Goal: Register for event/course

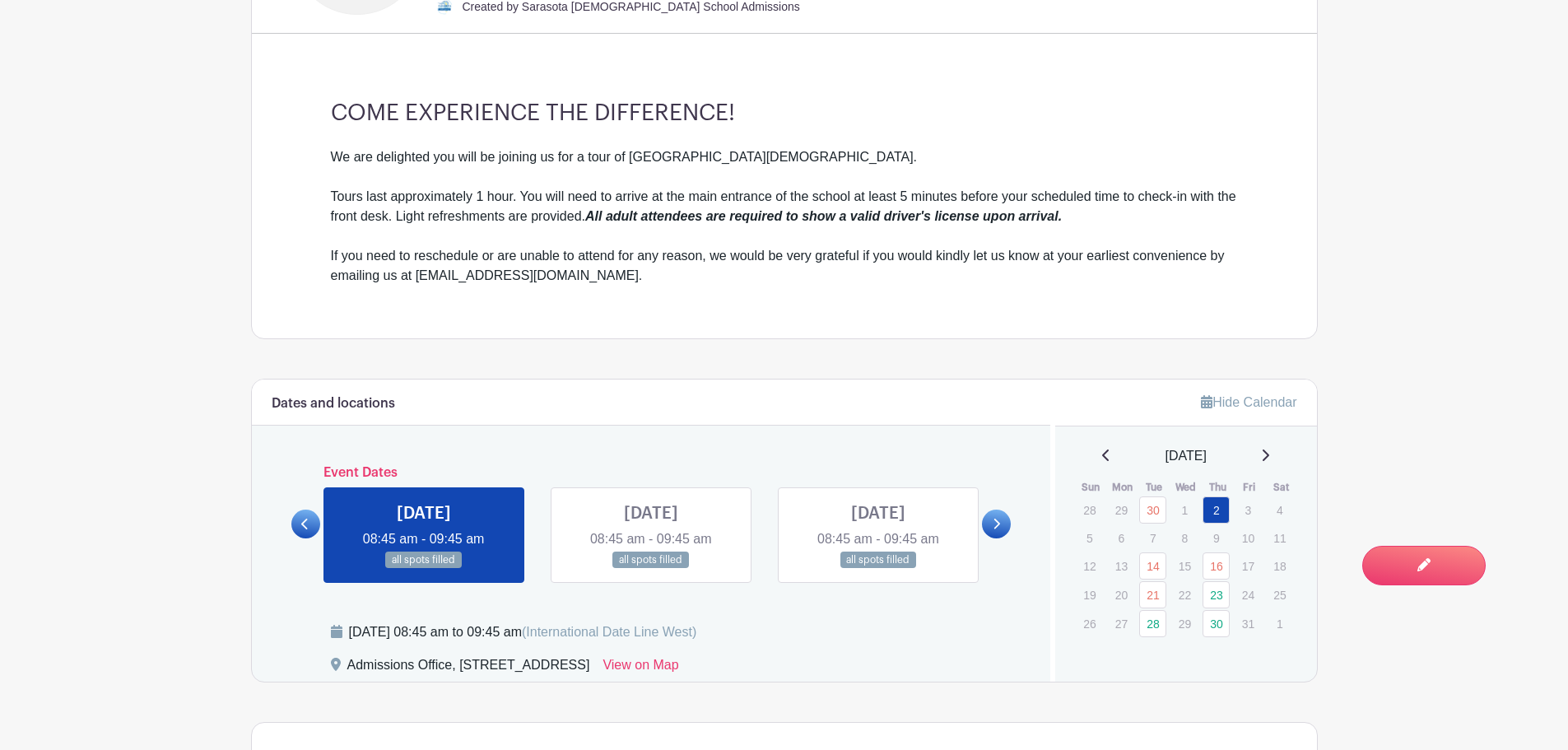
scroll to position [659, 0]
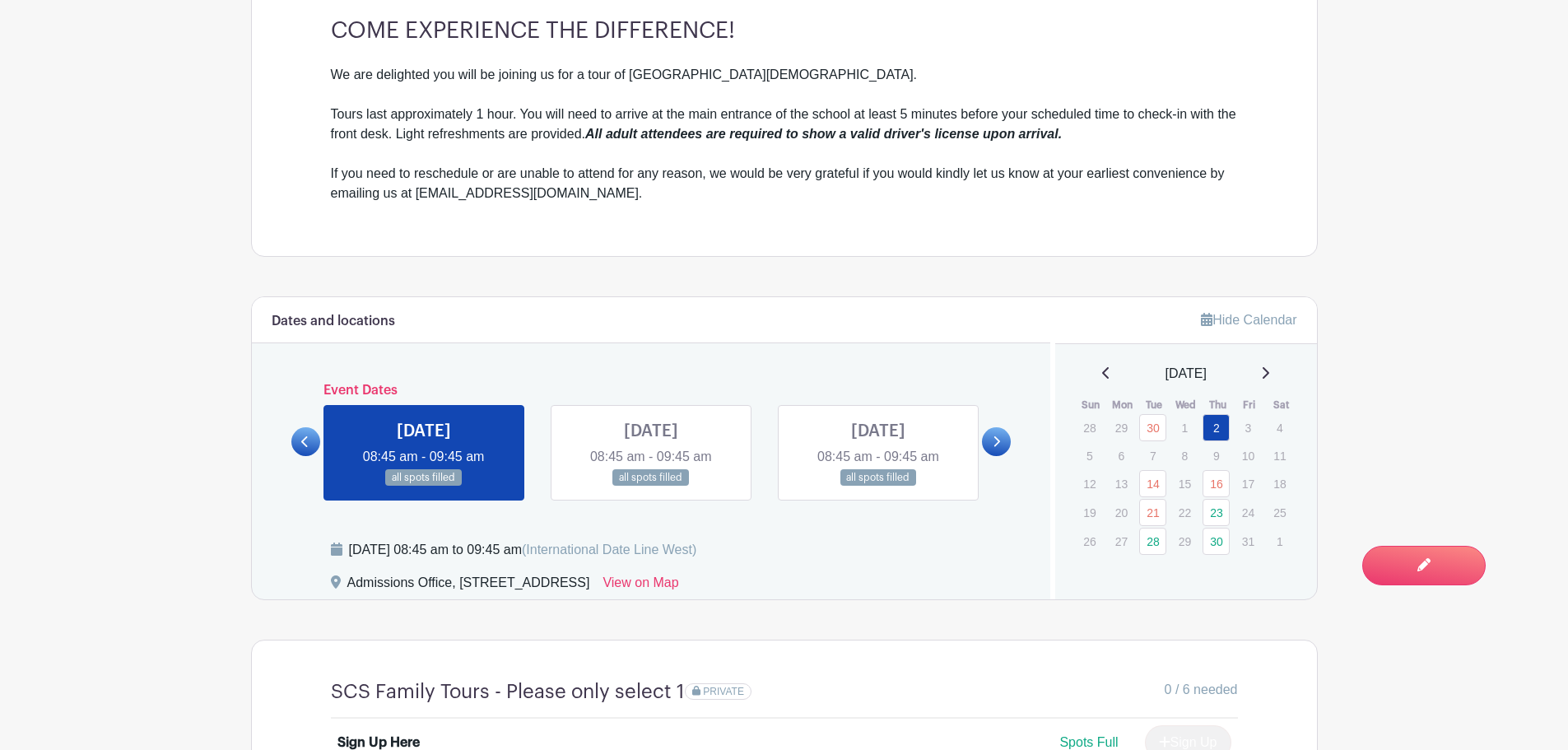
click at [990, 434] on link at bounding box center [996, 441] width 29 height 29
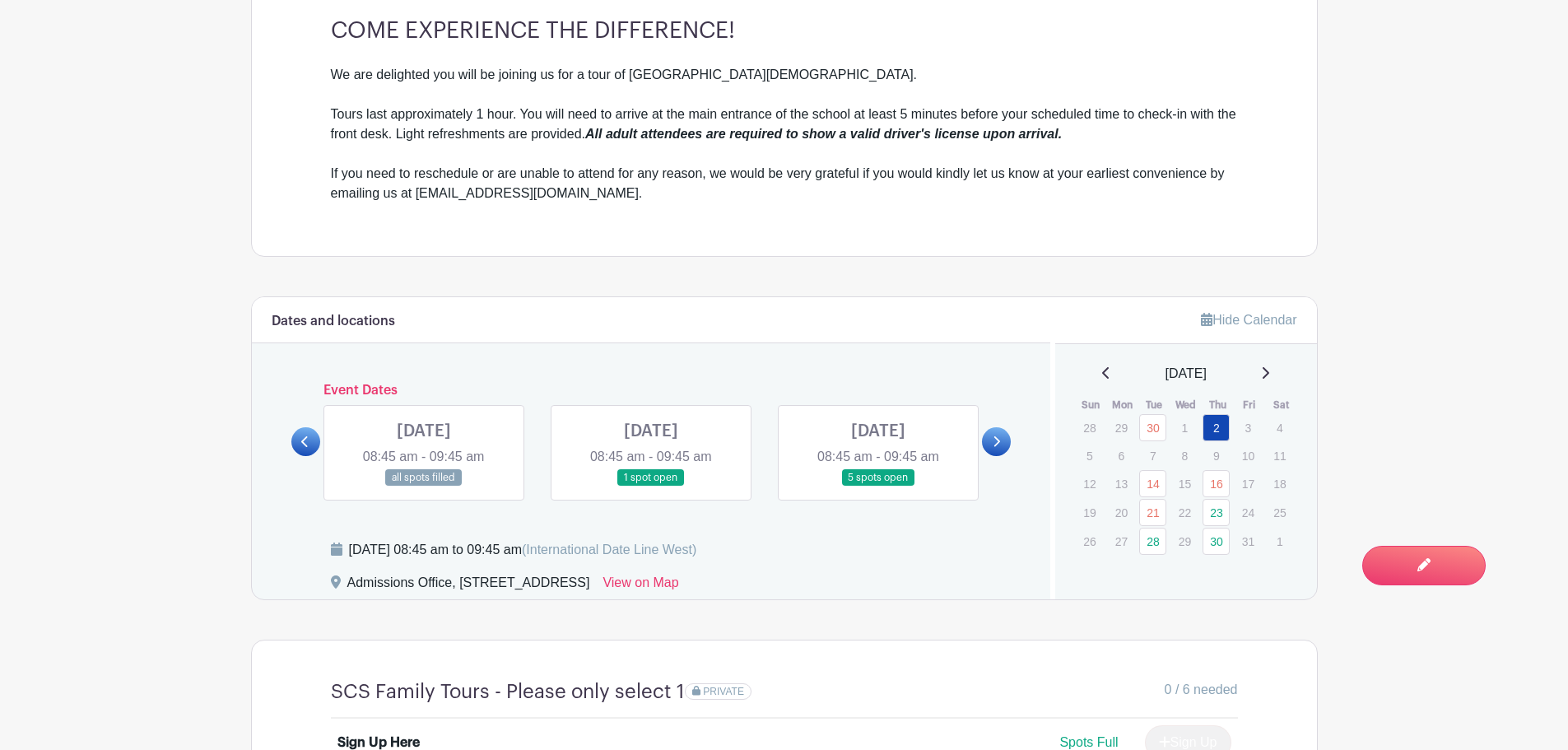
click at [305, 444] on icon at bounding box center [305, 442] width 7 height 11
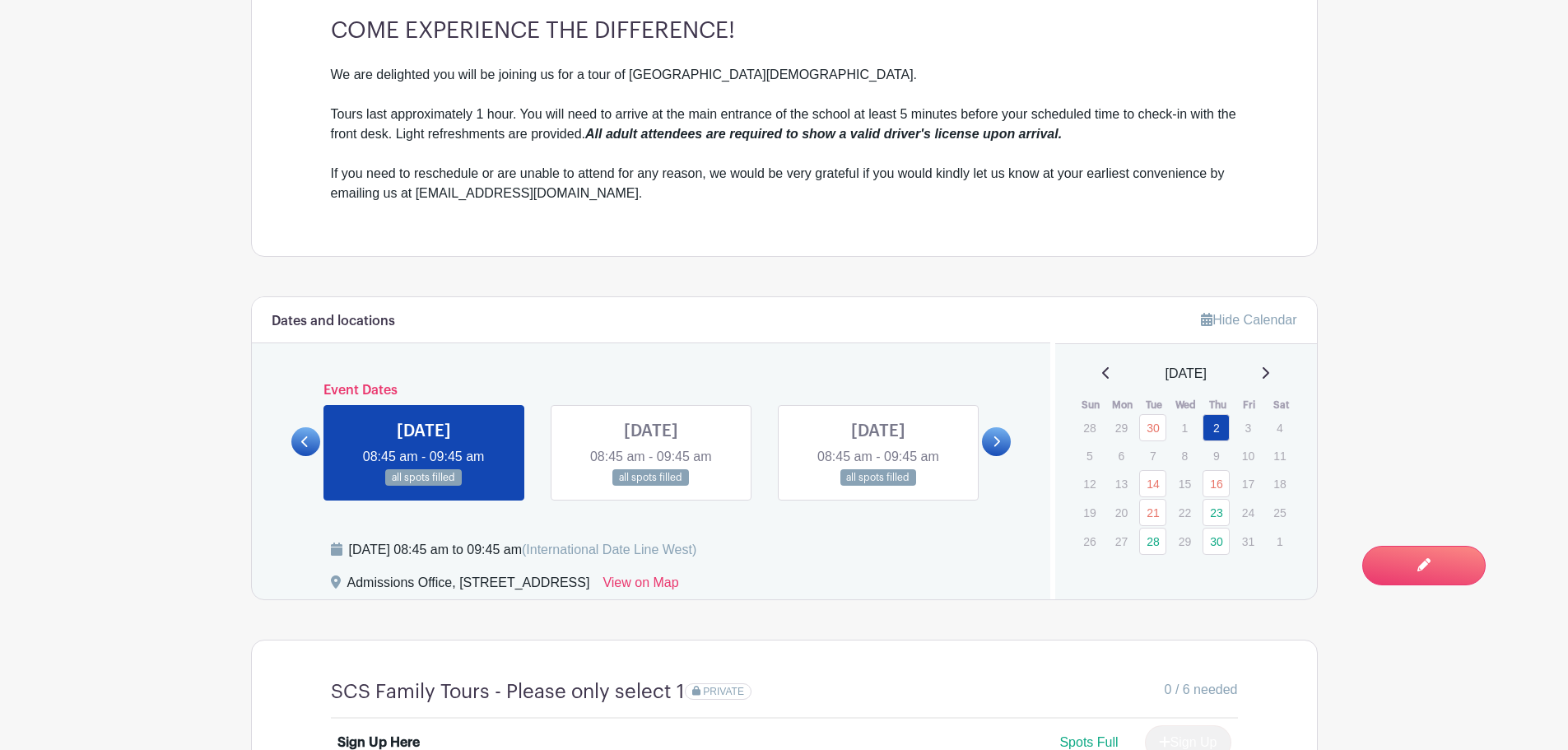
click at [652, 487] on link at bounding box center [652, 487] width 0 height 0
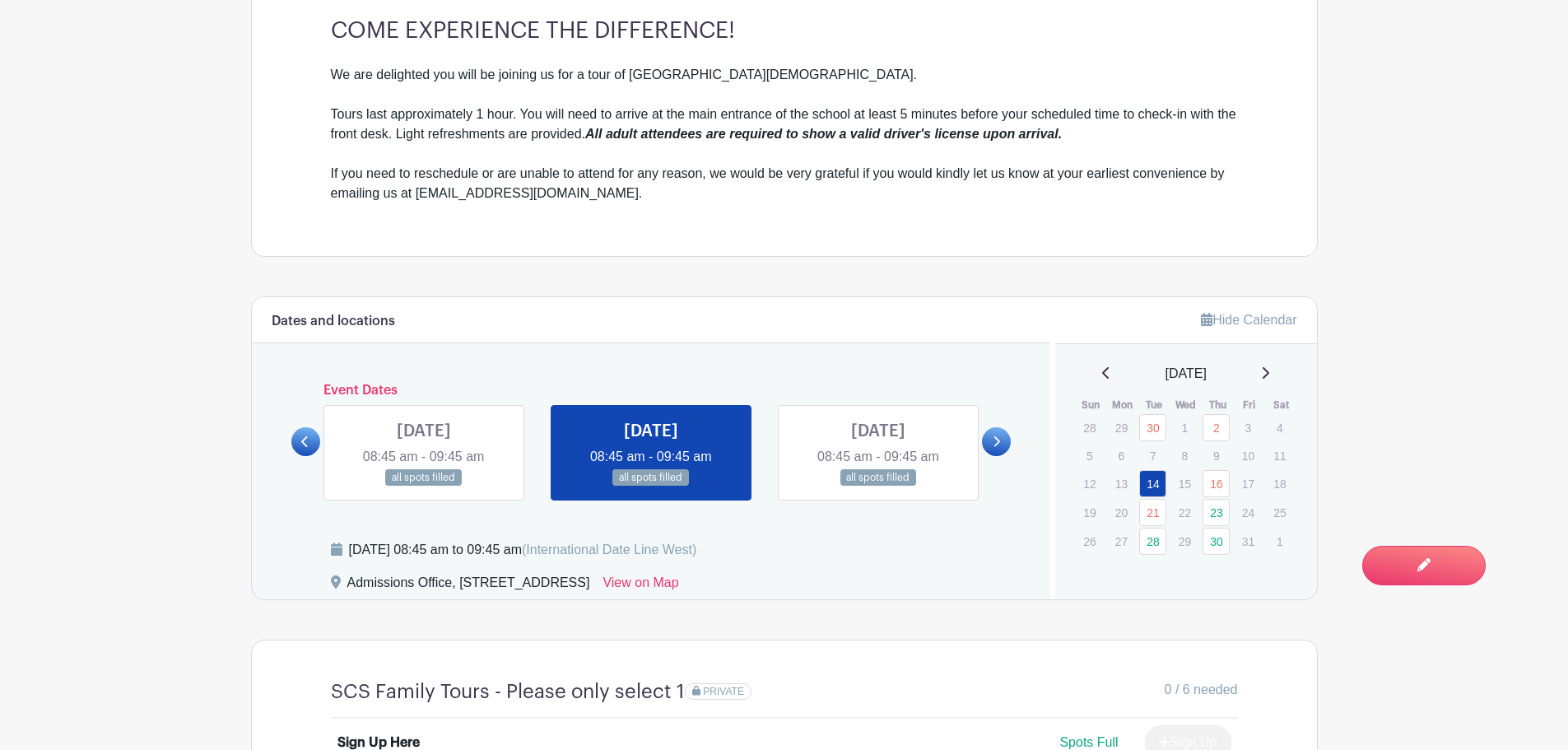
click at [879, 487] on link at bounding box center [879, 487] width 0 height 0
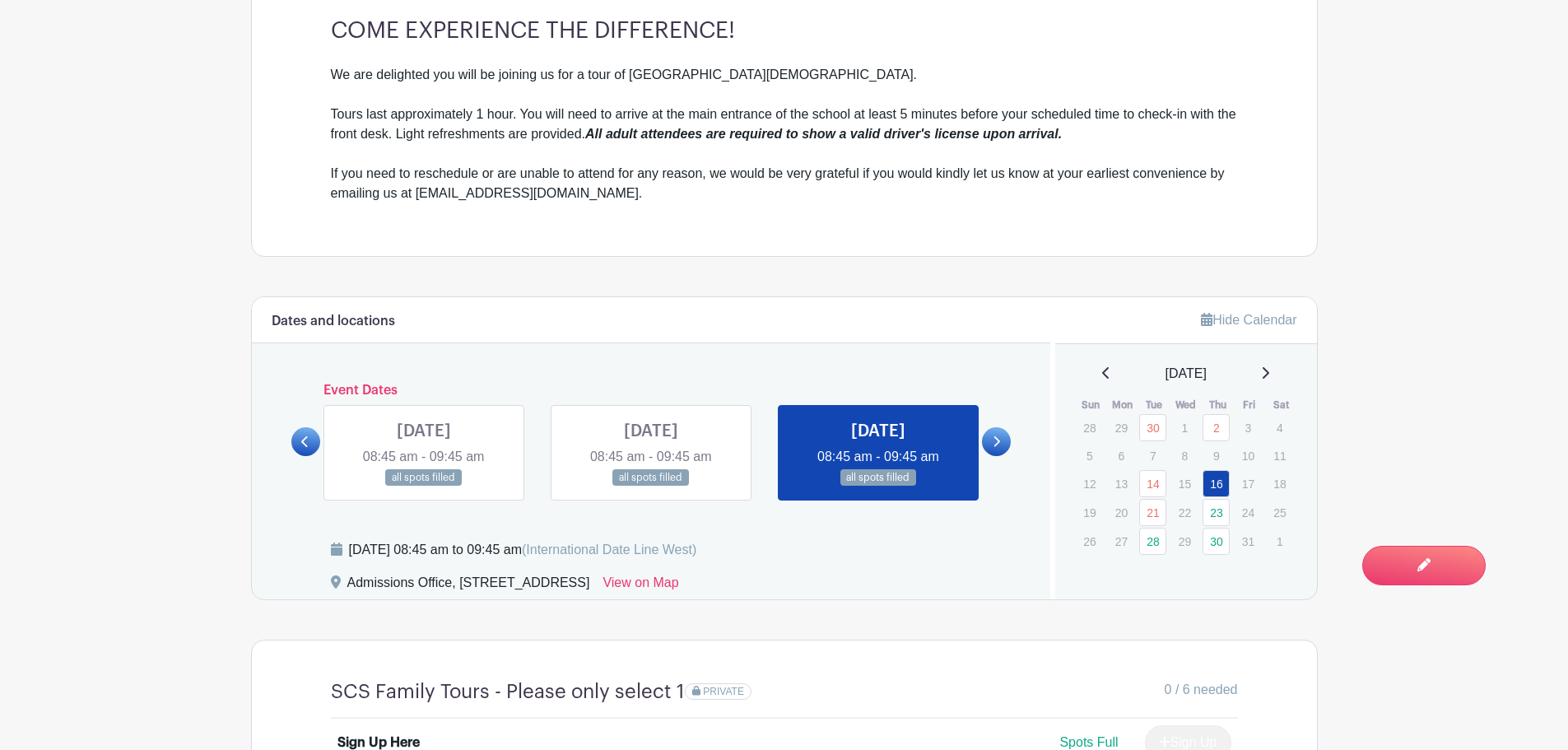
click at [1002, 439] on link at bounding box center [996, 441] width 29 height 29
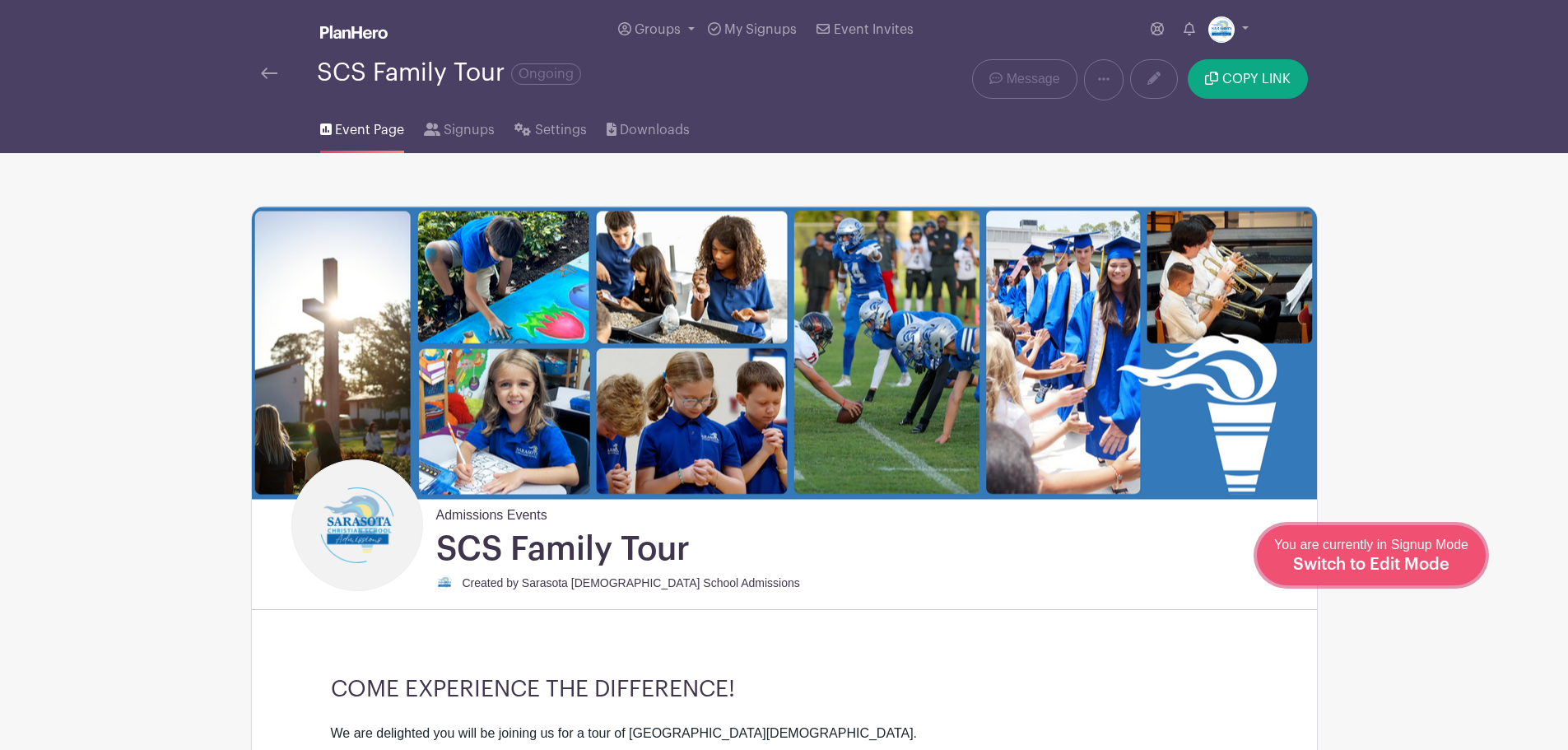
click at [1441, 563] on span "Switch to Edit Mode" at bounding box center [1372, 565] width 156 height 17
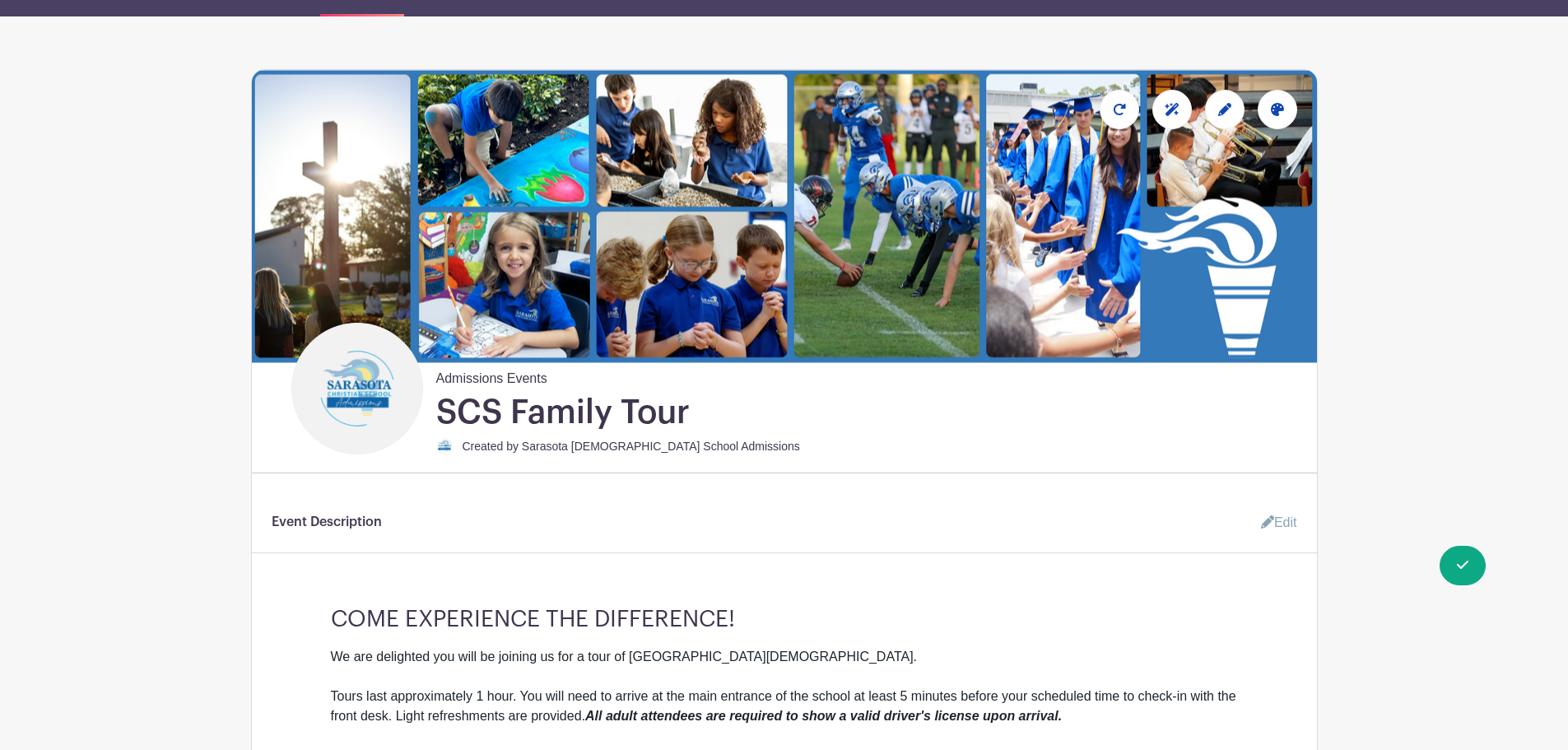
scroll to position [411, 0]
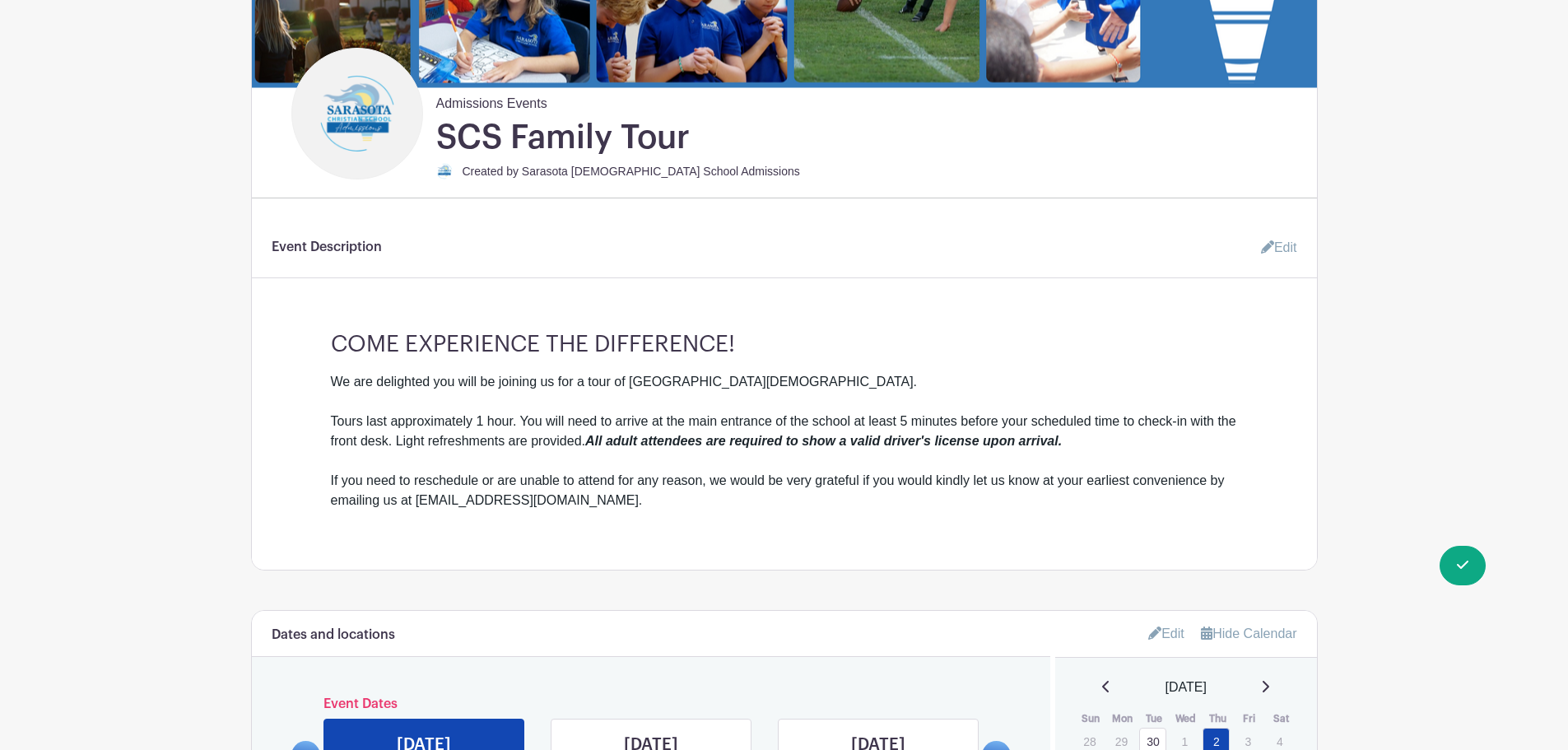
click at [1273, 242] on link "Edit" at bounding box center [1272, 248] width 49 height 33
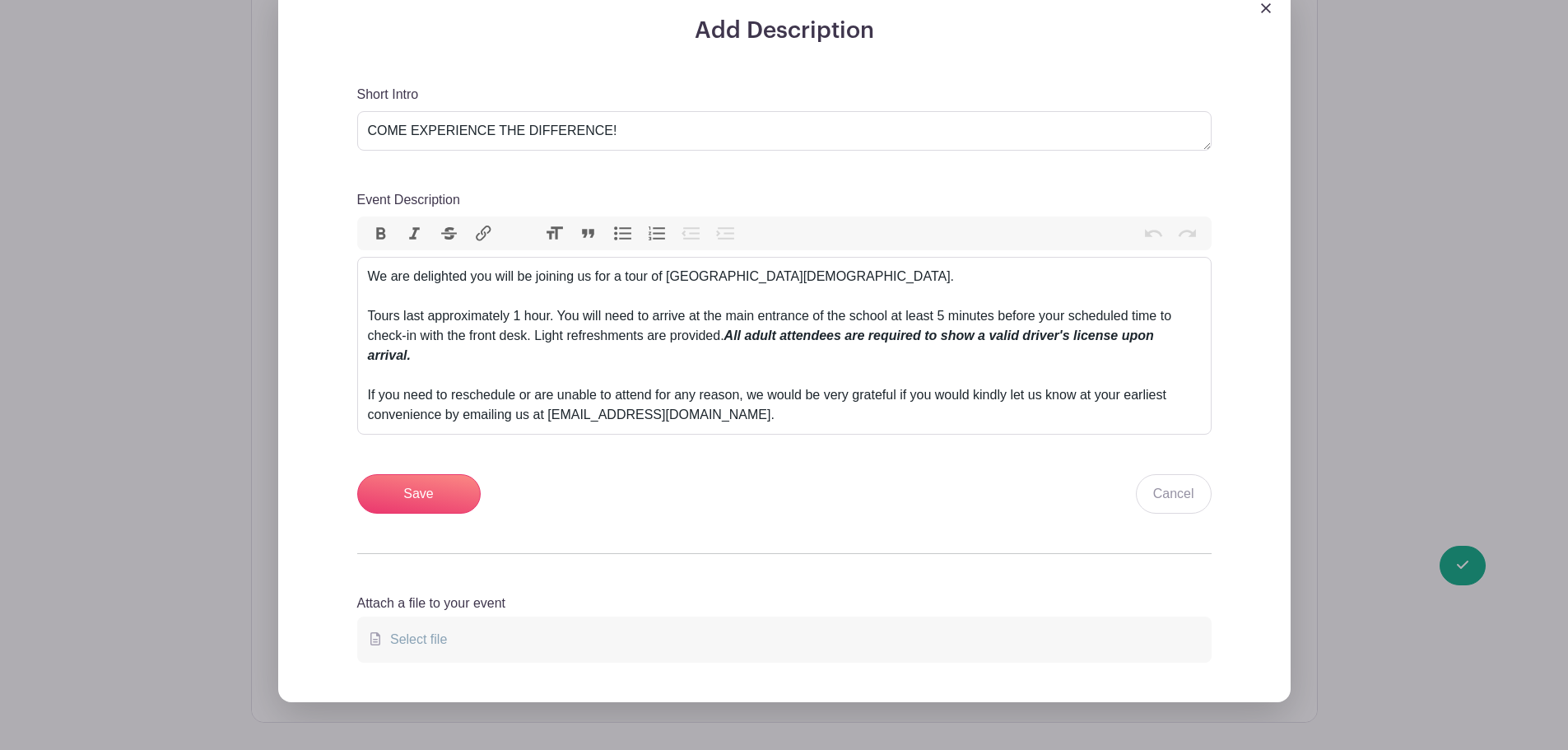
scroll to position [576, 0]
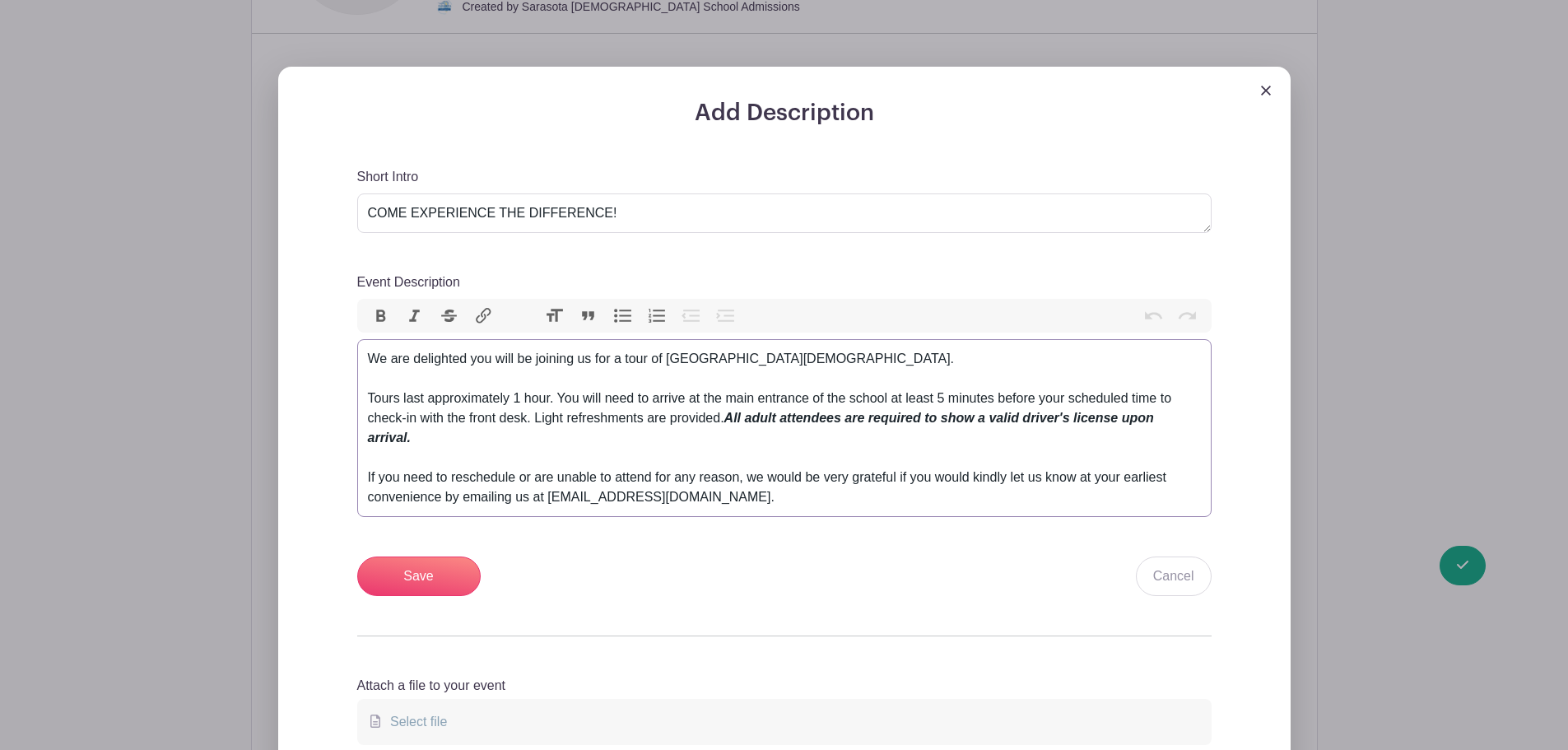
click at [720, 442] on div "We are delighted you will be joining us for a tour of Sarasota Christian School…" at bounding box center [785, 428] width 833 height 158
click at [773, 461] on div "We are delighted you will be joining us for a tour of Sarasota Christian School…" at bounding box center [785, 428] width 833 height 158
click at [676, 409] on div "We are delighted you will be joining us for a tour of Sarasota Christian School…" at bounding box center [785, 428] width 833 height 158
click at [649, 402] on div "We are delighted you will be joining us for a tour of Sarasota Christian School…" at bounding box center [785, 428] width 833 height 158
click at [691, 423] on div "We are delighted you will be joining us for a tour of Sarasota Christian School…" at bounding box center [785, 428] width 833 height 158
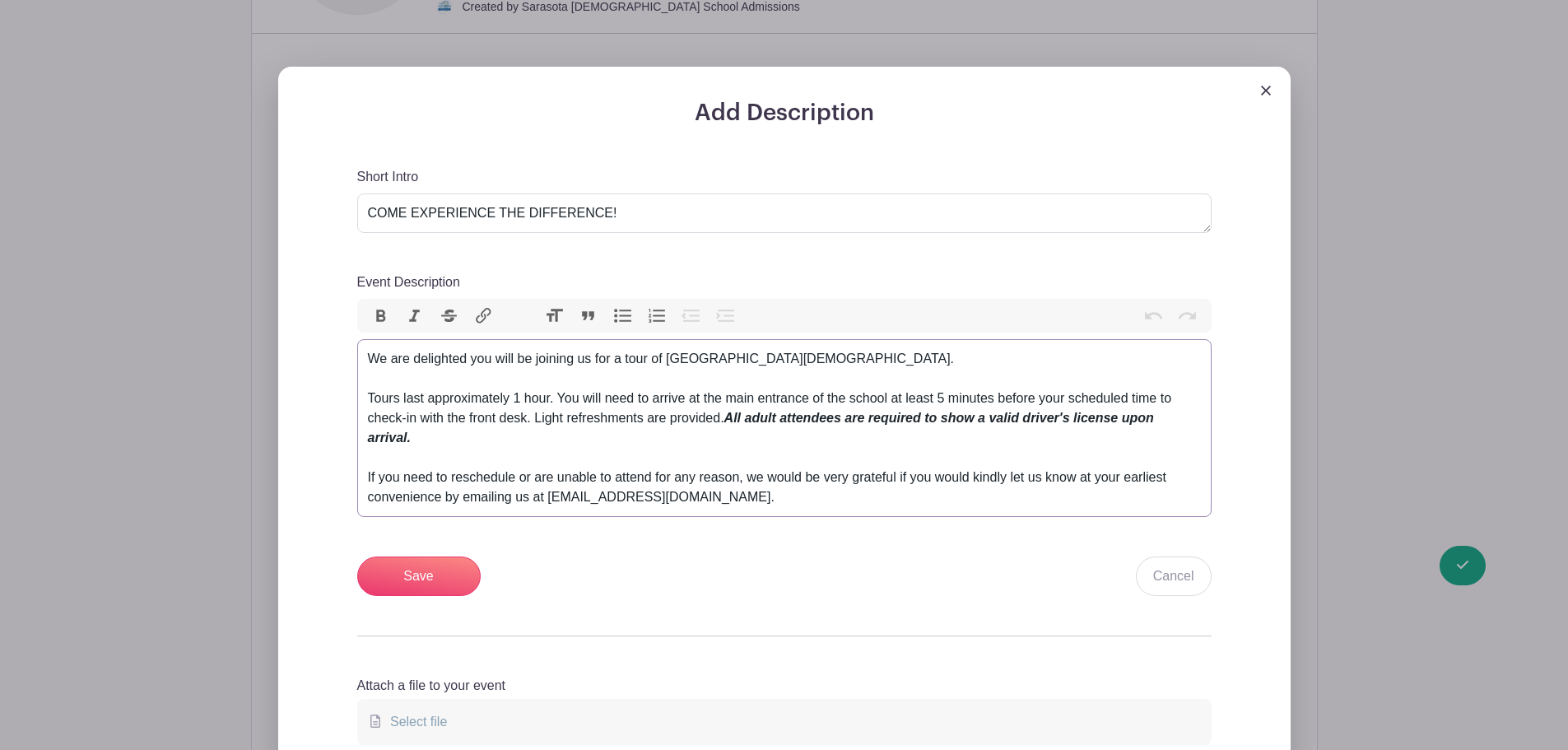
click at [880, 411] on div "We are delighted you will be joining us for a tour of Sarasota Christian School…" at bounding box center [785, 428] width 833 height 158
click at [833, 354] on div "We are delighted you will be joining us for a tour of Sarasota Christian School…" at bounding box center [785, 428] width 833 height 158
click at [661, 402] on div "We are delighted you will be joining us for a tour of Sarasota Christian School…" at bounding box center [785, 428] width 833 height 158
click at [1270, 92] on div at bounding box center [784, 83] width 1013 height 33
drag, startPoint x: 1265, startPoint y: 91, endPoint x: 1258, endPoint y: 101, distance: 12.2
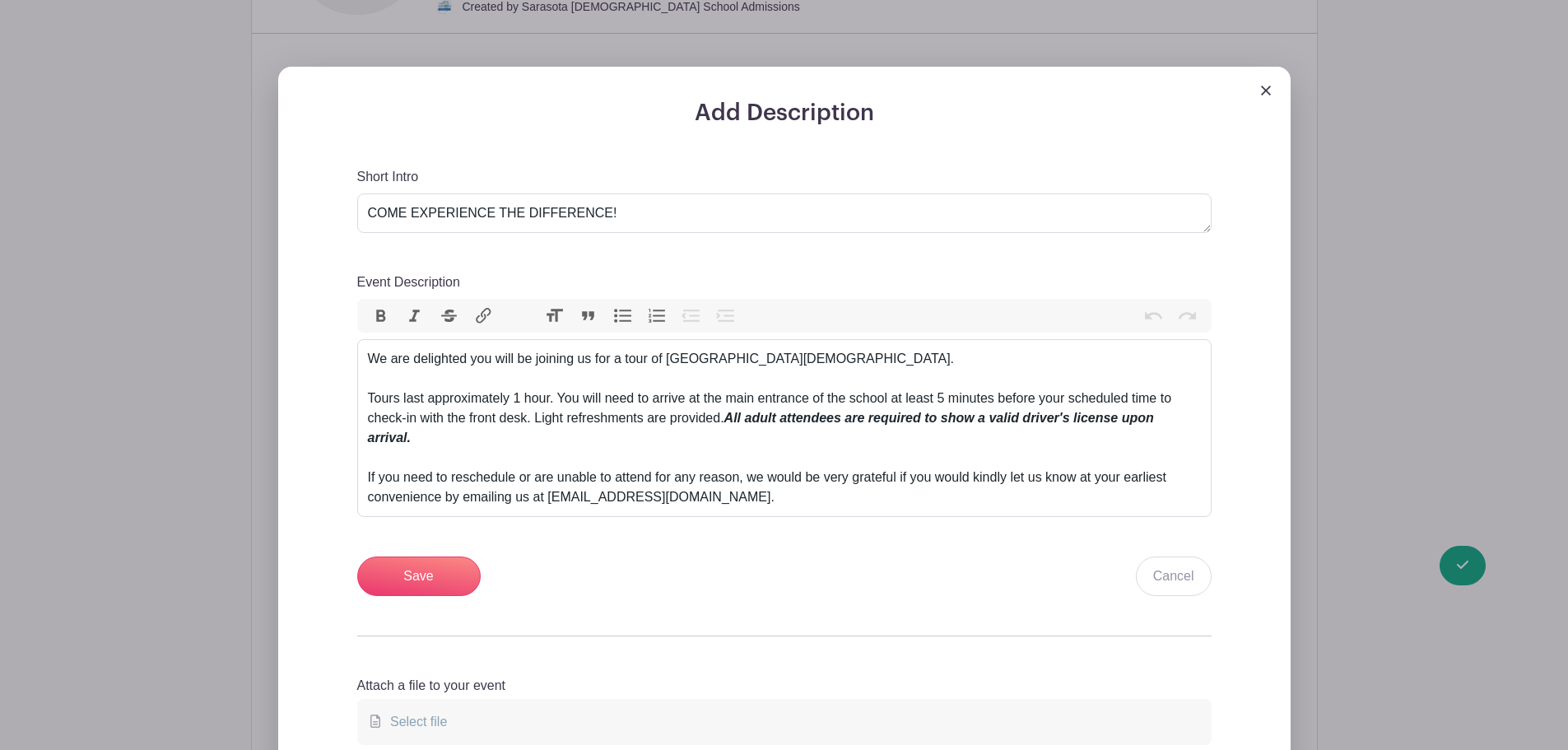
click at [1265, 91] on img at bounding box center [1265, 90] width 10 height 10
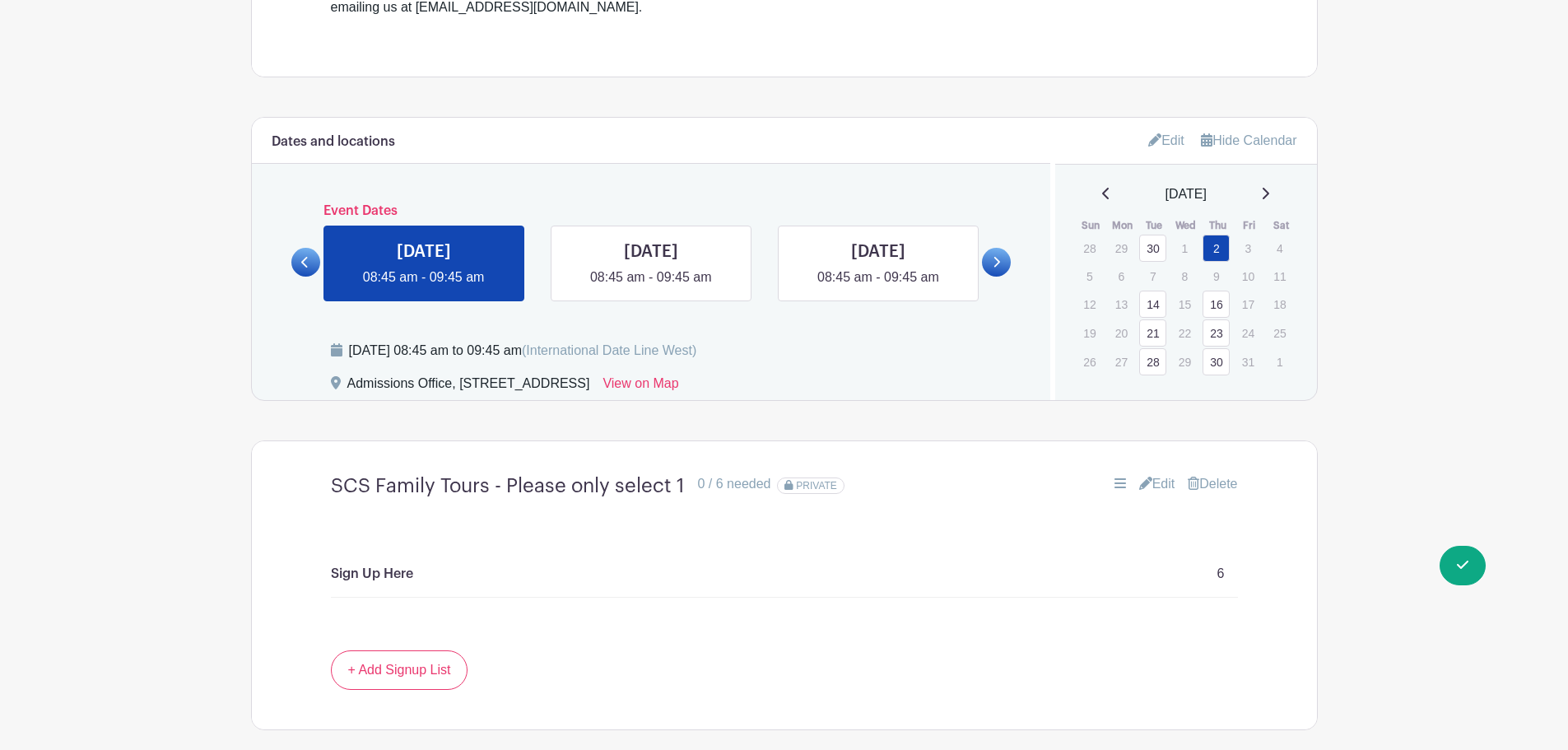
scroll to position [906, 0]
click at [1159, 482] on link "Edit" at bounding box center [1157, 483] width 36 height 20
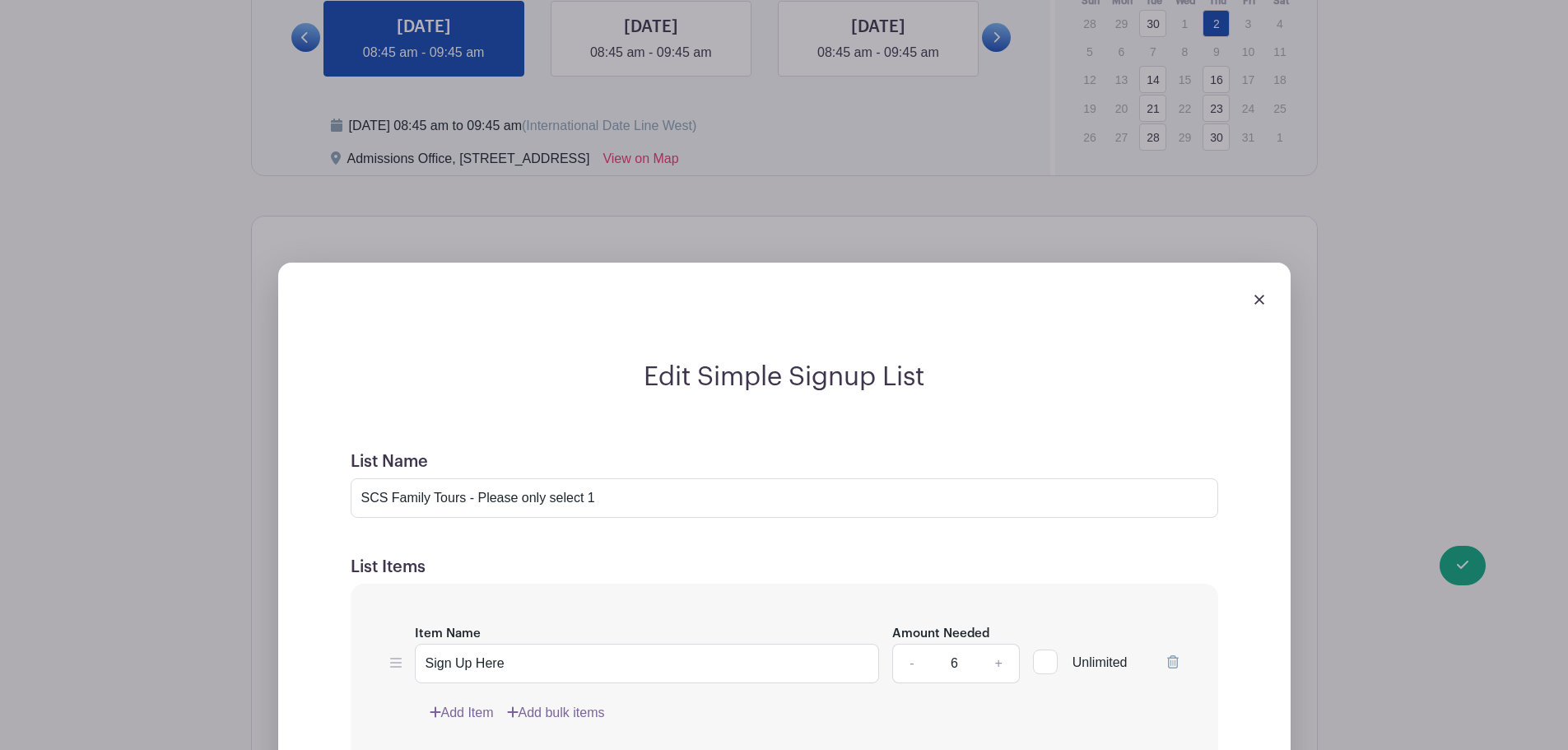
scroll to position [1153, 0]
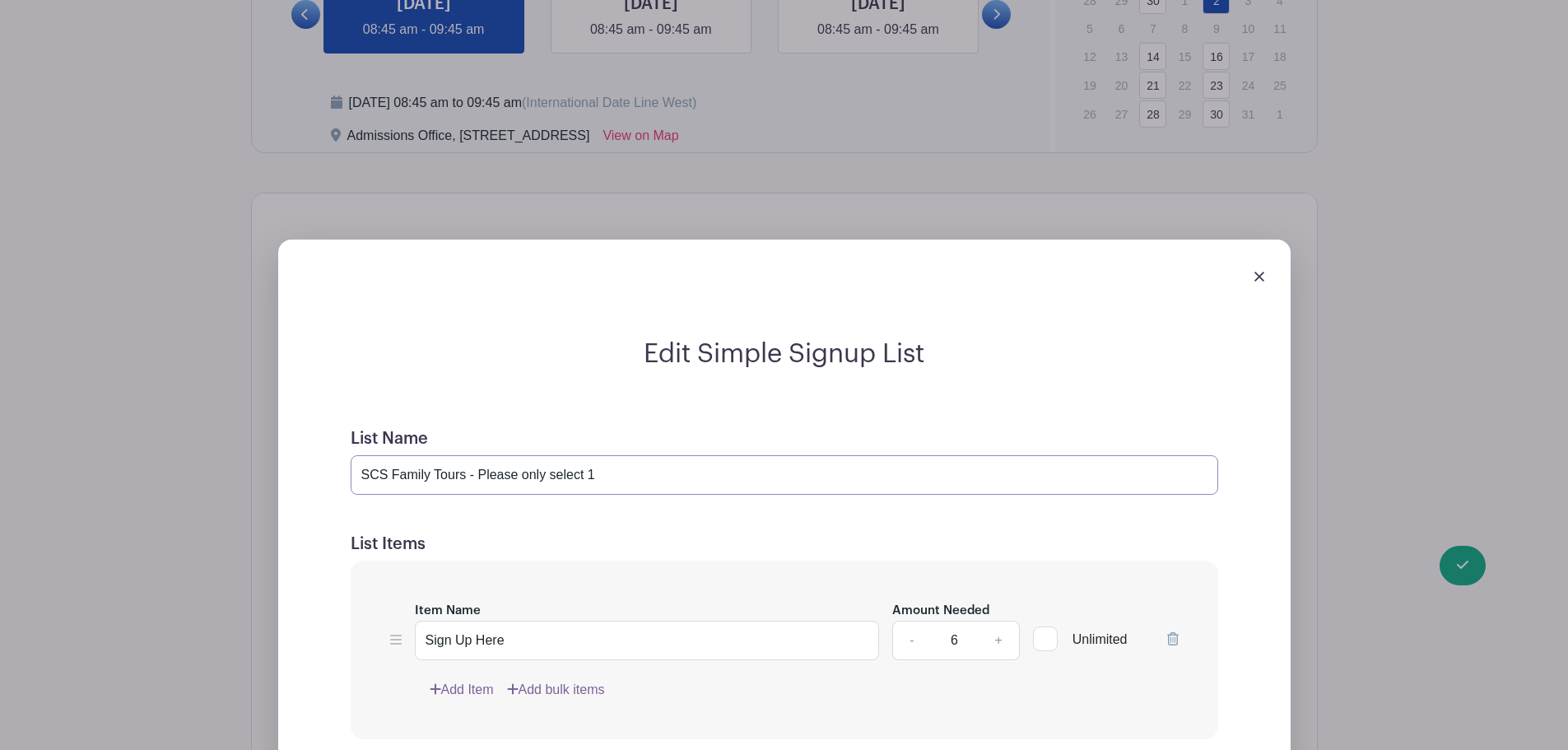
drag, startPoint x: 631, startPoint y: 483, endPoint x: 476, endPoint y: 492, distance: 155.3
click at [476, 492] on input "SCS Family Tours - Please only select 1" at bounding box center [785, 475] width 868 height 39
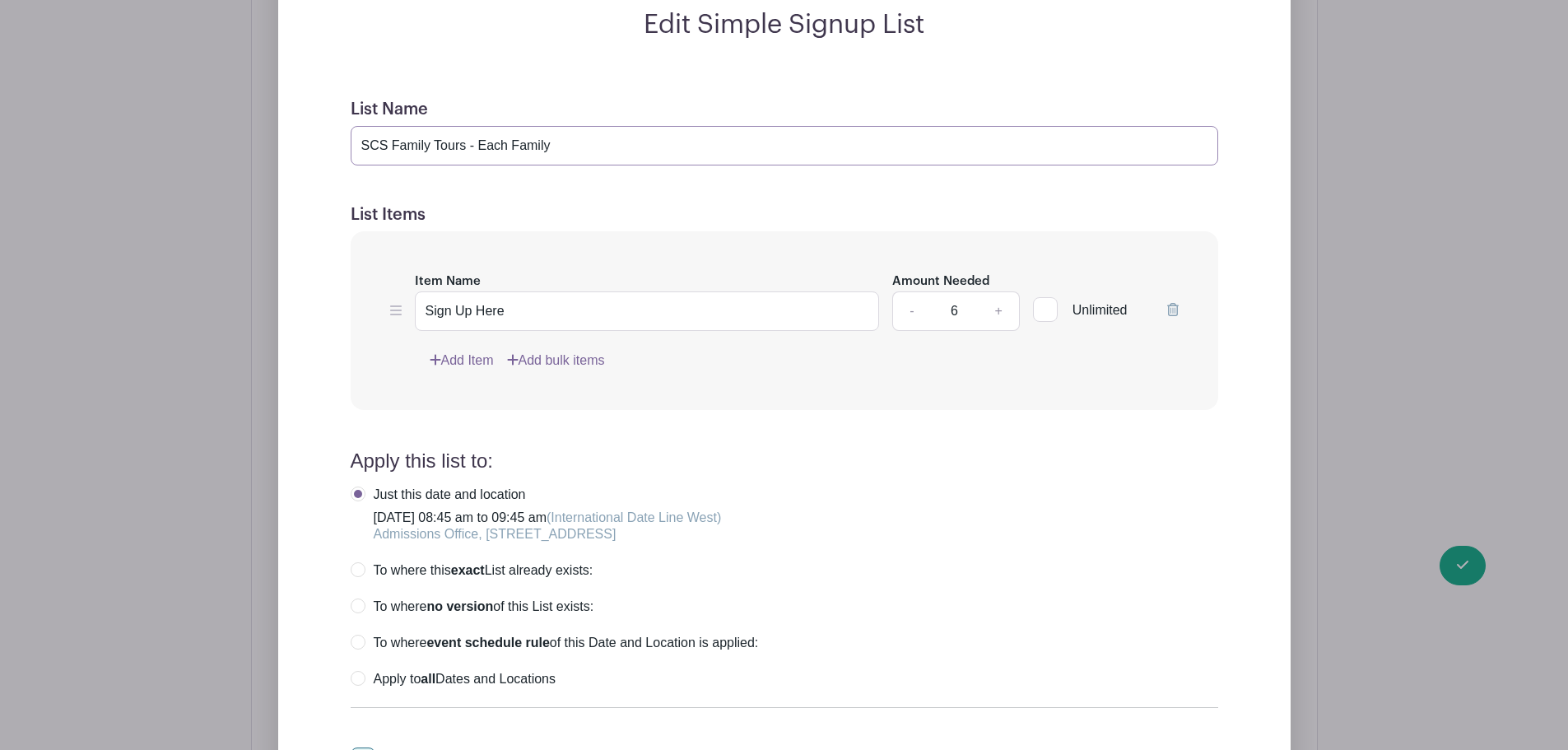
scroll to position [1318, 0]
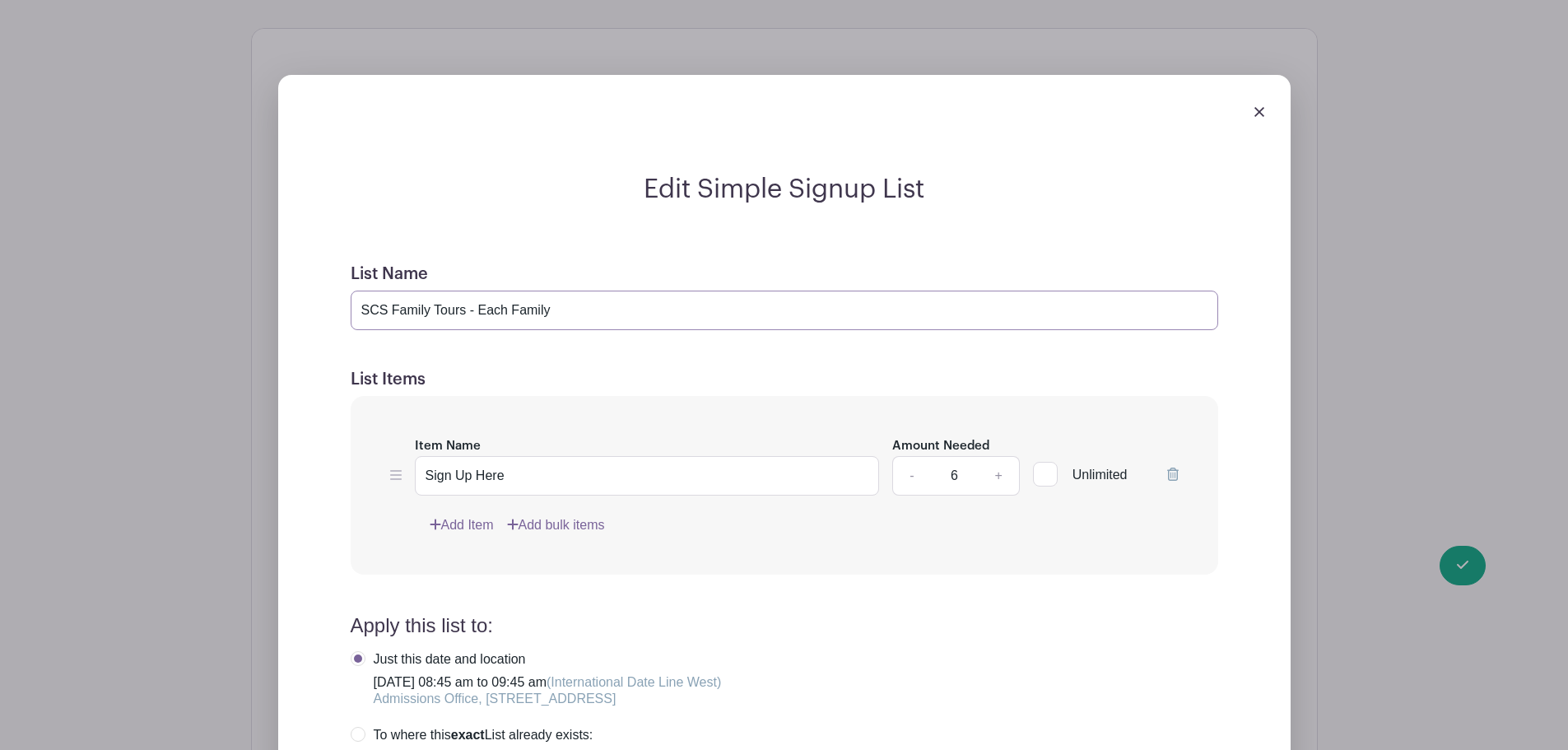
drag, startPoint x: 475, startPoint y: 306, endPoint x: 271, endPoint y: 288, distance: 204.8
click at [271, 288] on div "Edit Simple Signup List List Name SCS Family Tours - Each Family List Items Ite…" at bounding box center [784, 599] width 1066 height 1102
click at [590, 291] on input "SCS Family Tours - Each Family" at bounding box center [785, 310] width 868 height 39
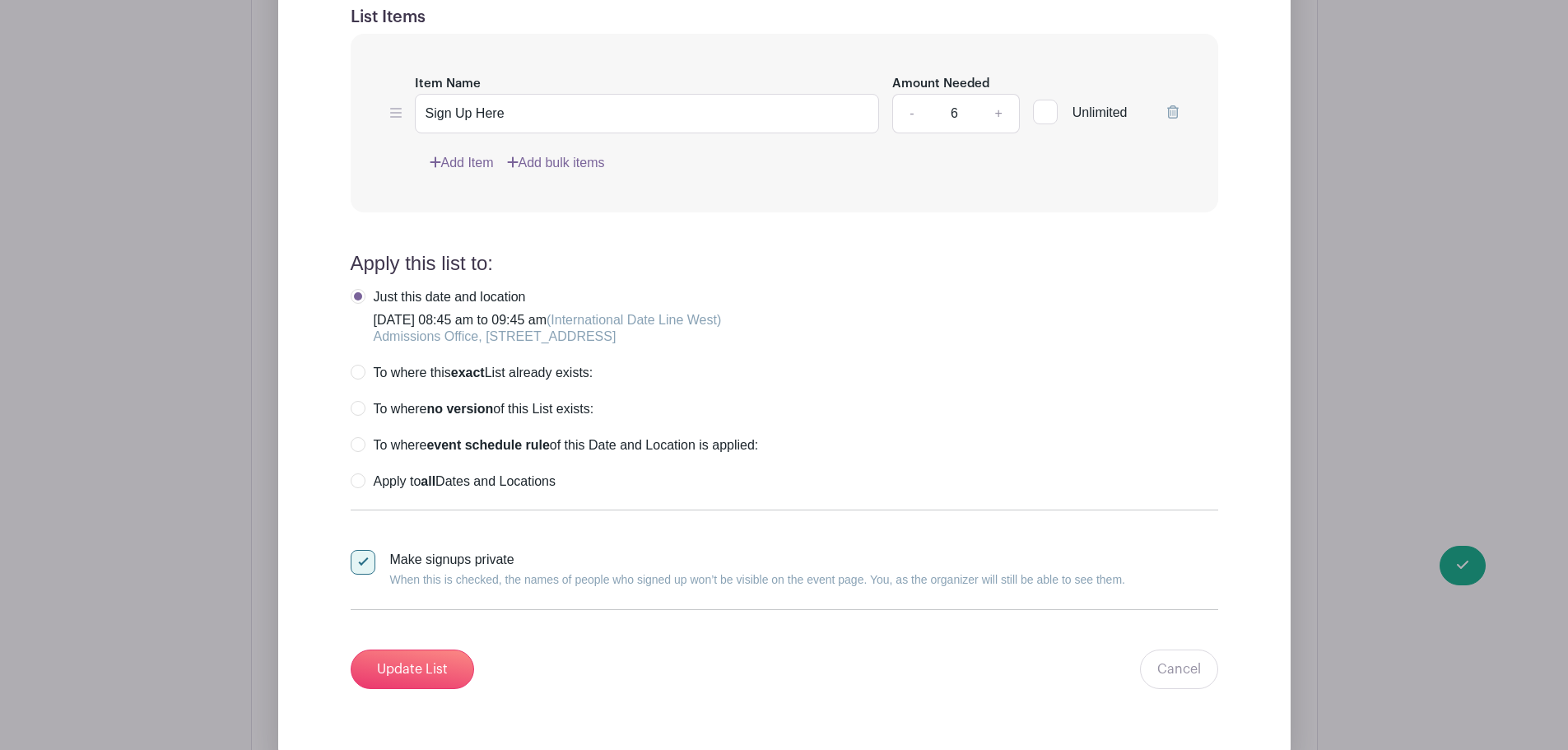
scroll to position [1729, 0]
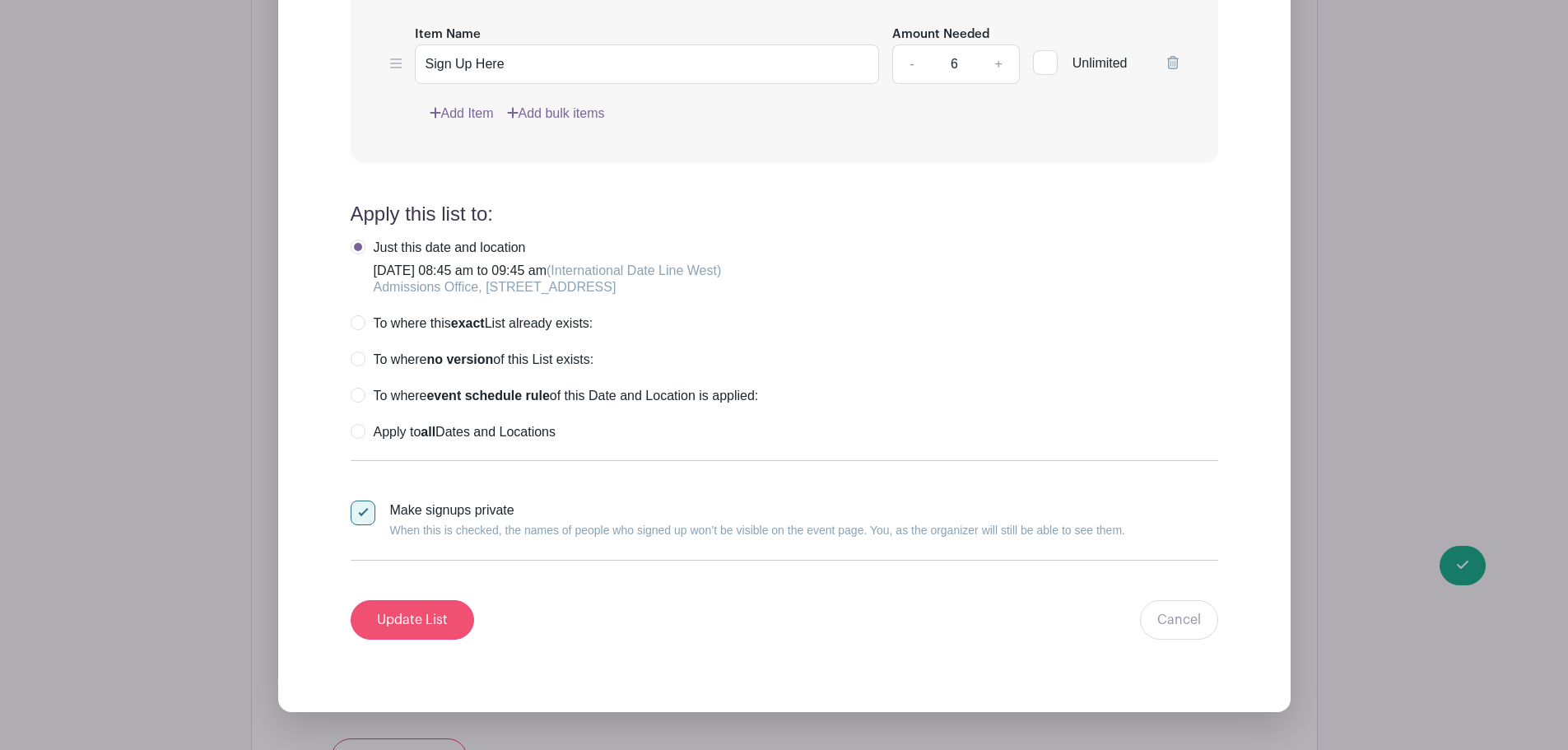
type input "SCS Family Tours - Select 1 slot per family"
drag, startPoint x: 441, startPoint y: 618, endPoint x: 452, endPoint y: 626, distance: 13.6
click at [438, 618] on input "Update List" at bounding box center [412, 619] width 124 height 39
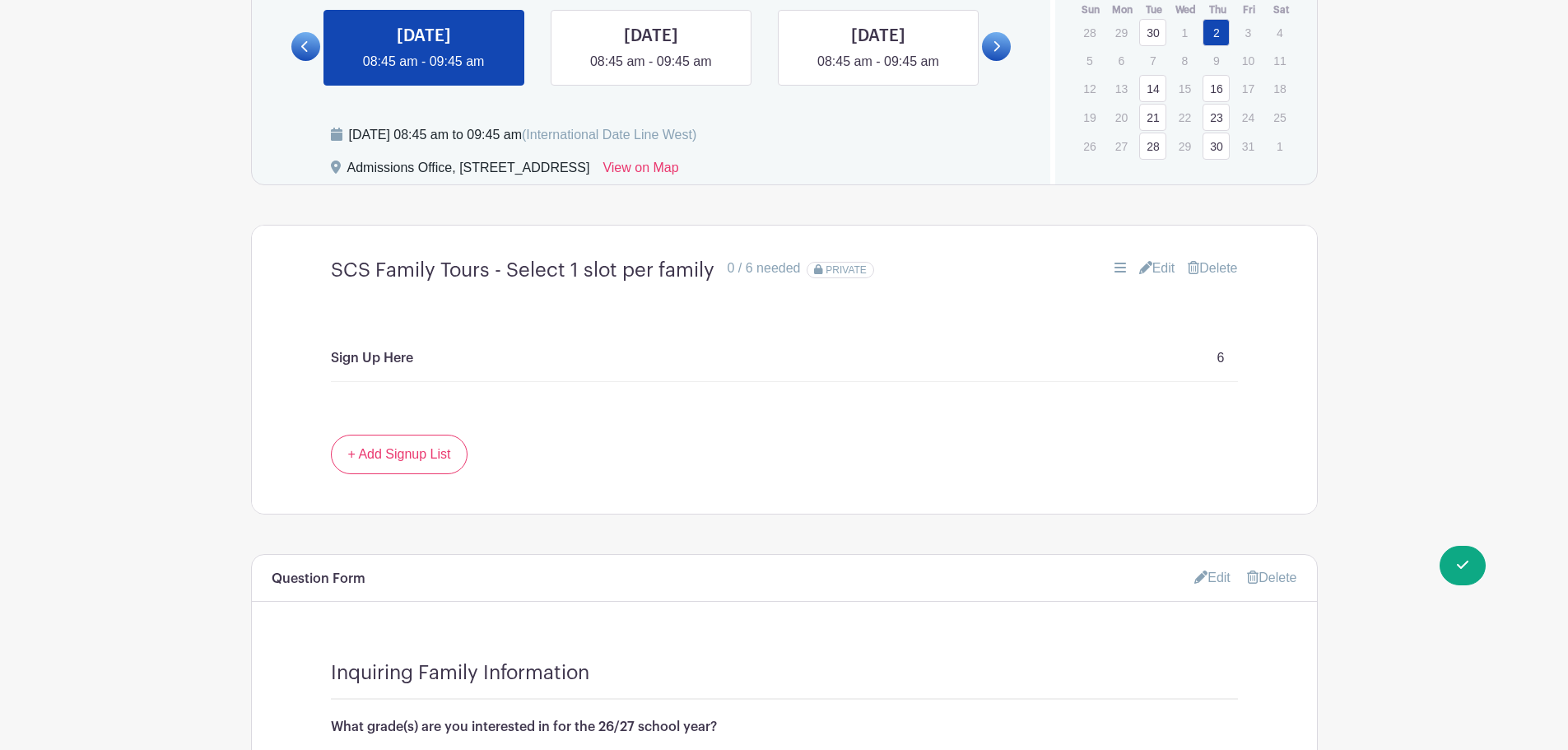
scroll to position [1092, 0]
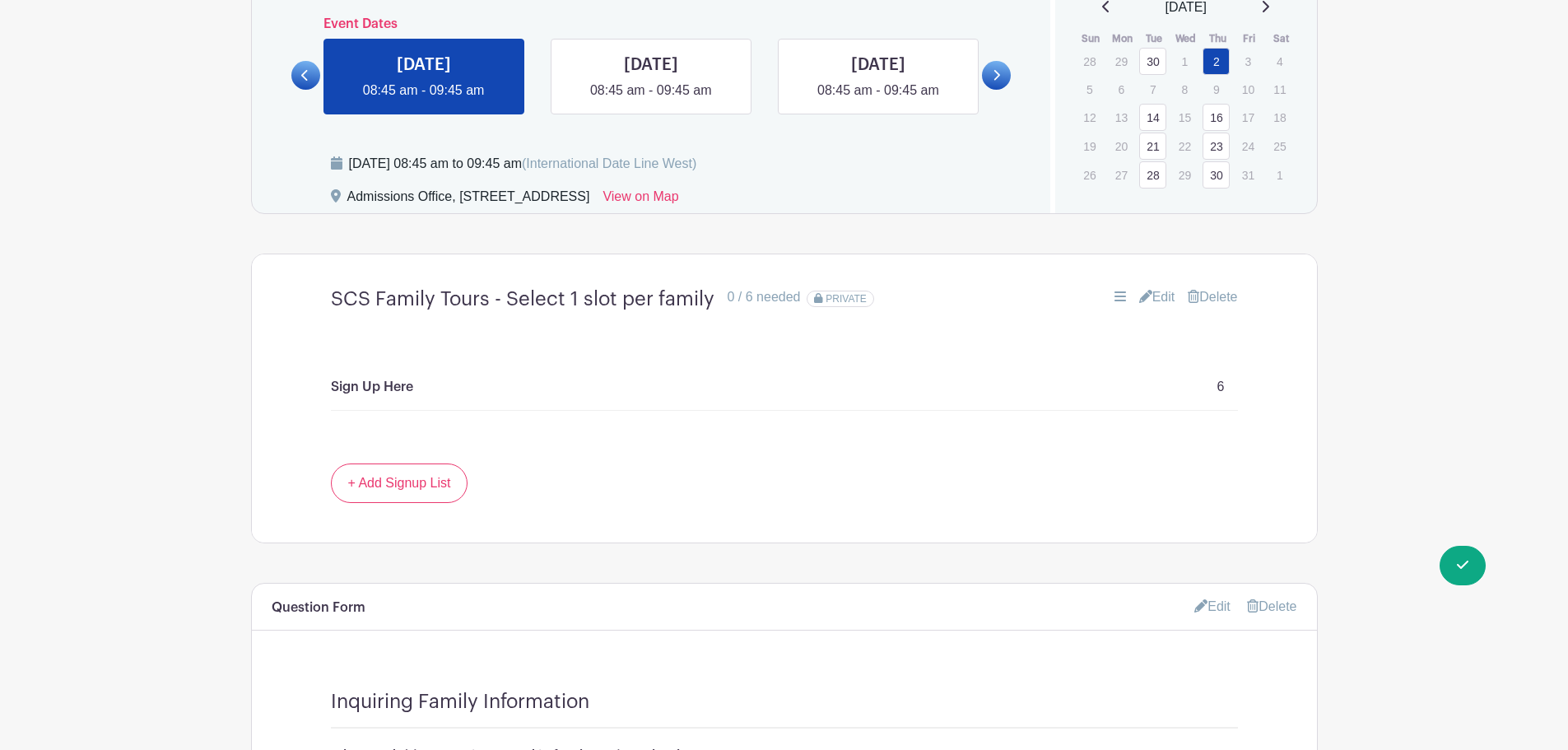
click at [352, 380] on p "Sign Up Here" at bounding box center [372, 387] width 82 height 20
click at [1155, 299] on link "Edit" at bounding box center [1157, 297] width 36 height 20
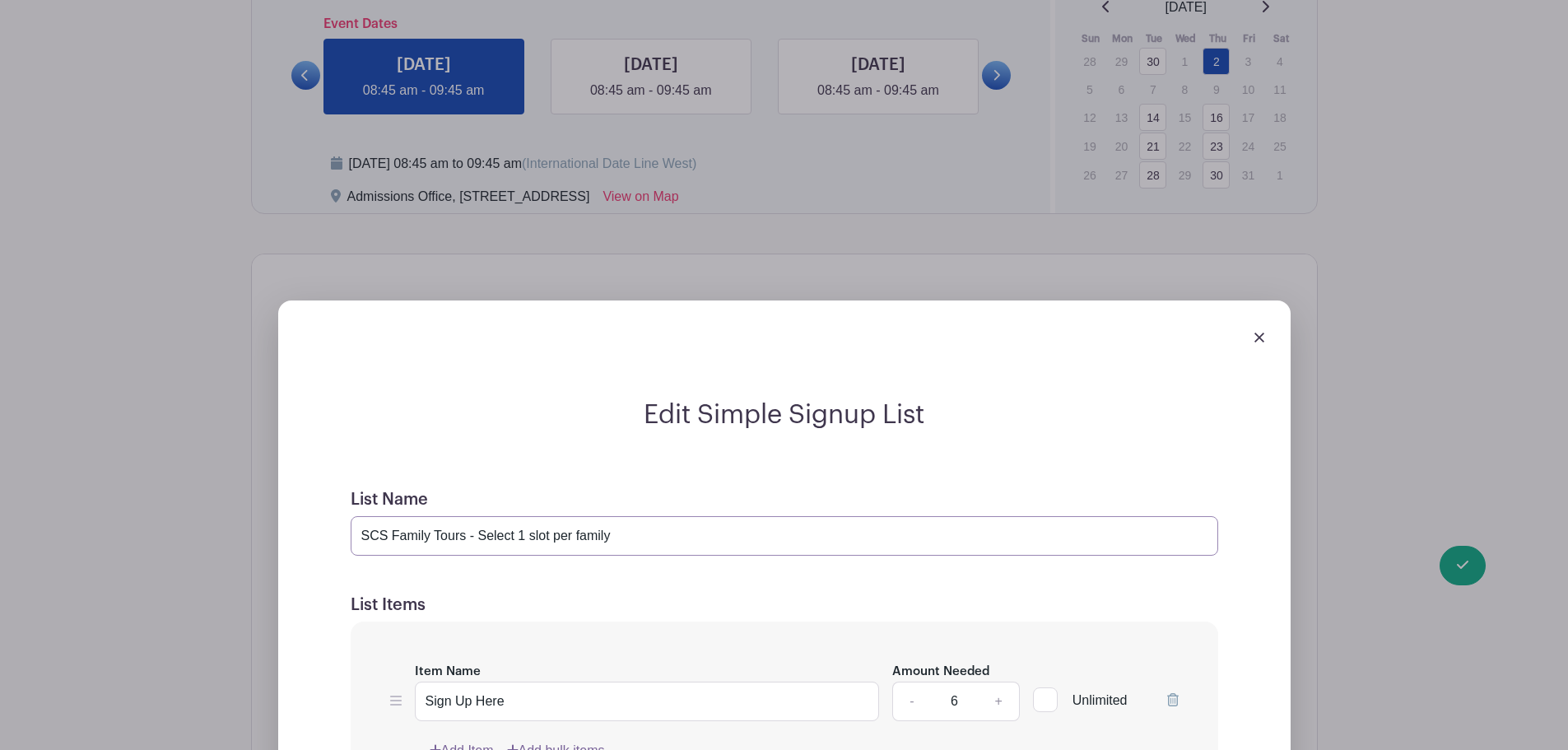
click at [529, 535] on input "SCS Family Tours - Select 1 slot per family" at bounding box center [785, 536] width 868 height 39
click at [1266, 339] on div at bounding box center [784, 337] width 987 height 46
click at [1251, 349] on div at bounding box center [784, 337] width 987 height 46
click at [1258, 339] on img at bounding box center [1259, 337] width 10 height 10
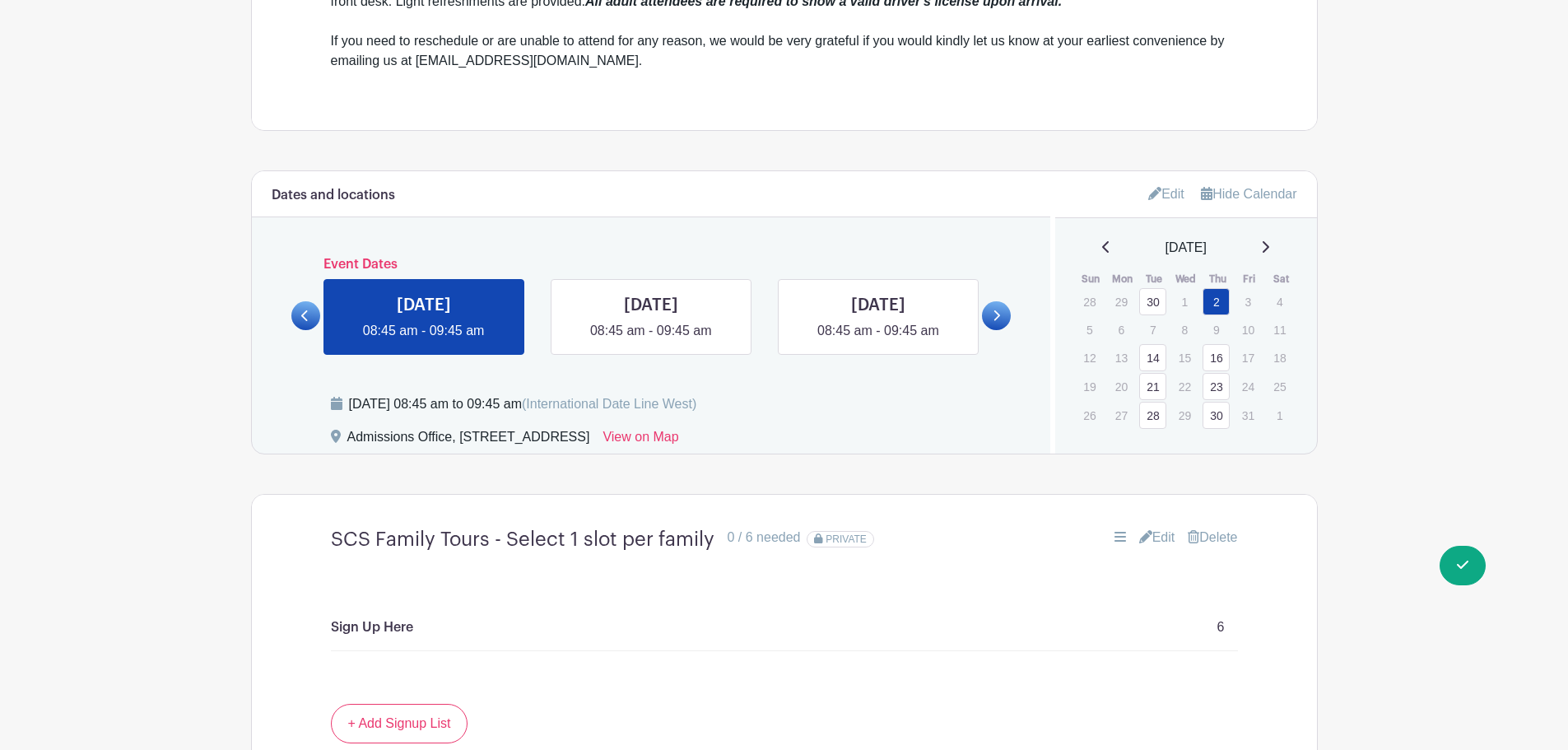
scroll to position [598, 0]
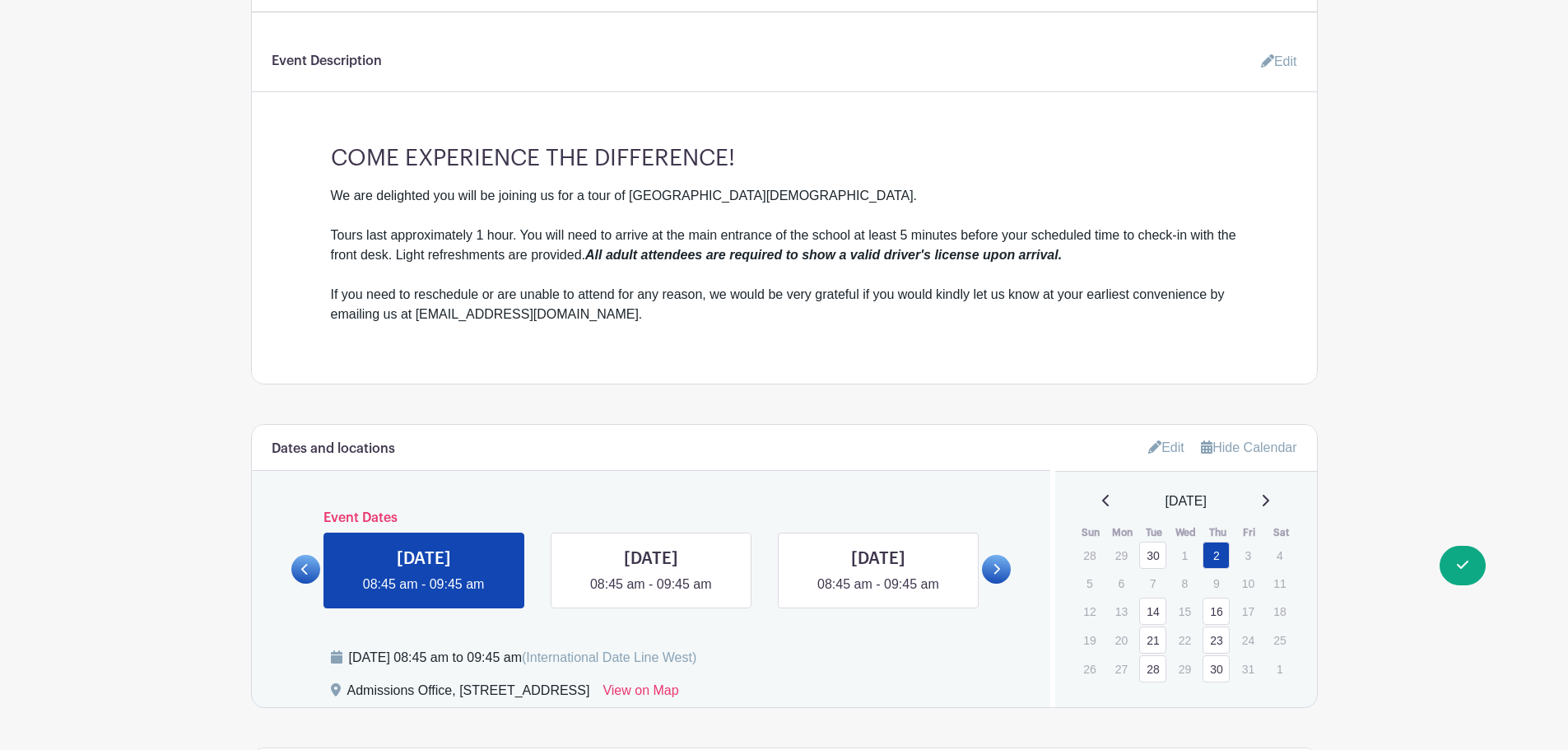
click at [1000, 568] on icon at bounding box center [996, 569] width 7 height 12
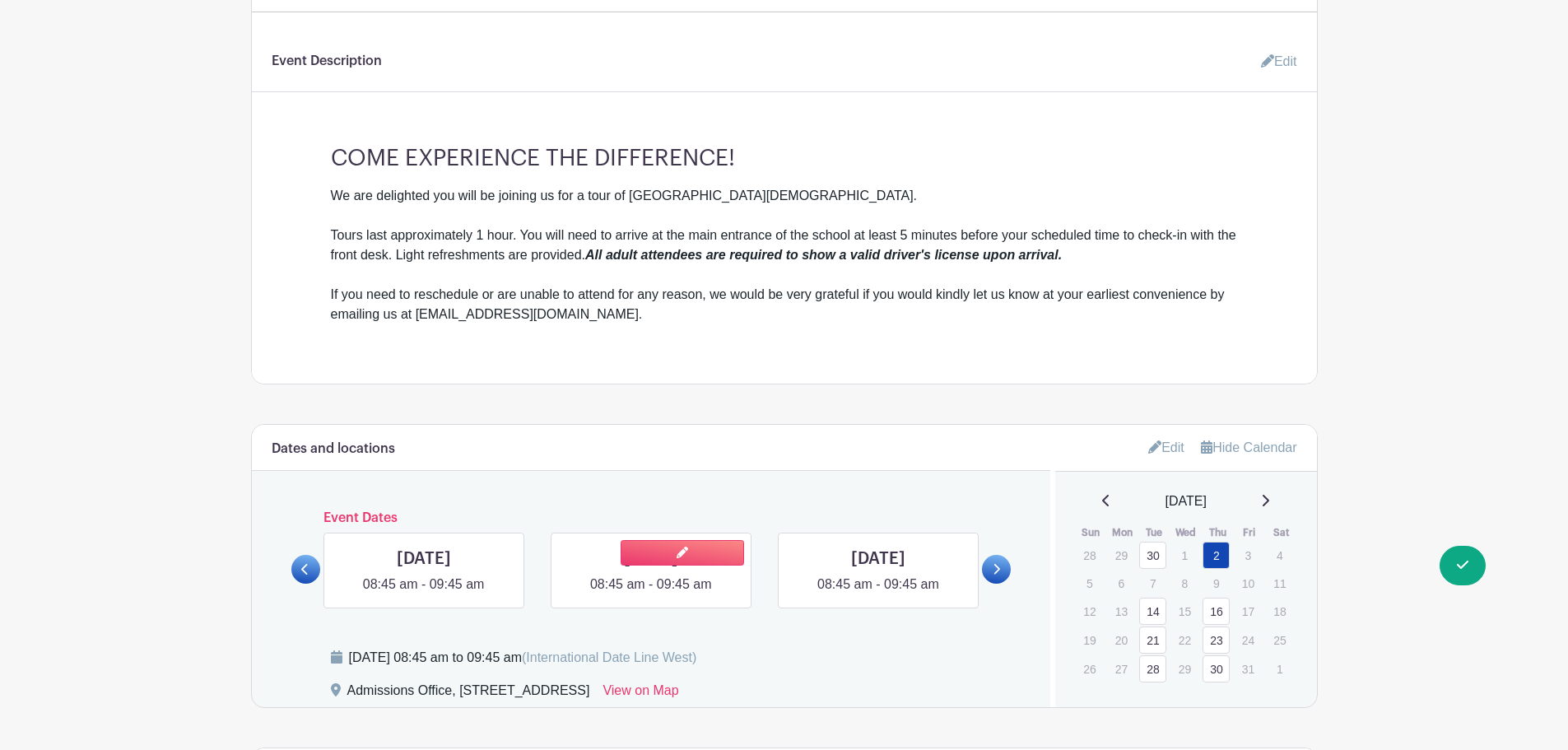
click at [652, 595] on link at bounding box center [652, 595] width 0 height 0
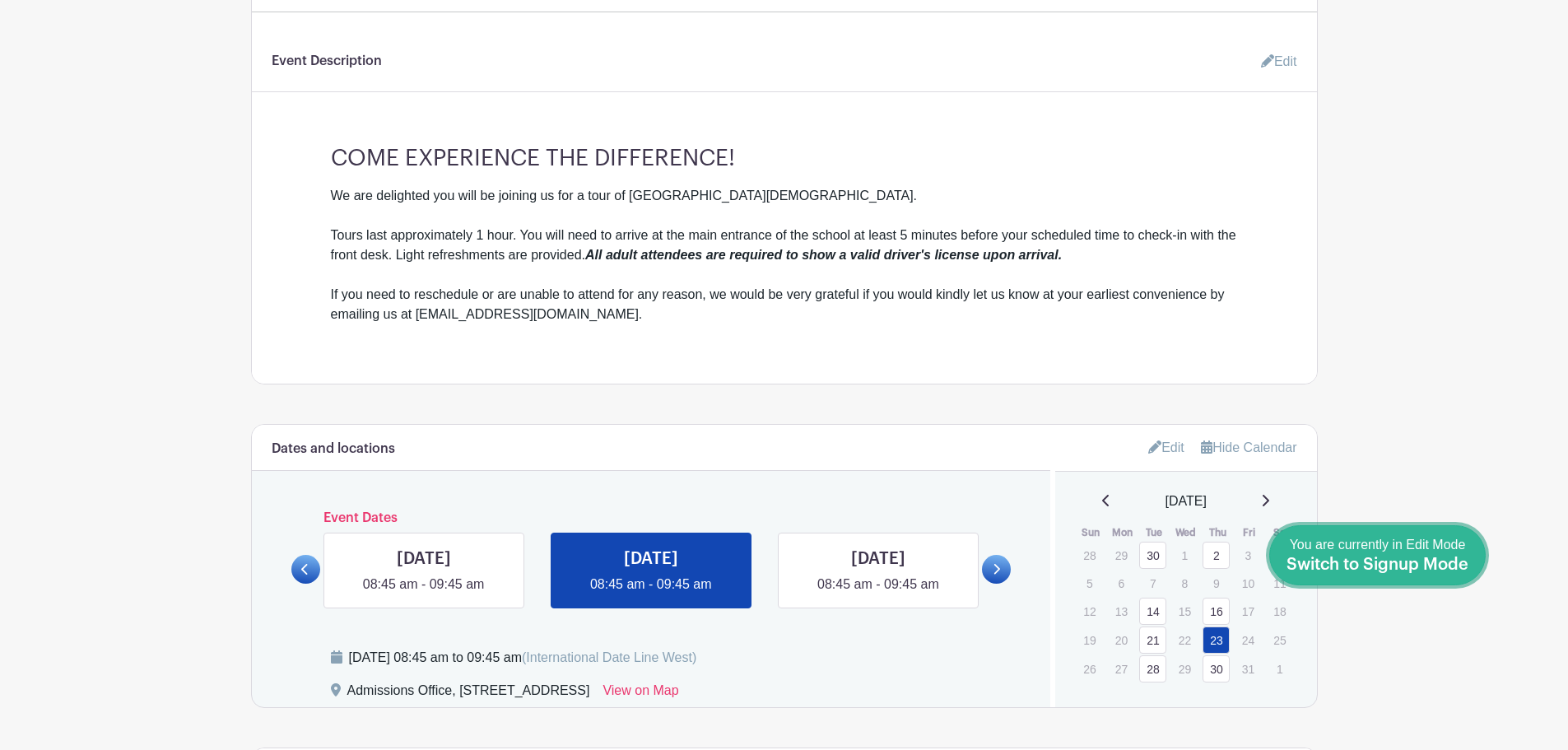
click at [1458, 568] on span "Switch to Signup Mode" at bounding box center [1377, 565] width 182 height 17
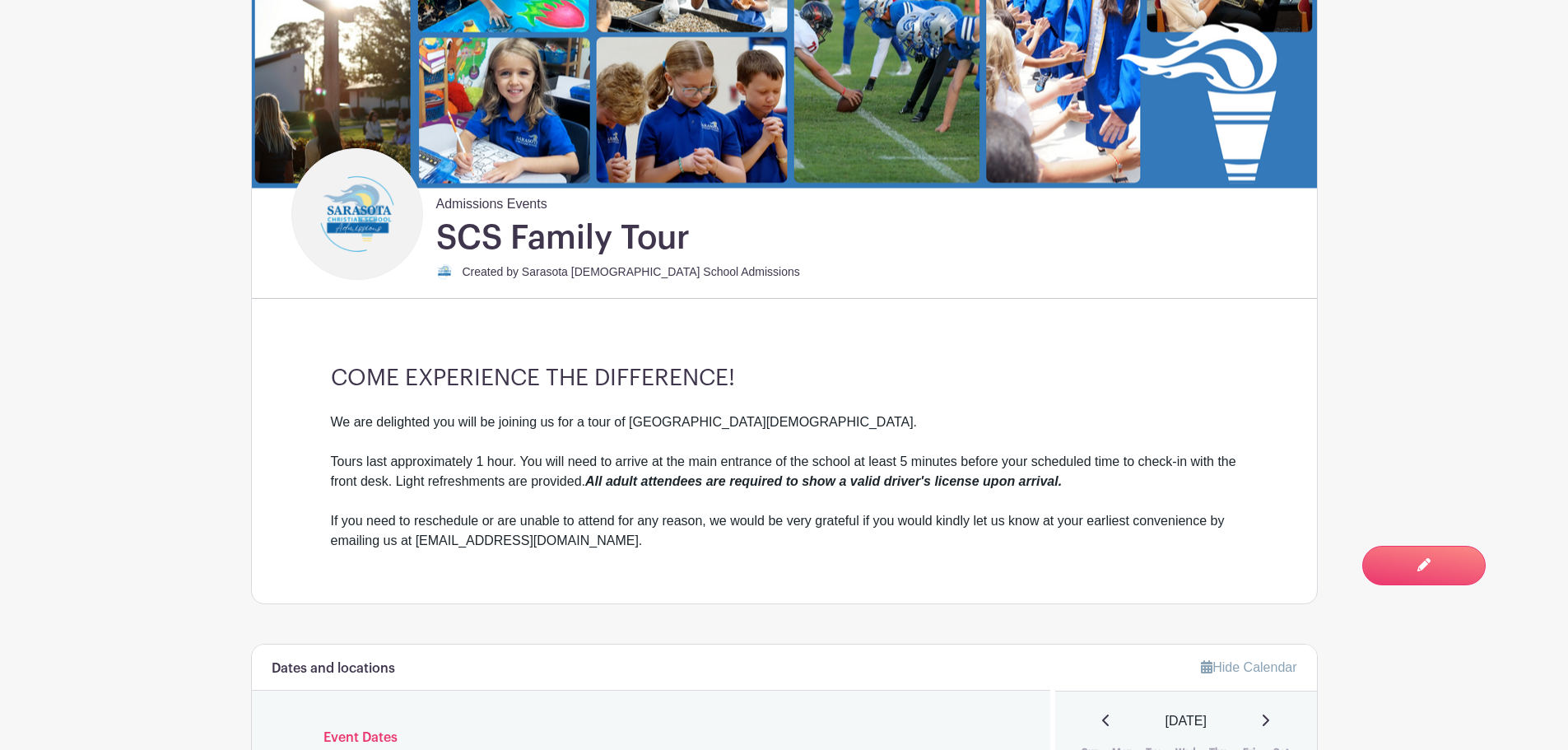
scroll to position [659, 0]
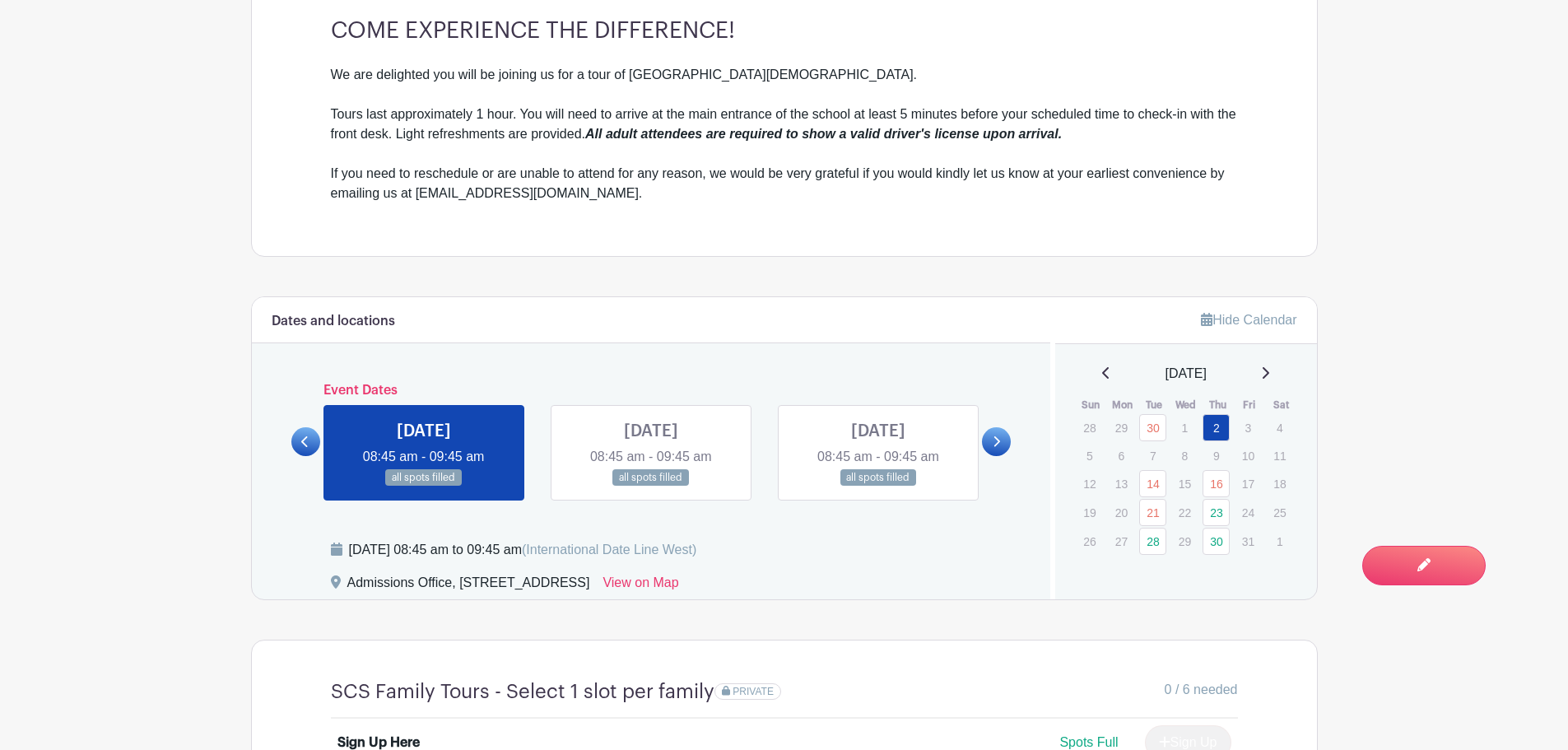
click at [998, 446] on icon at bounding box center [996, 442] width 7 height 12
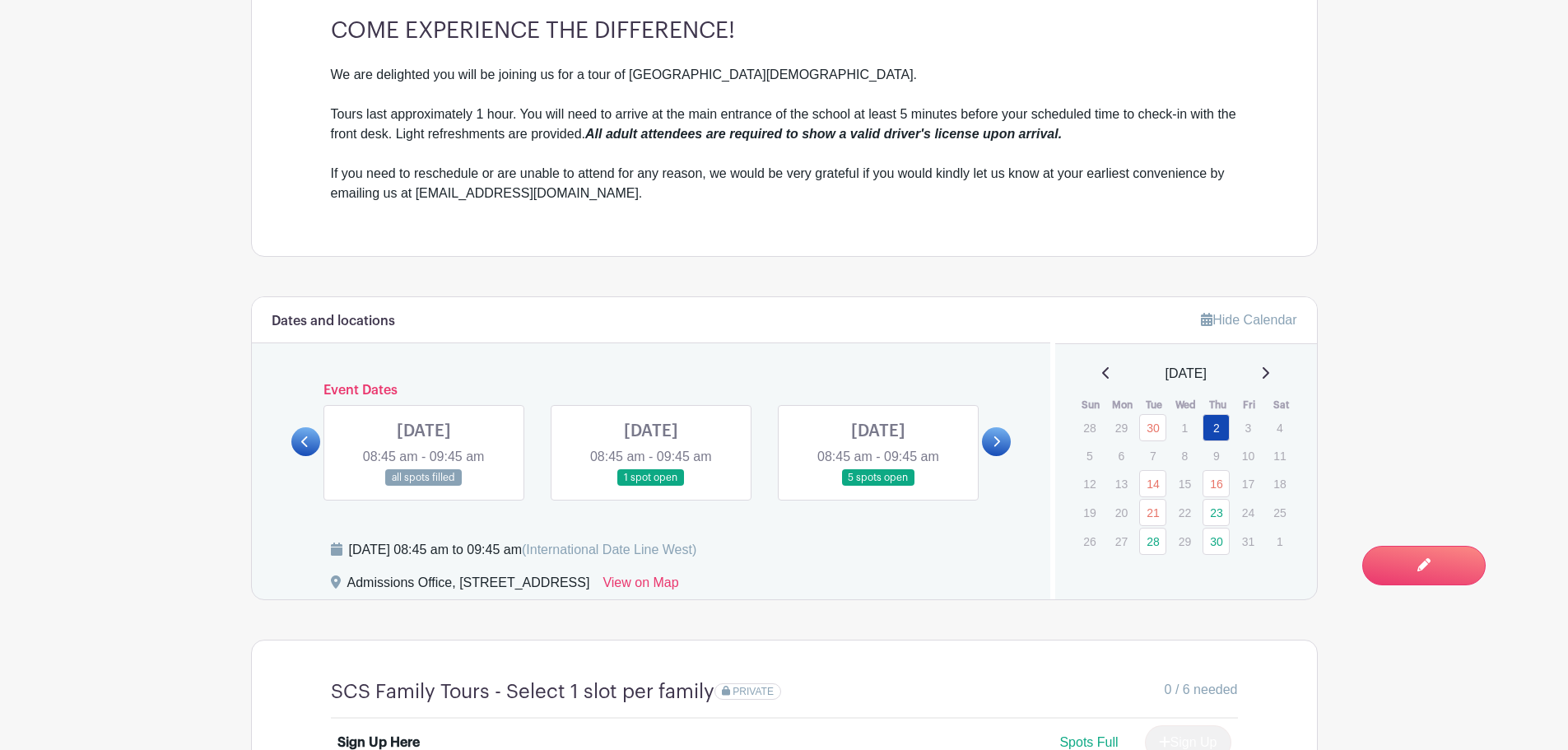
click at [318, 438] on link at bounding box center [305, 441] width 29 height 29
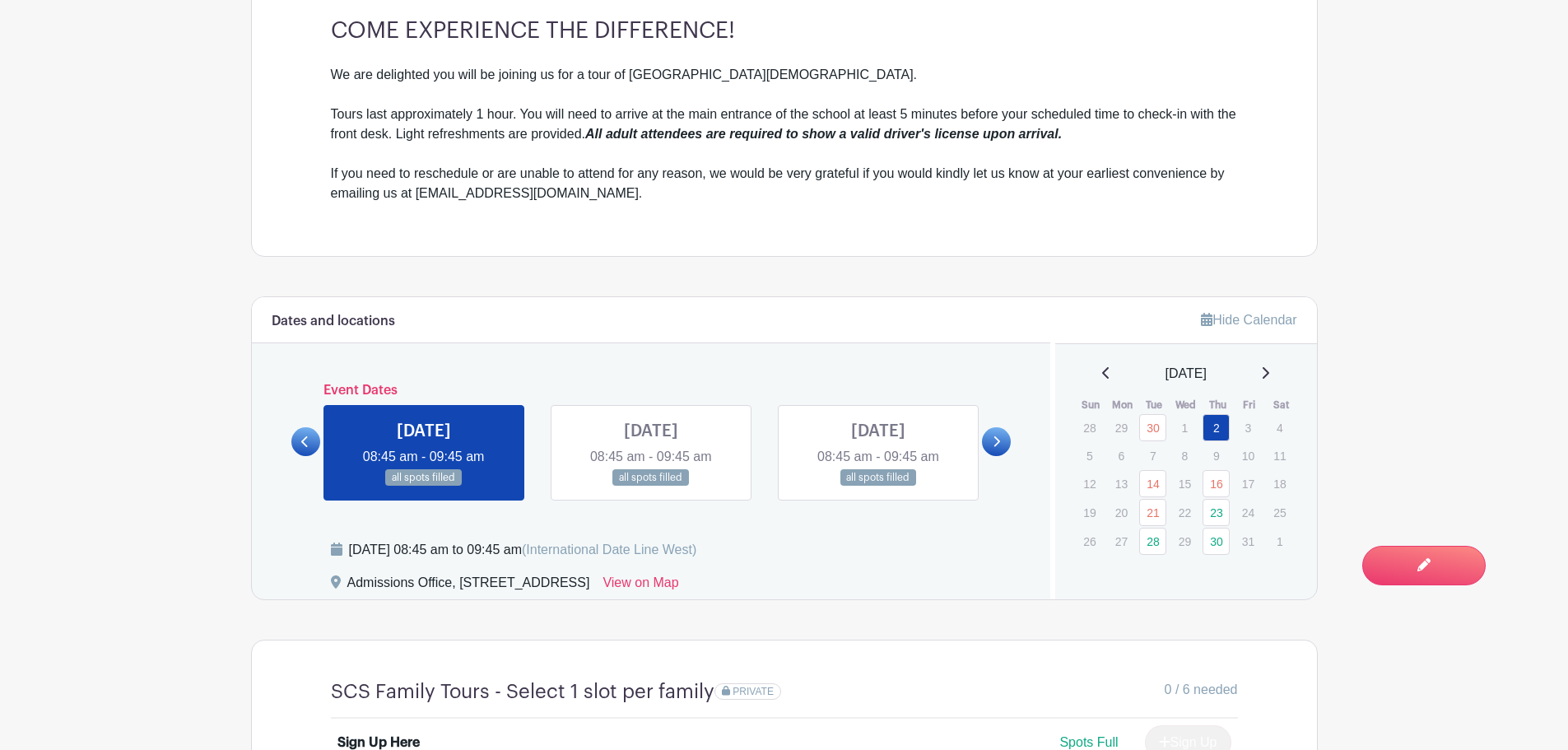
click at [980, 438] on div "THU Oct 16, 2025 08:45 am - 09:45 am all spots filled" at bounding box center [878, 453] width 227 height 96
click at [989, 441] on link at bounding box center [996, 441] width 29 height 29
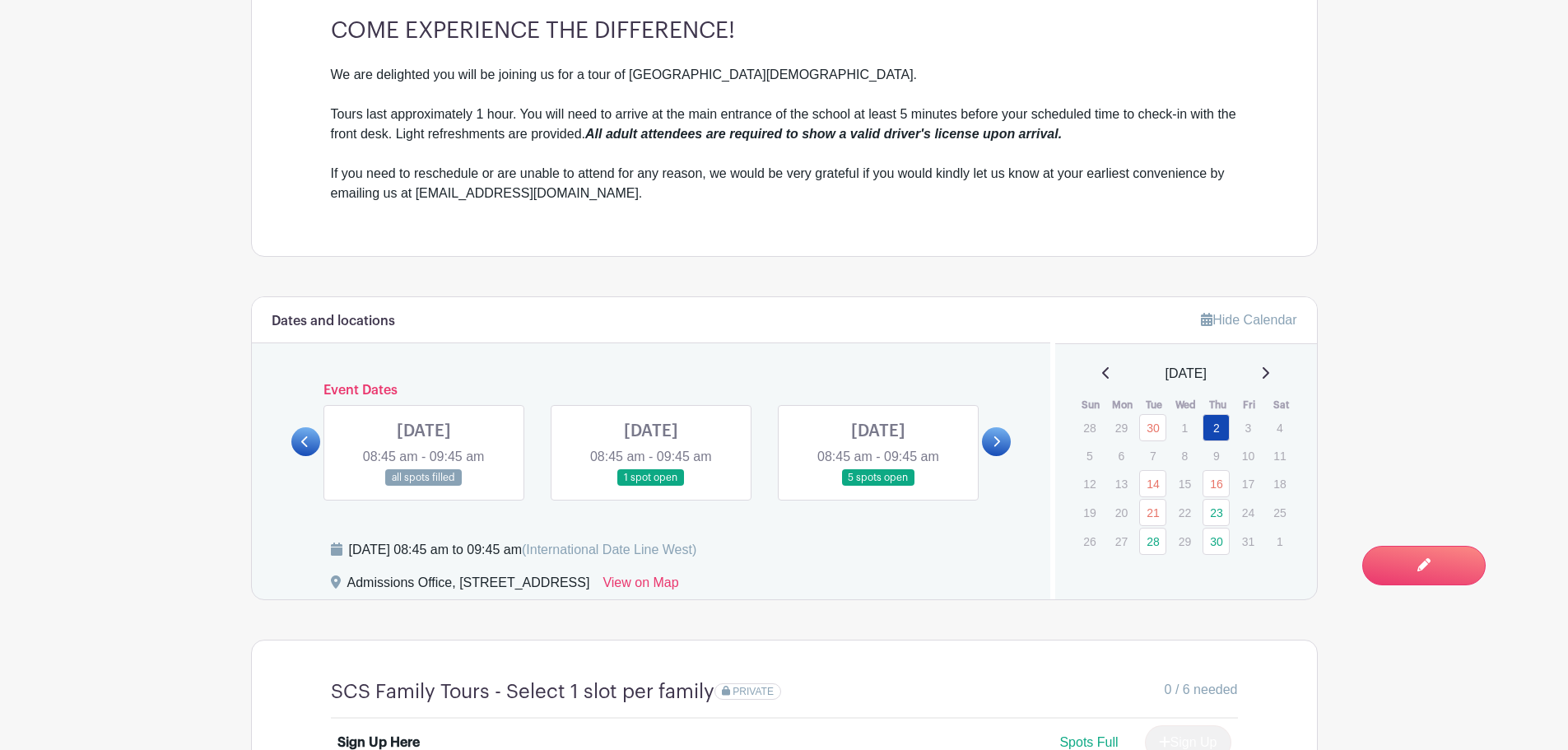
click at [994, 446] on icon at bounding box center [998, 442] width 7 height 11
click at [314, 448] on link at bounding box center [305, 441] width 29 height 29
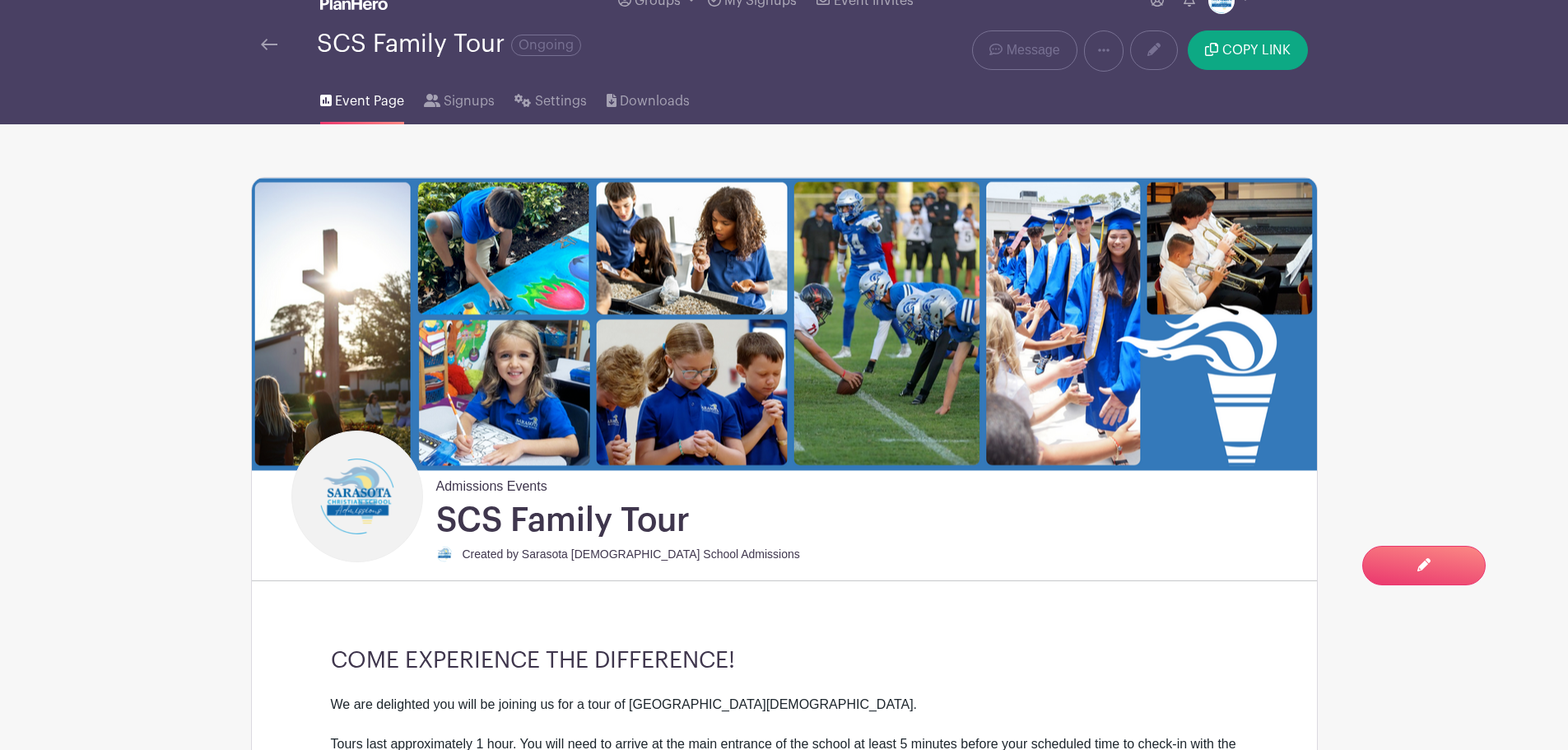
scroll to position [0, 0]
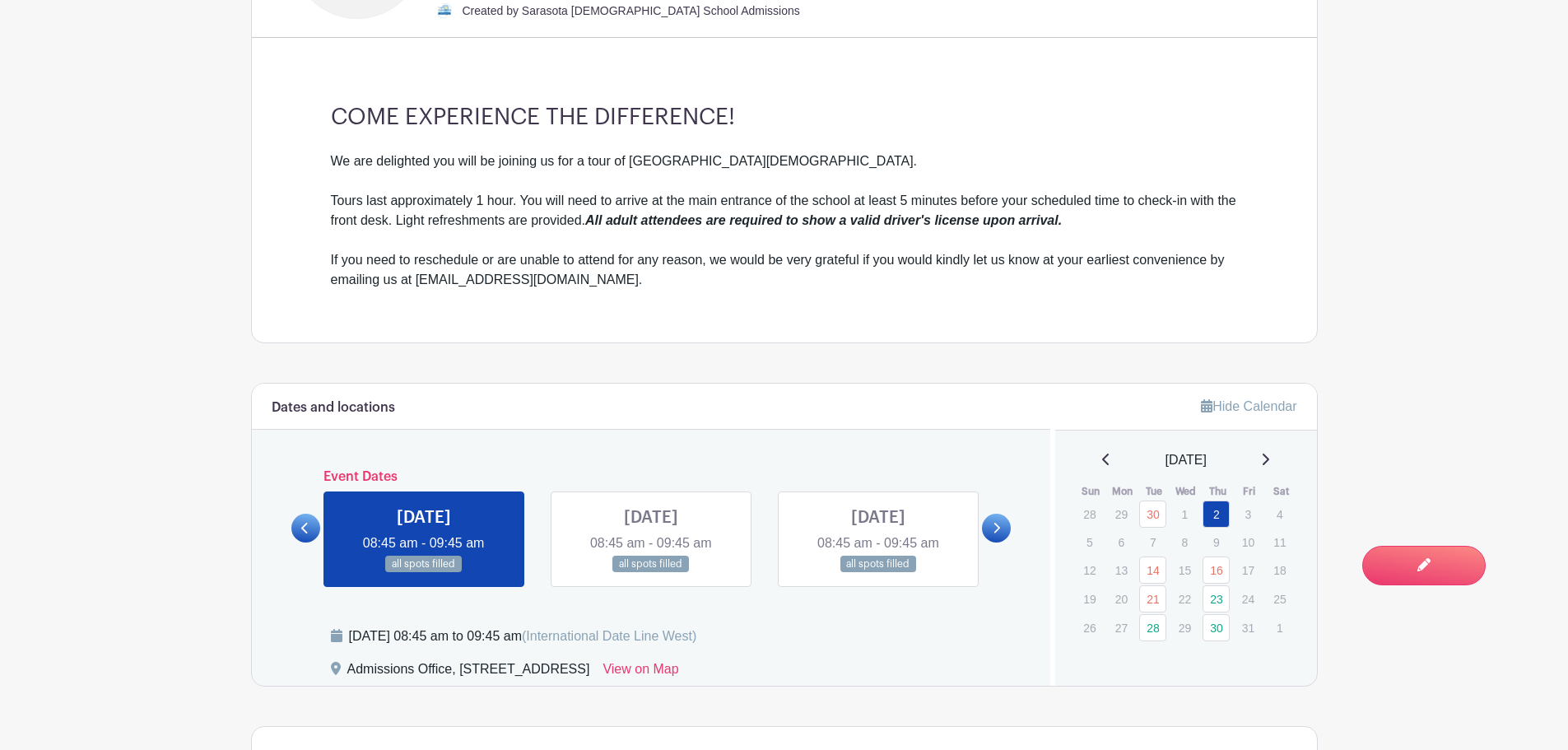
scroll to position [576, 0]
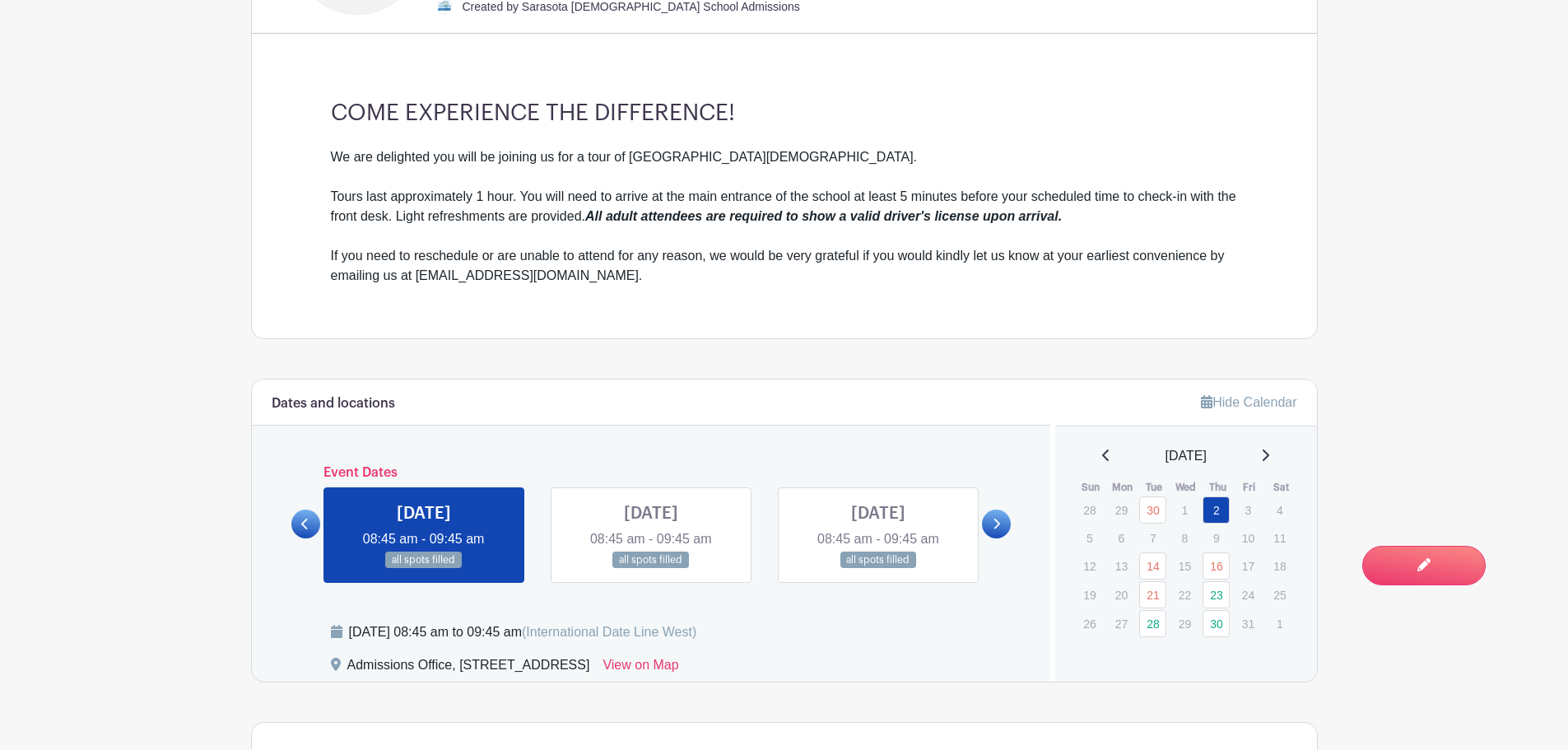
click at [1001, 525] on icon at bounding box center [996, 525] width 7 height 12
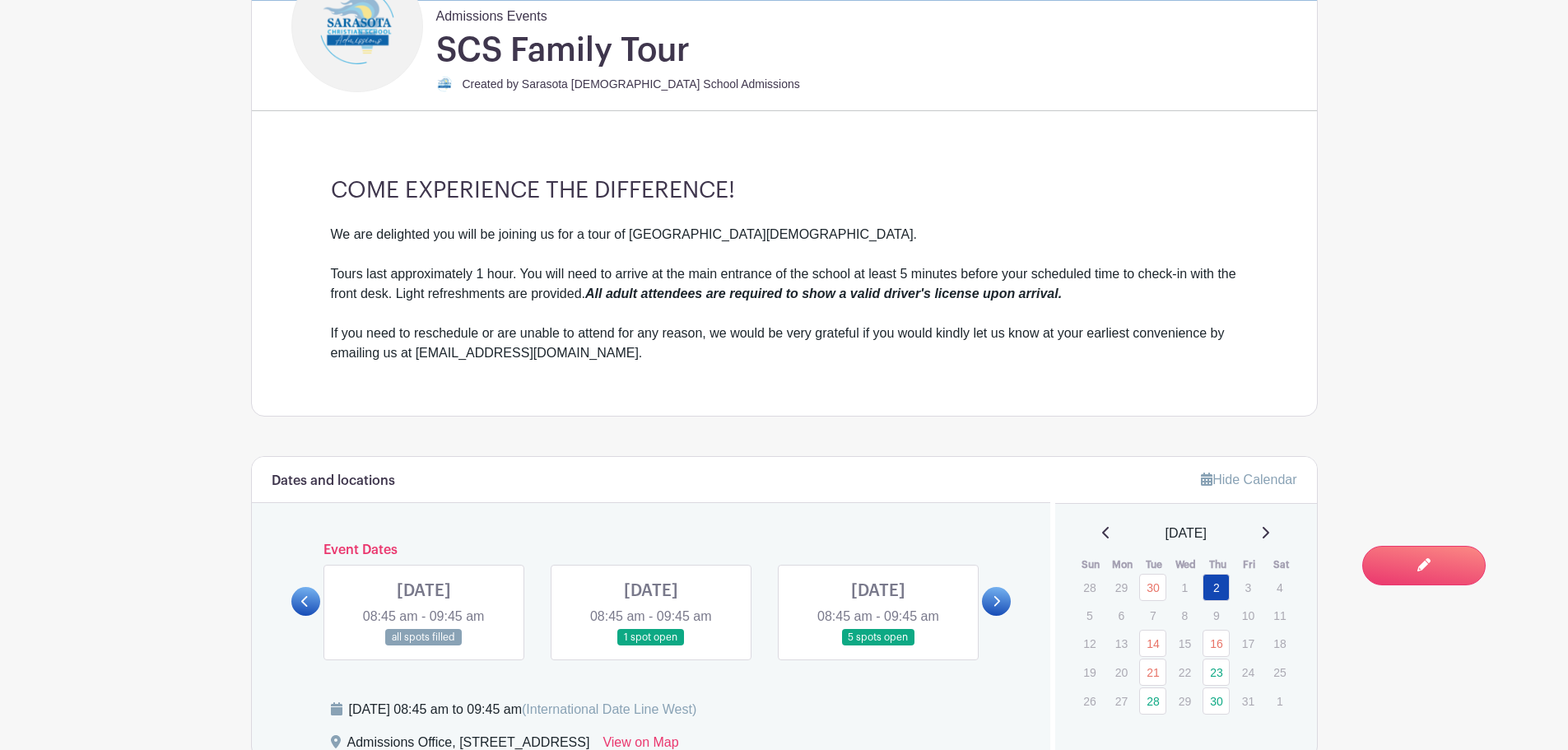
scroll to position [659, 0]
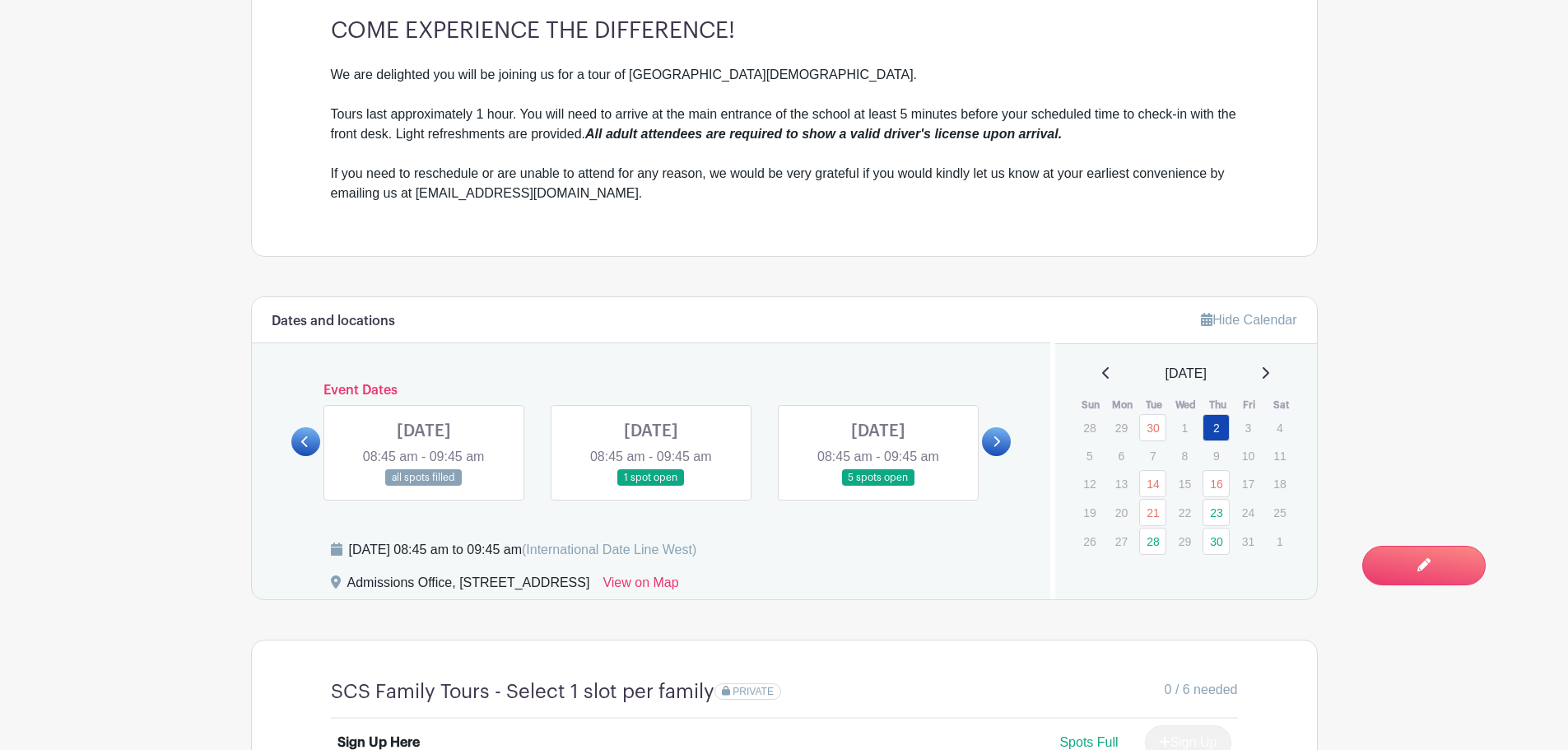
click at [316, 443] on link at bounding box center [305, 441] width 29 height 29
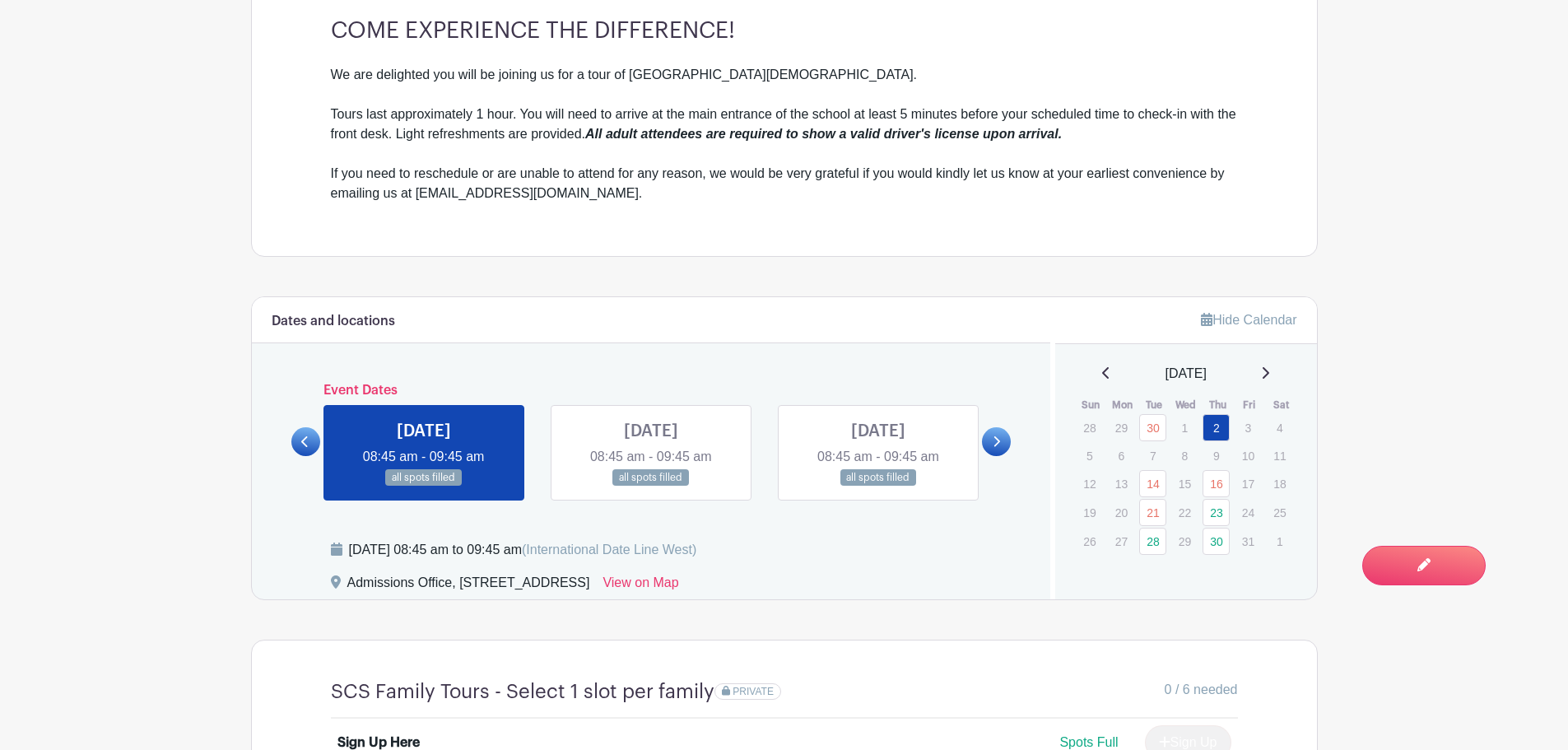
click at [995, 442] on icon at bounding box center [996, 442] width 7 height 12
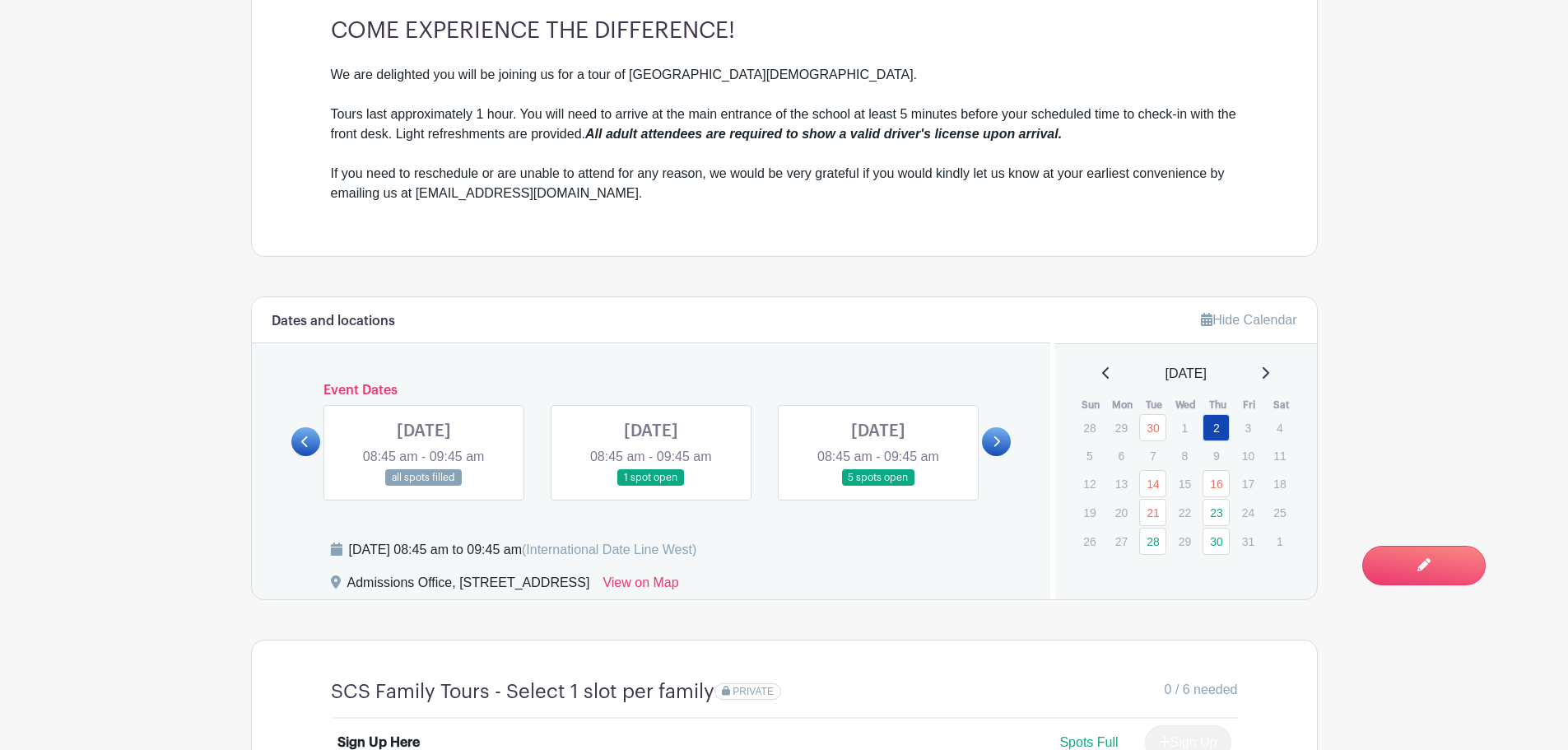
click at [317, 442] on link at bounding box center [305, 441] width 29 height 29
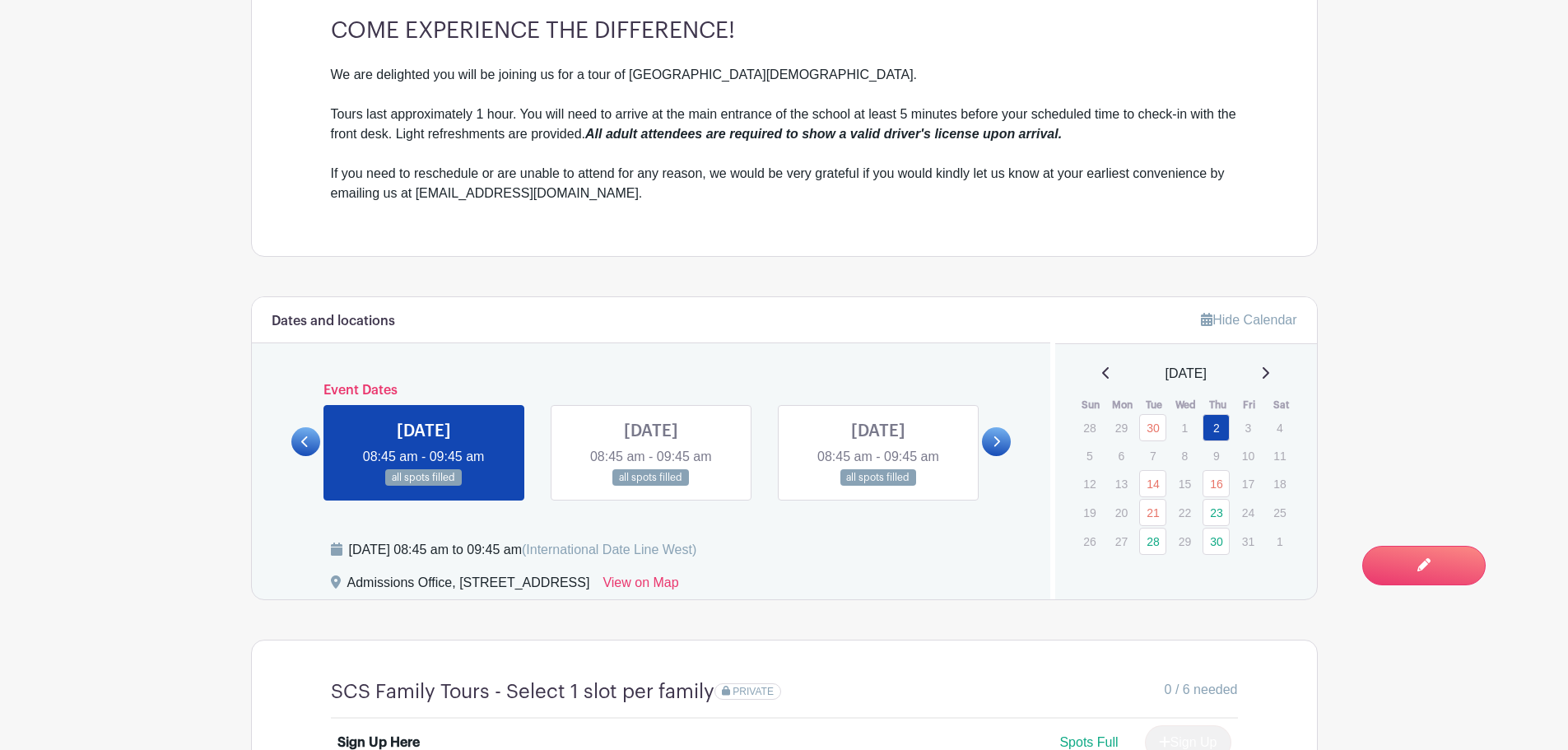
click at [998, 443] on icon at bounding box center [998, 442] width 7 height 11
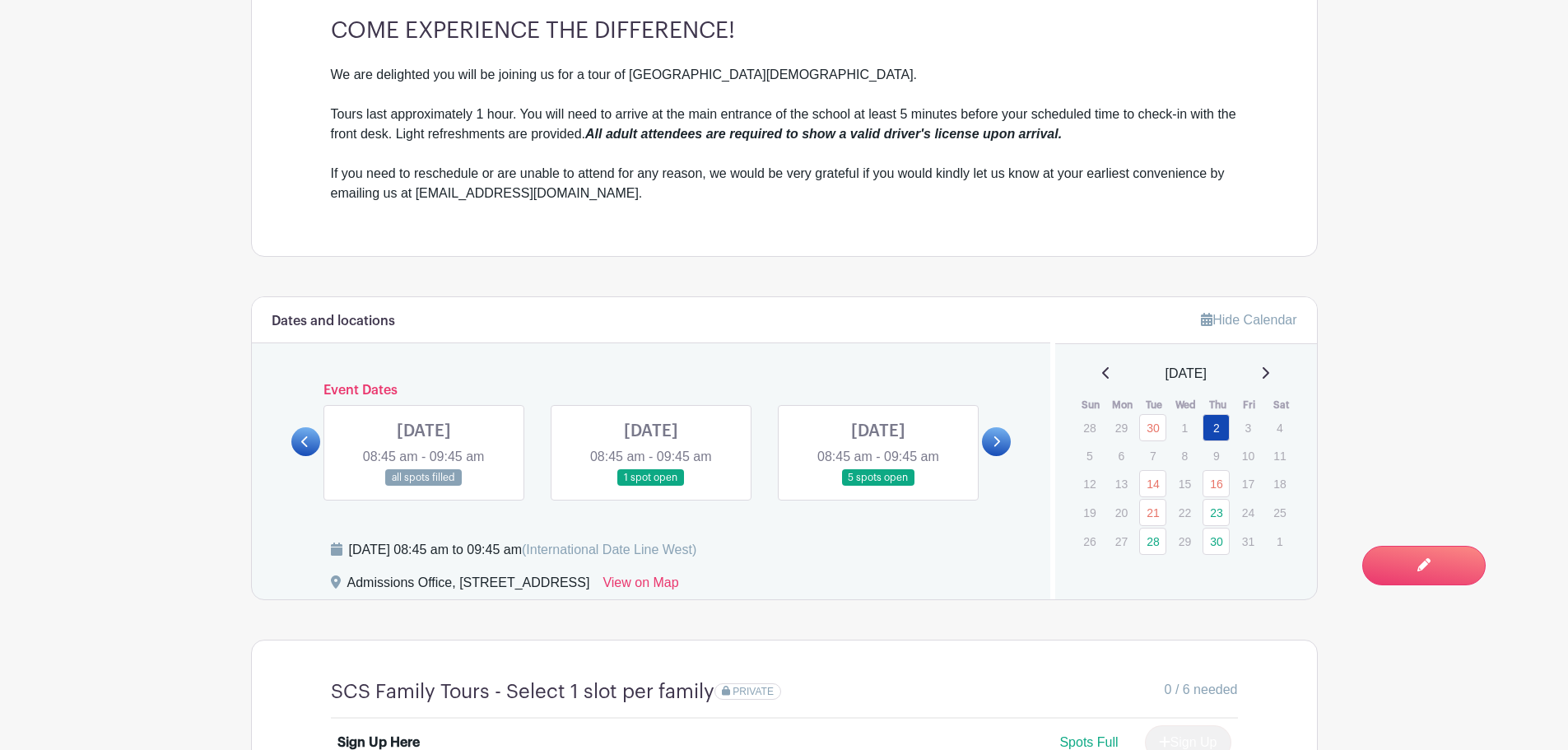
click at [301, 445] on link at bounding box center [305, 441] width 29 height 29
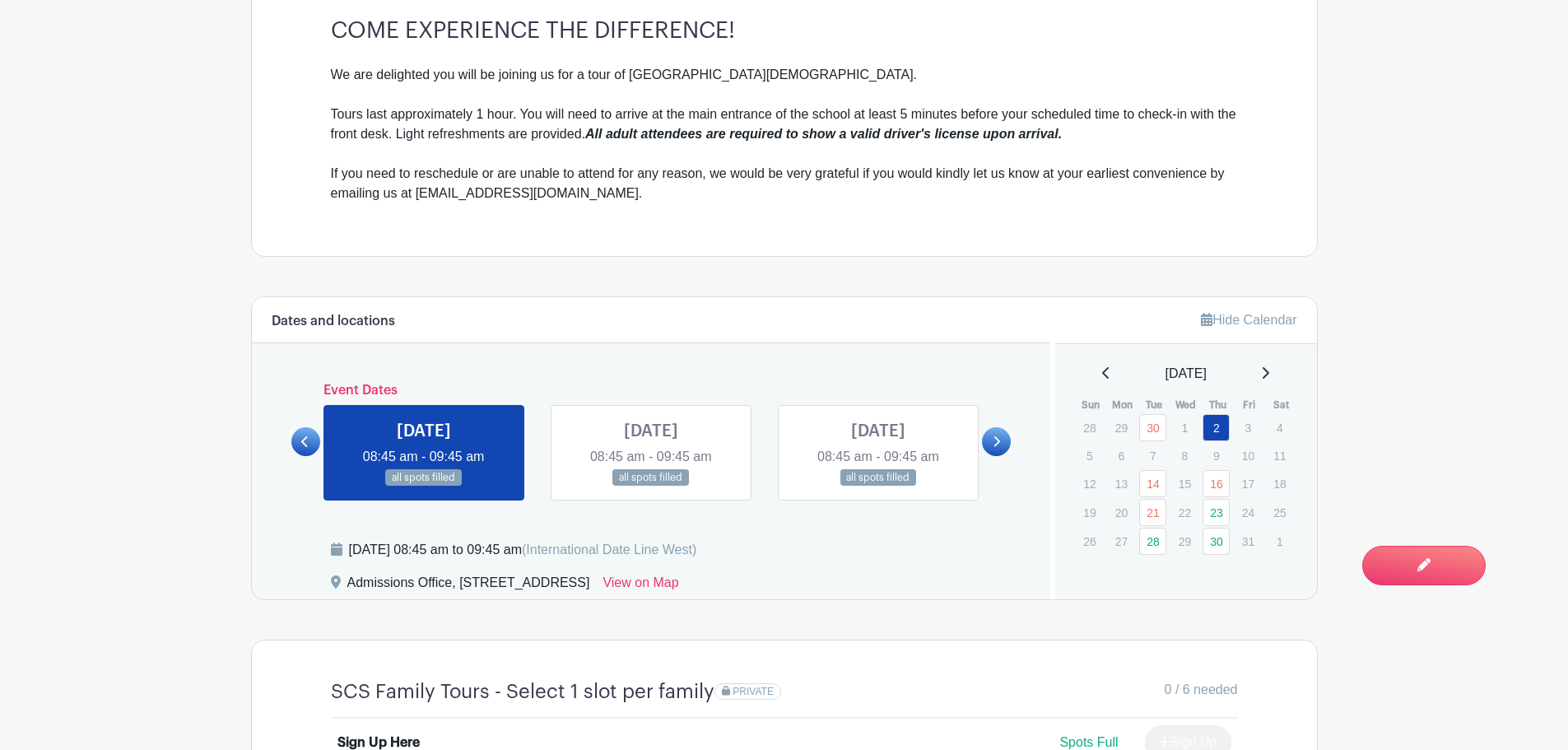
click at [652, 487] on link at bounding box center [652, 487] width 0 height 0
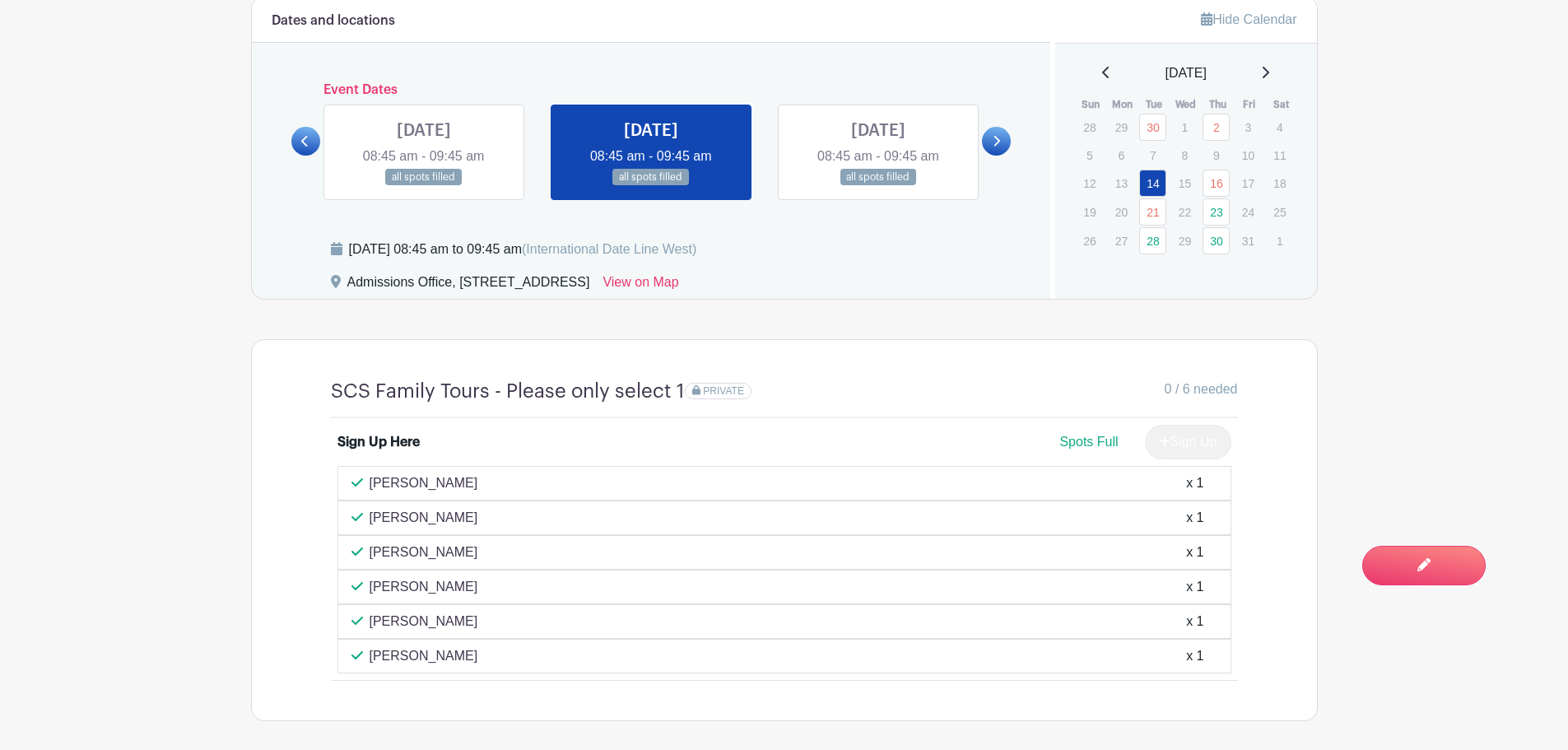
scroll to position [989, 0]
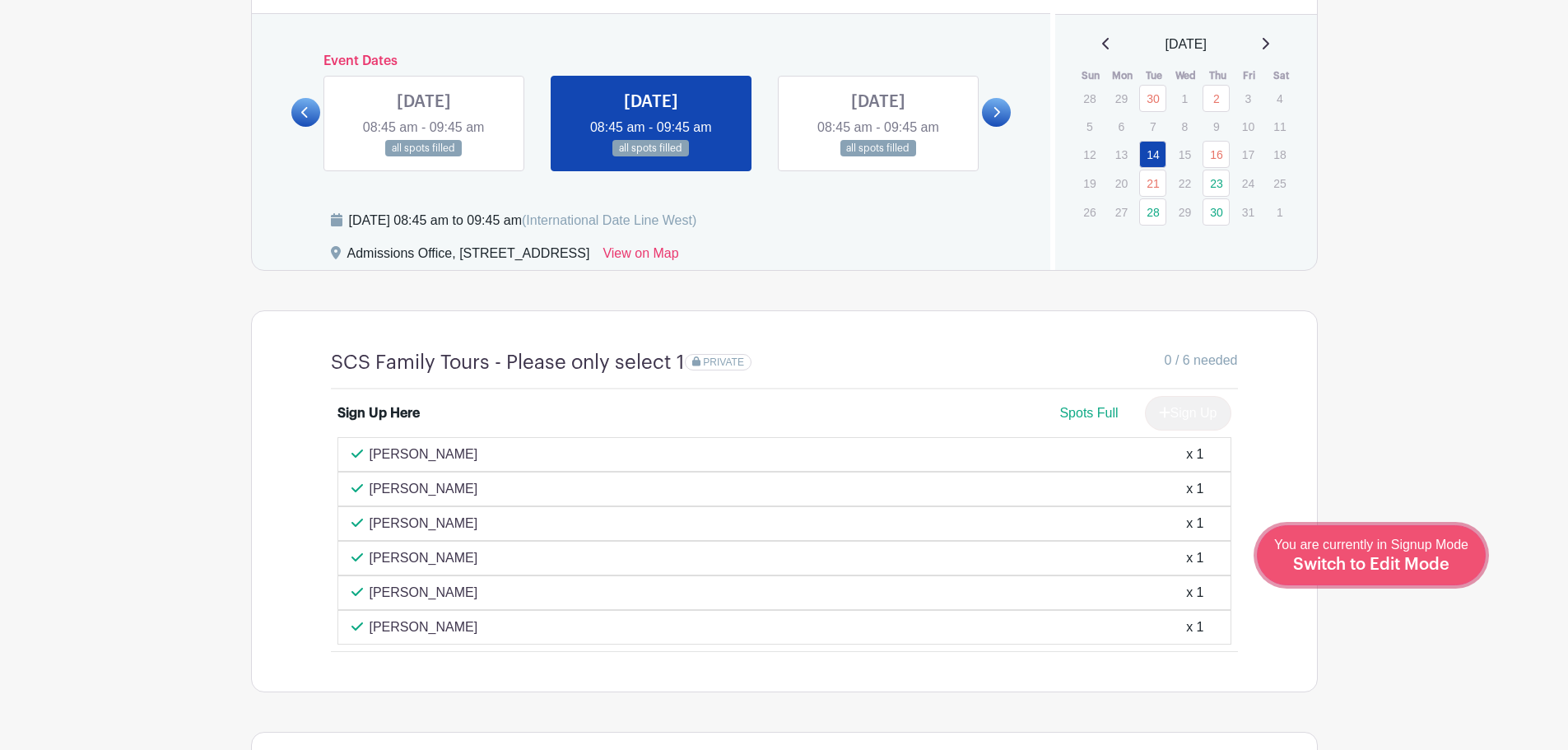
click at [1419, 584] on link "Edit Event You are currently in Signup Mode Switch to Edit Mode" at bounding box center [1372, 555] width 229 height 61
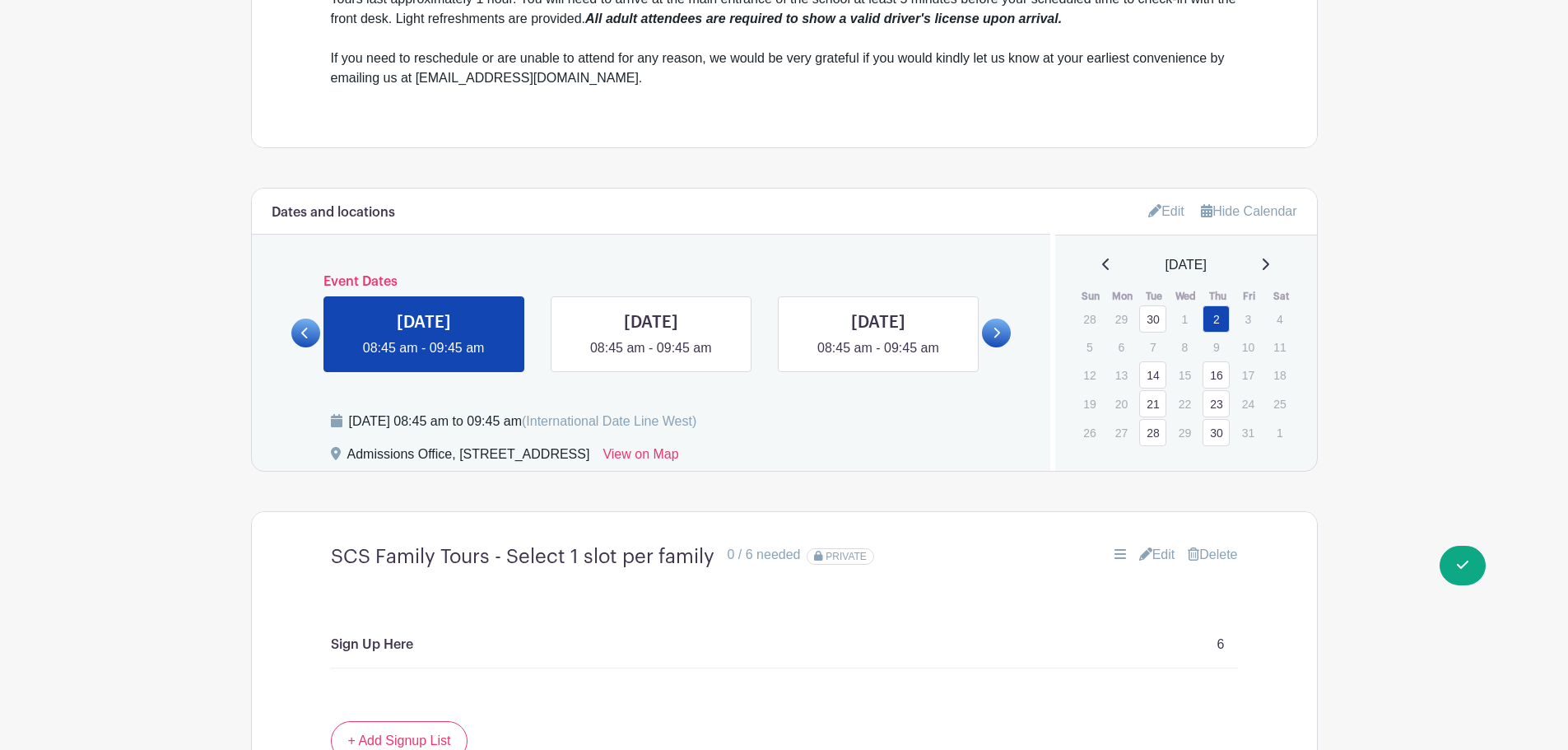
scroll to position [1235, 0]
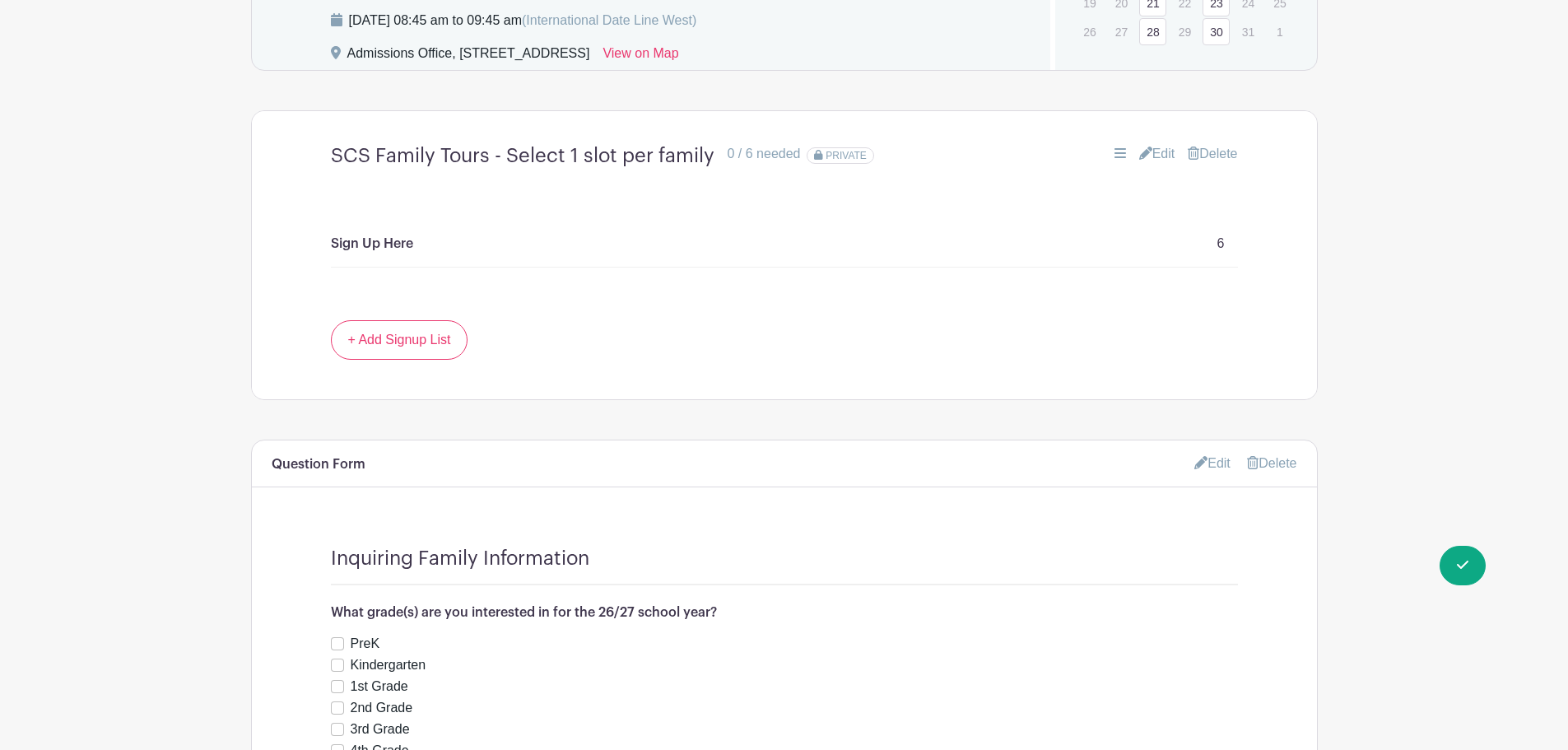
click at [1115, 151] on icon at bounding box center [1120, 153] width 11 height 13
click at [1163, 152] on link "Edit" at bounding box center [1157, 154] width 36 height 20
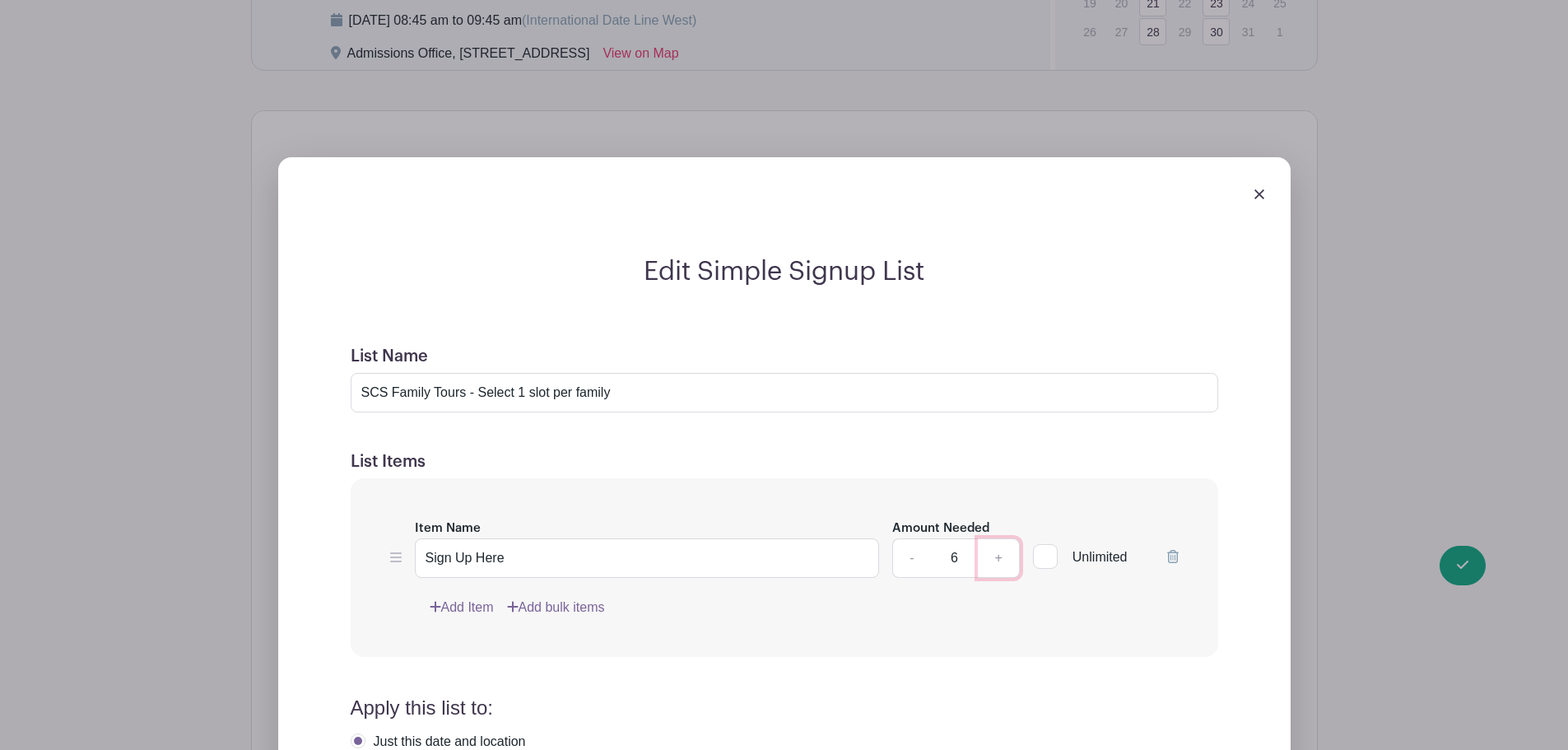
click at [1003, 555] on link "+" at bounding box center [998, 558] width 41 height 39
type input "7"
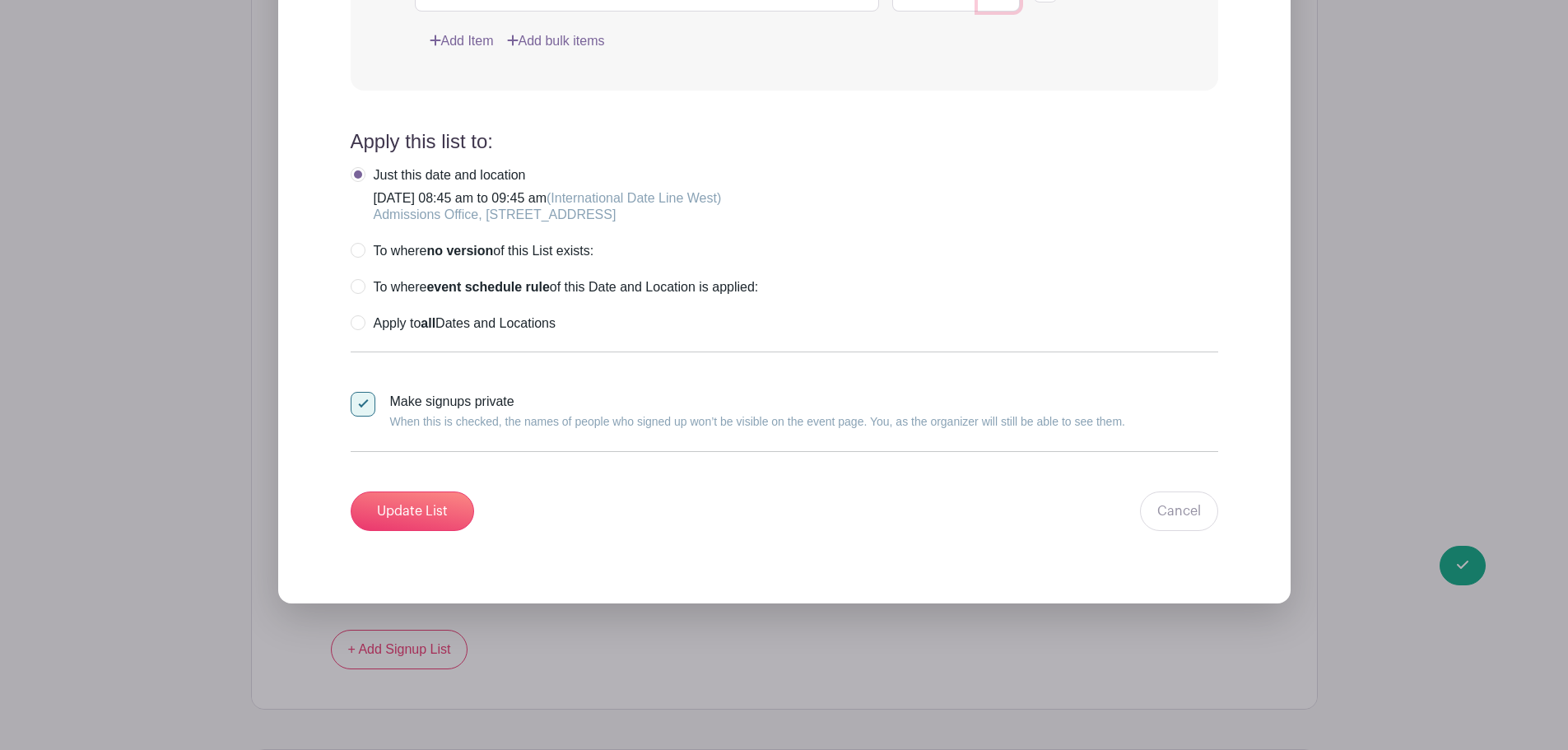
scroll to position [1811, 0]
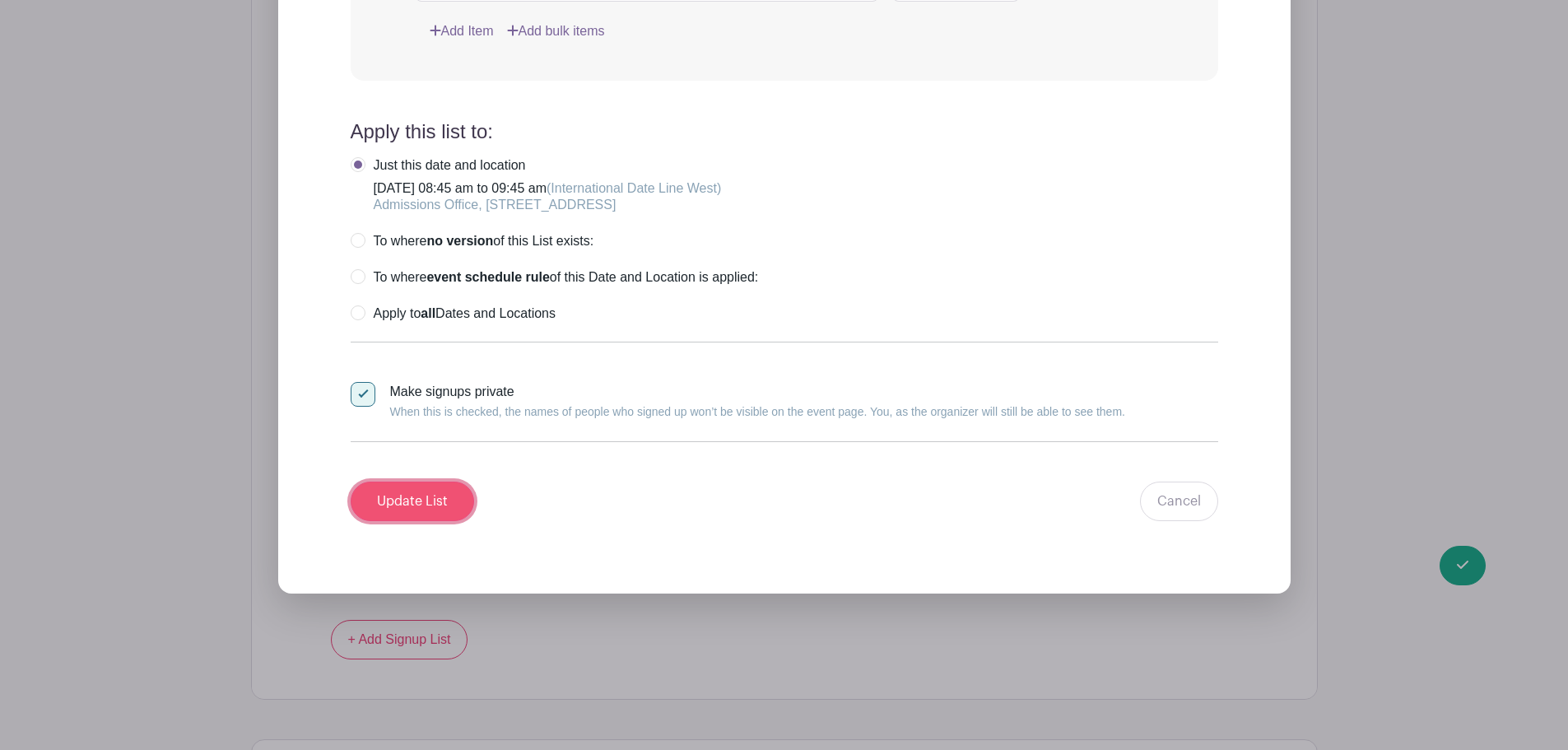
click at [448, 494] on input "Update List" at bounding box center [412, 501] width 124 height 39
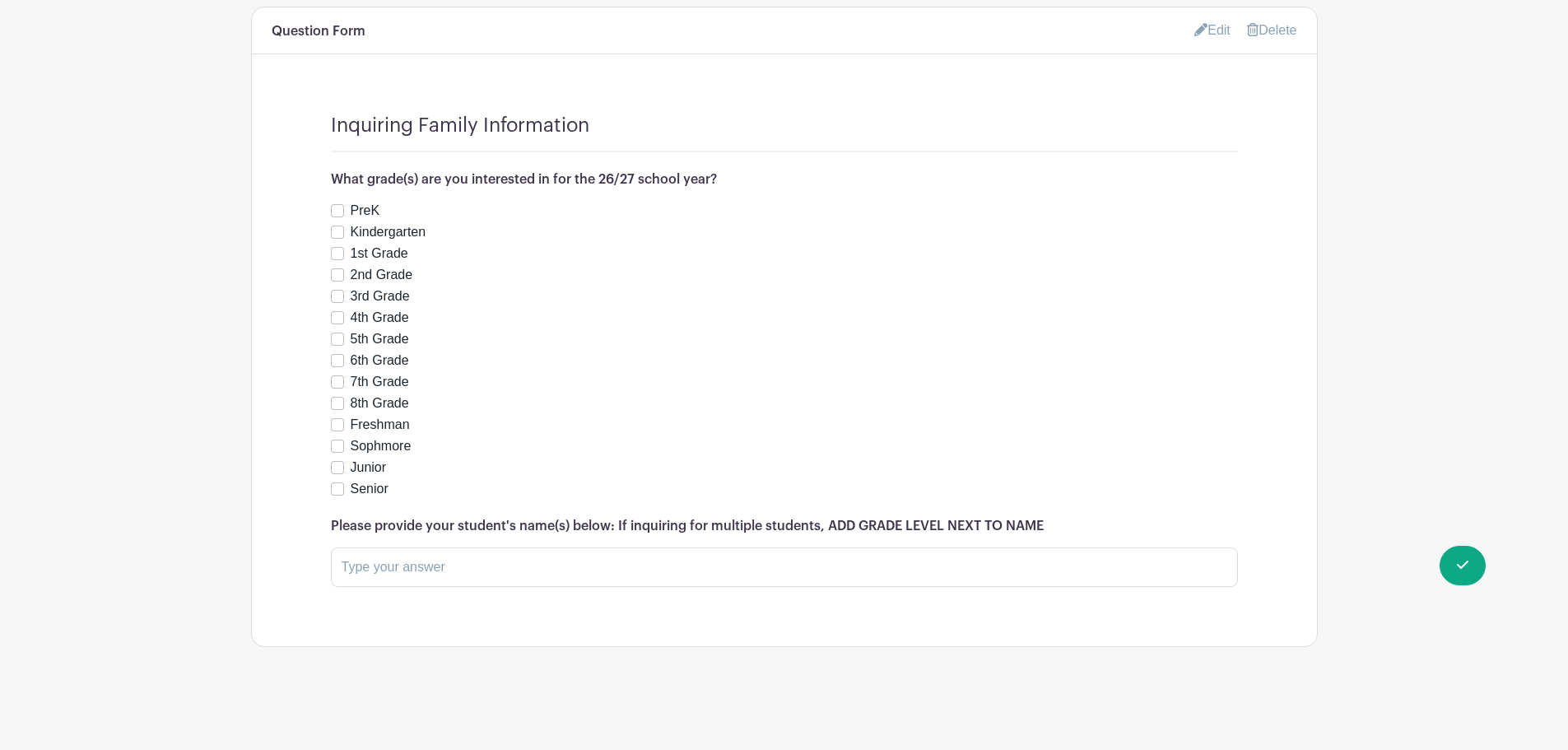
scroll to position [935, 0]
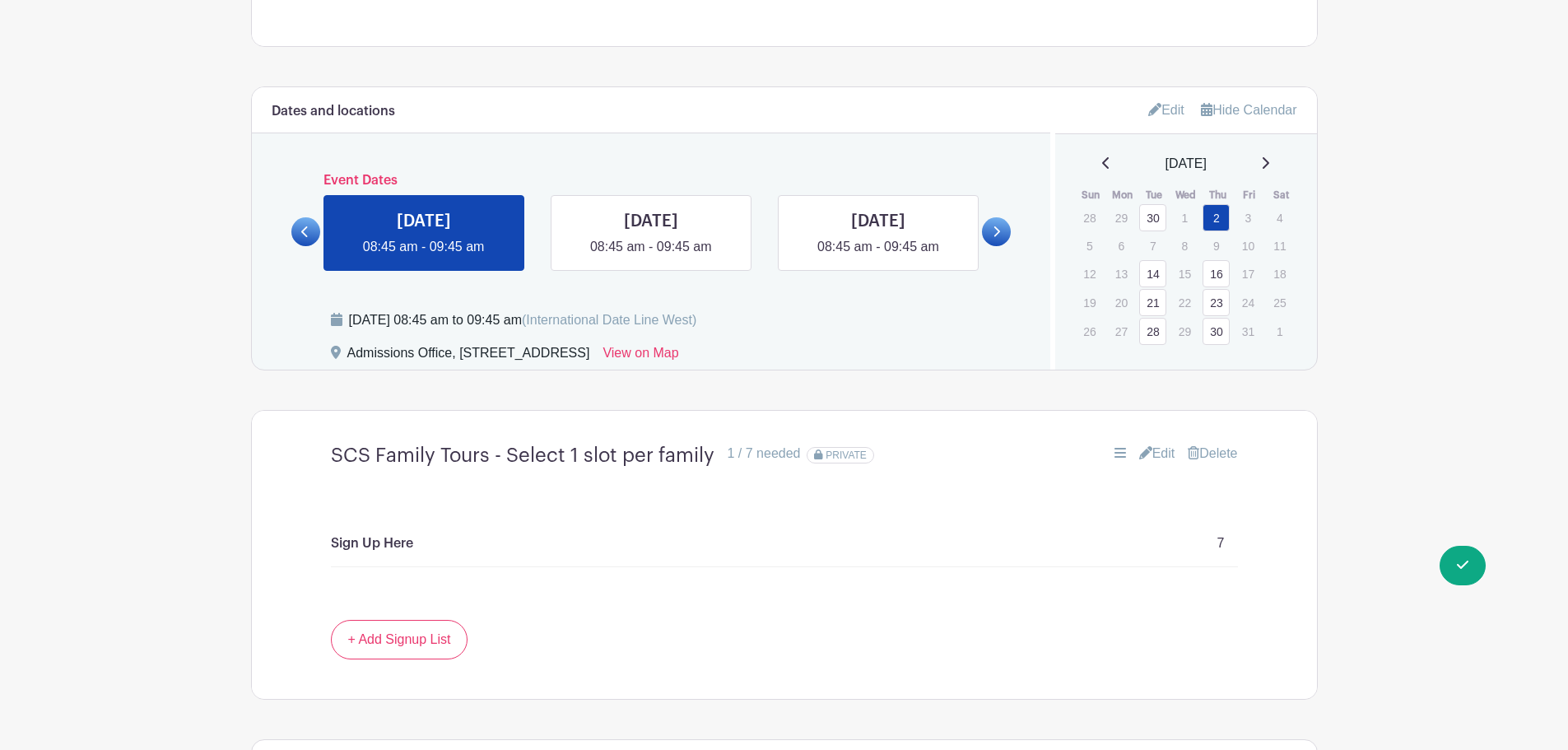
click at [303, 232] on icon at bounding box center [305, 232] width 7 height 11
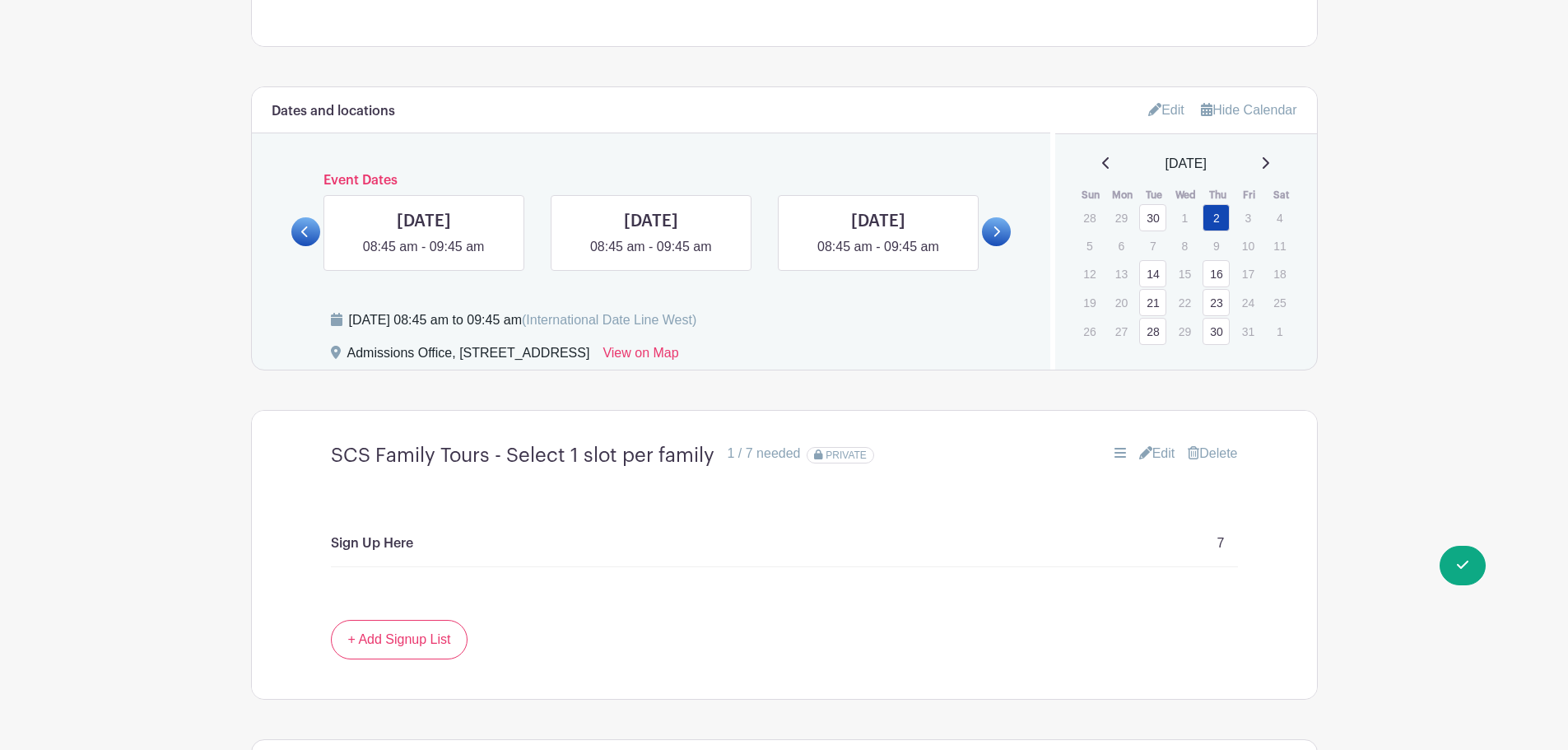
click at [307, 234] on icon at bounding box center [305, 232] width 7 height 12
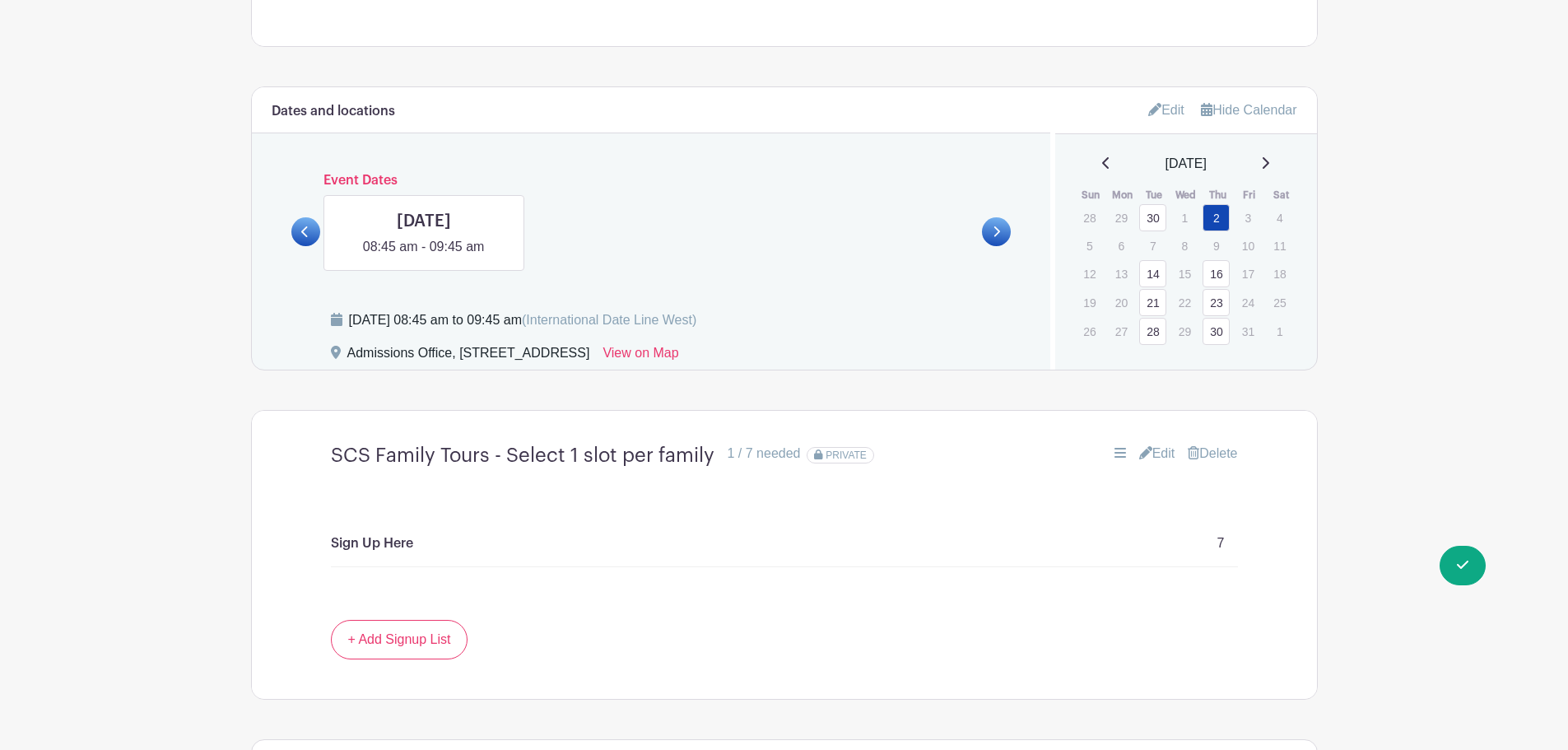
click at [999, 231] on icon at bounding box center [998, 232] width 7 height 11
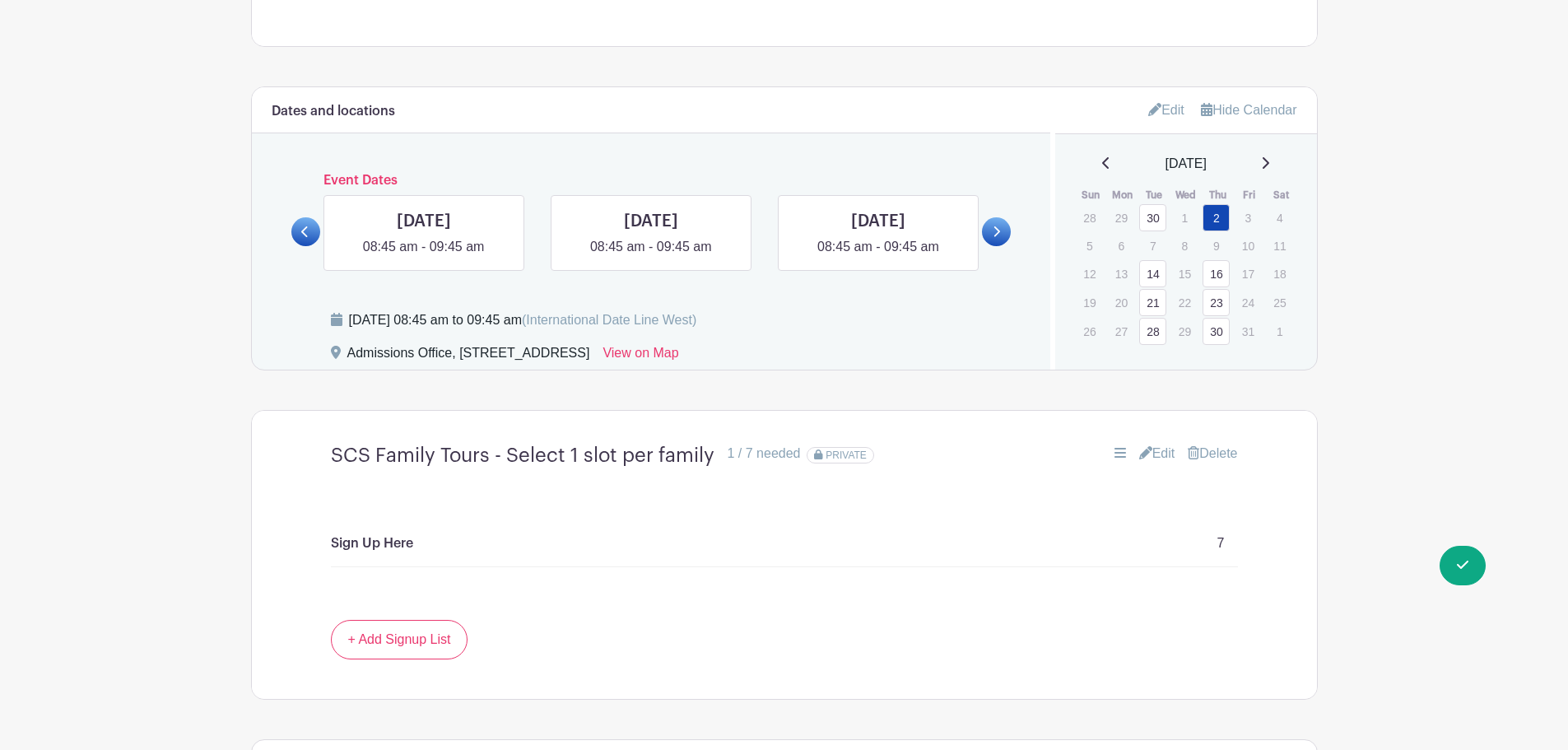
click at [999, 231] on icon at bounding box center [998, 232] width 7 height 11
click at [999, 230] on icon at bounding box center [998, 232] width 7 height 11
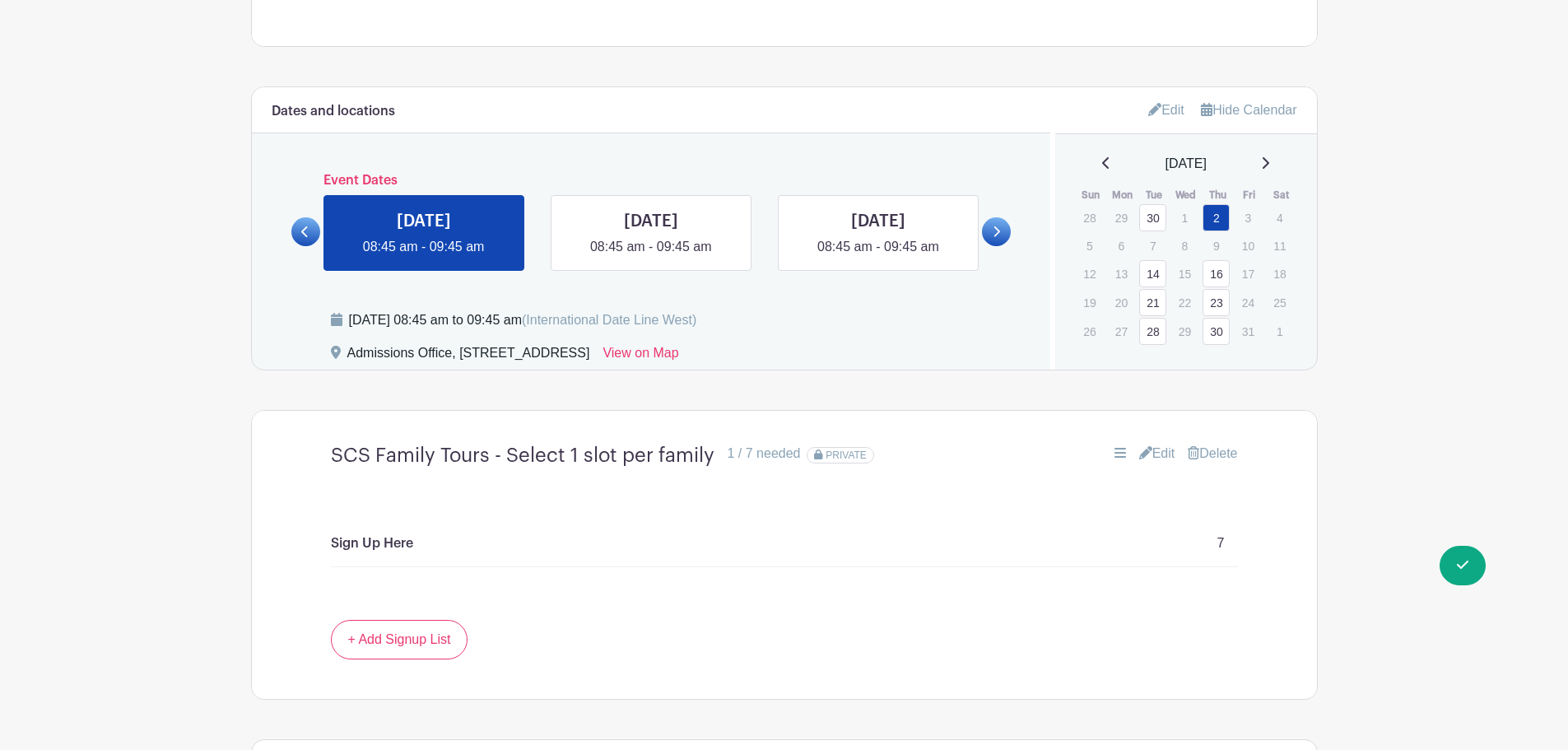
click at [999, 230] on icon at bounding box center [998, 232] width 7 height 11
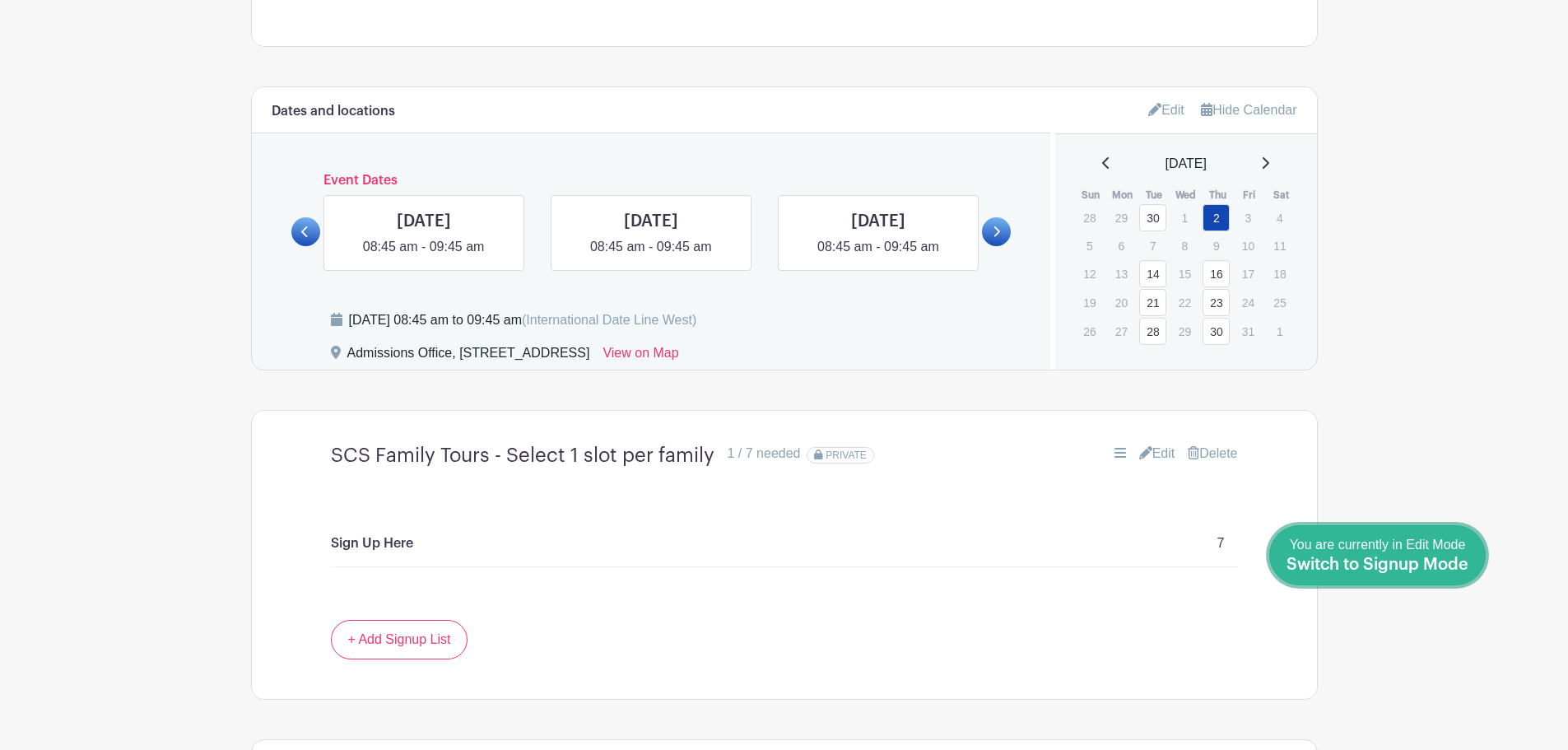
click at [1459, 548] on span "You are currently in Edit Mode Switch to Signup Mode" at bounding box center [1377, 554] width 182 height 34
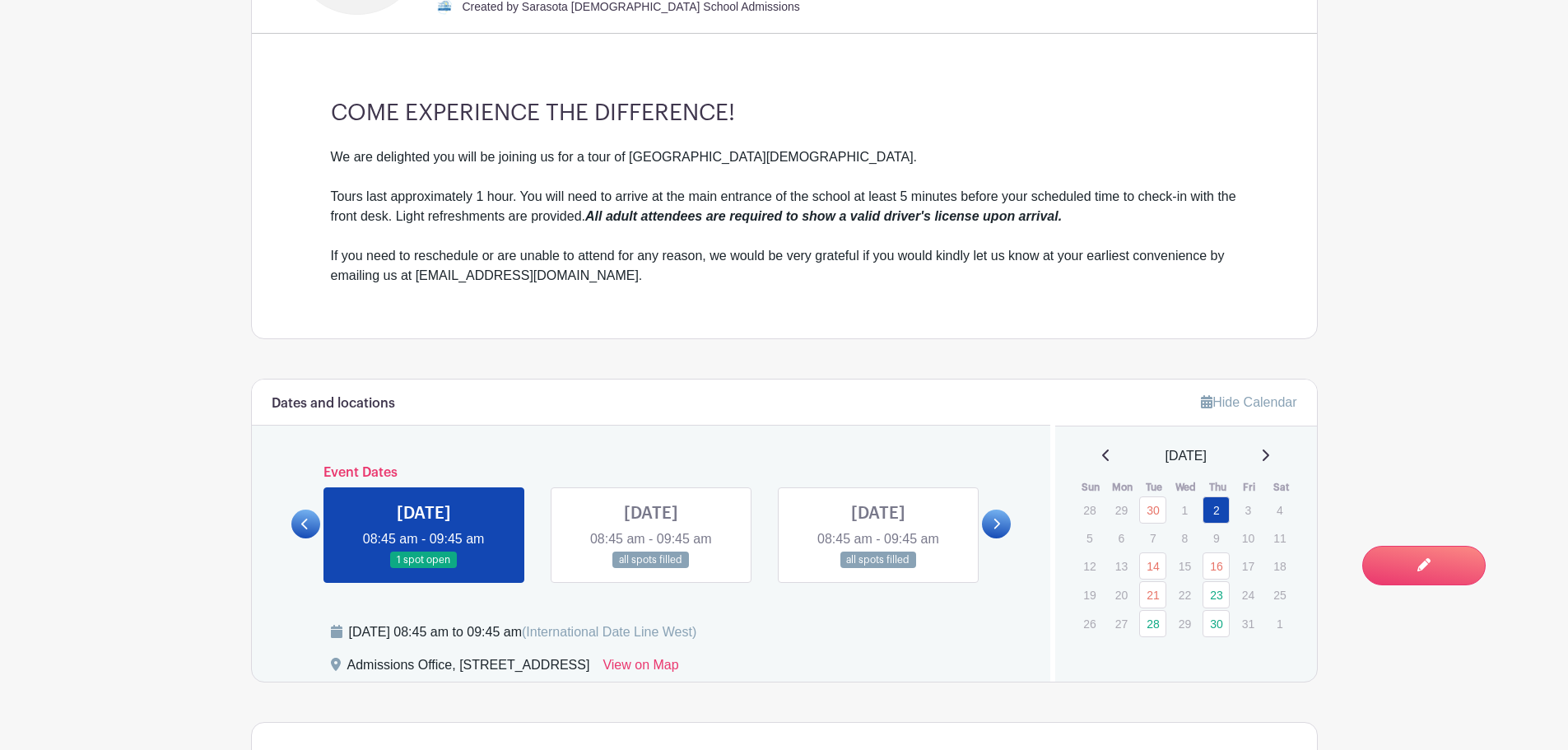
scroll to position [659, 0]
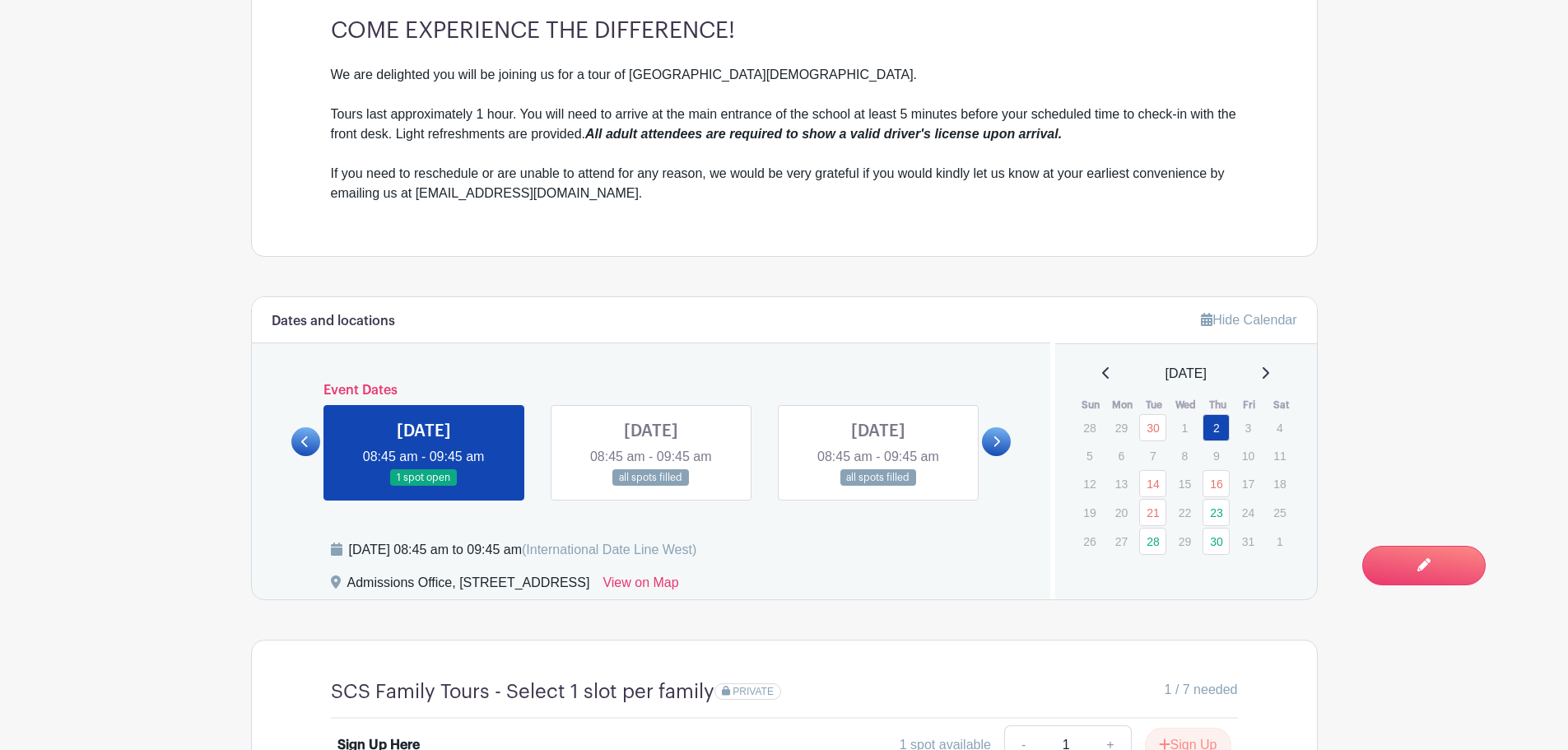
click at [991, 444] on link at bounding box center [996, 441] width 29 height 29
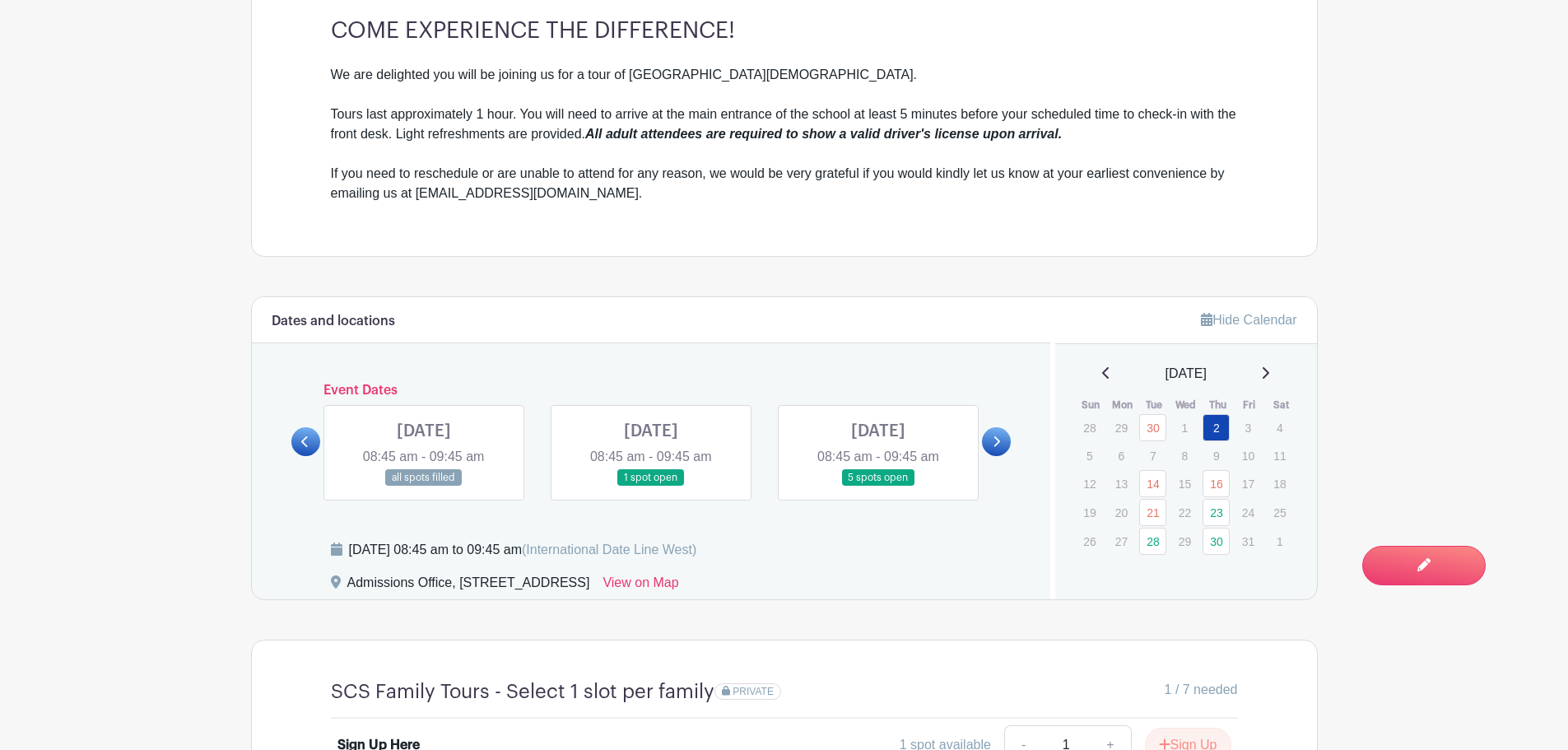
click at [310, 438] on link at bounding box center [305, 441] width 29 height 29
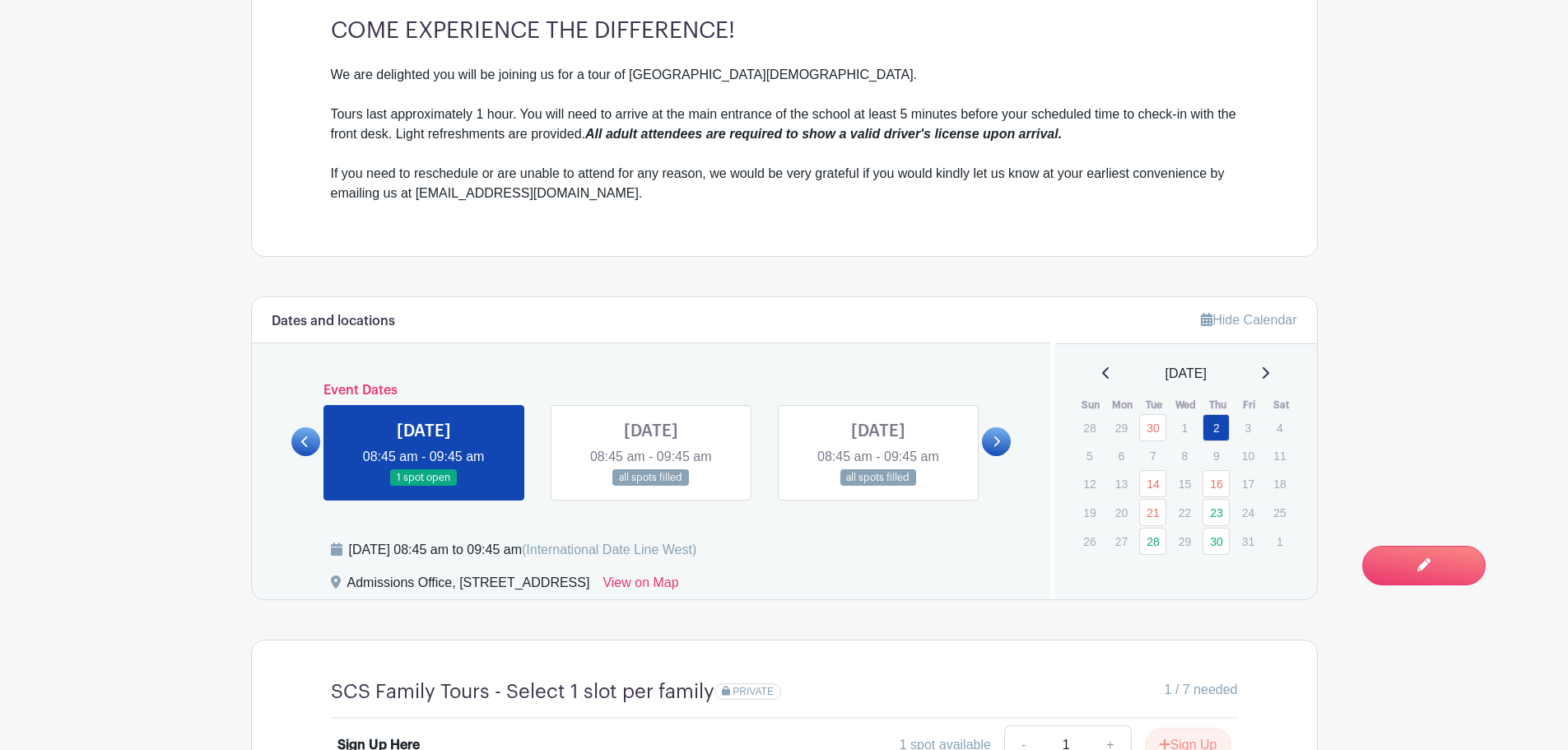
click at [652, 487] on link at bounding box center [652, 487] width 0 height 0
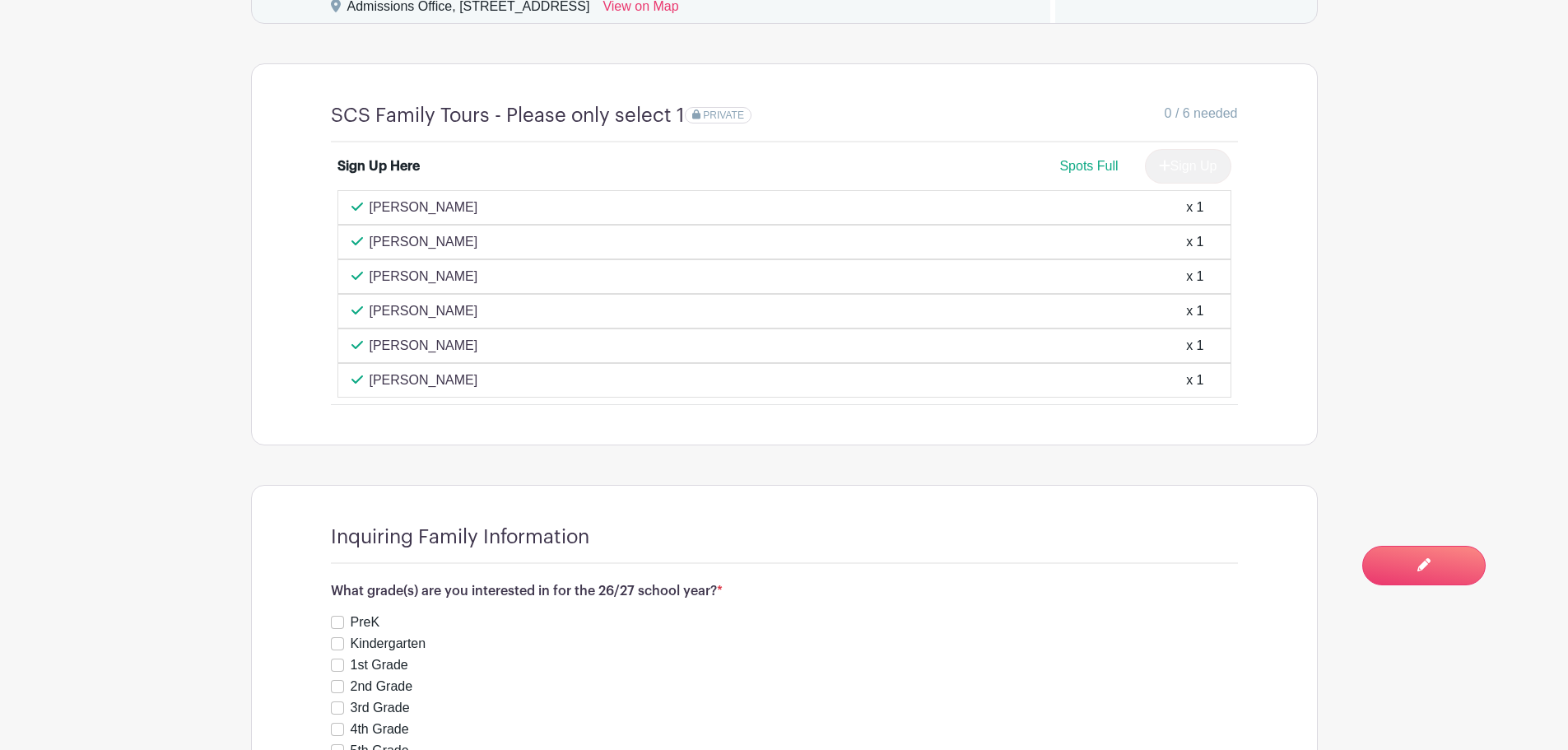
scroll to position [741, 0]
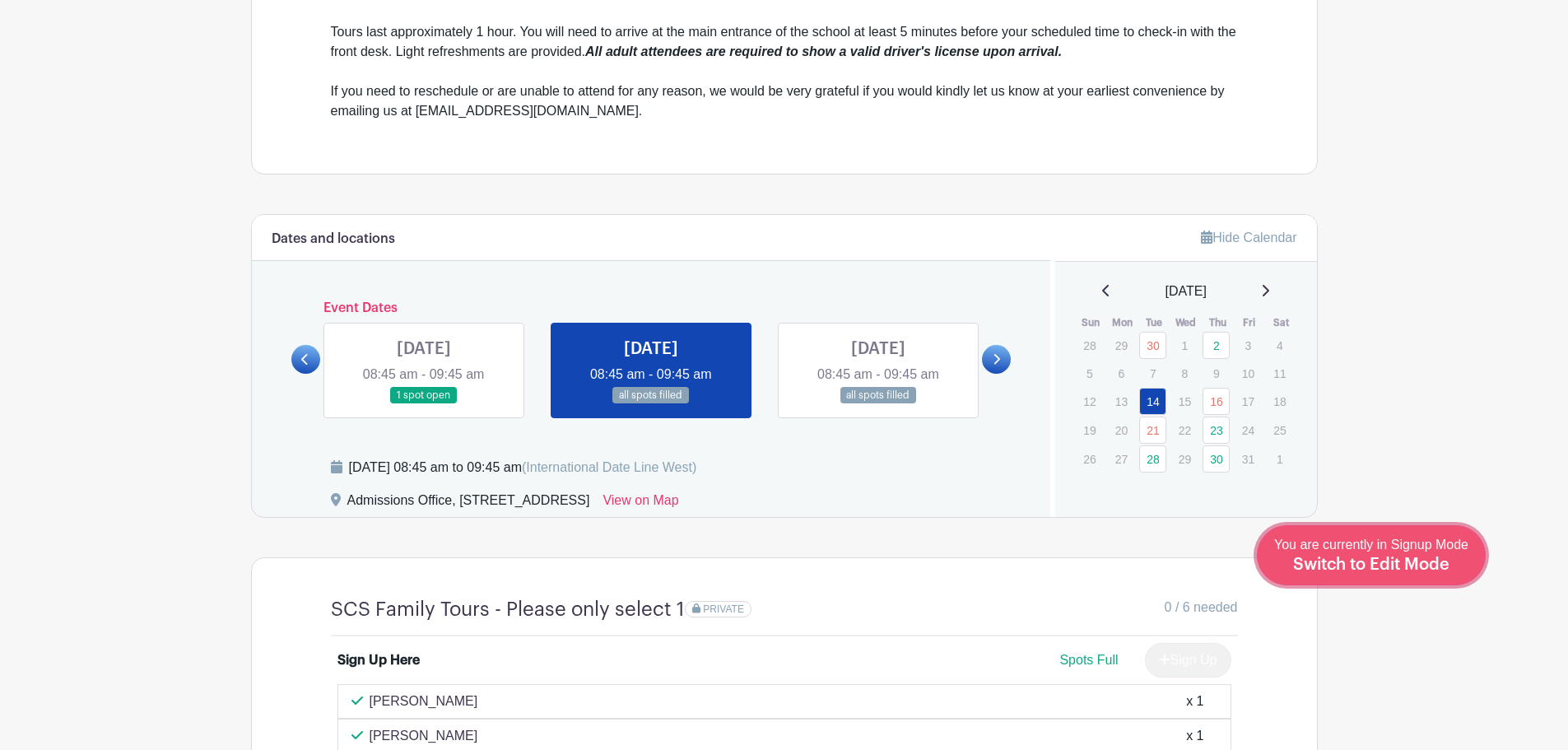
click at [1429, 553] on div "You are currently in Signup Mode Switch to Edit Mode" at bounding box center [1372, 555] width 195 height 40
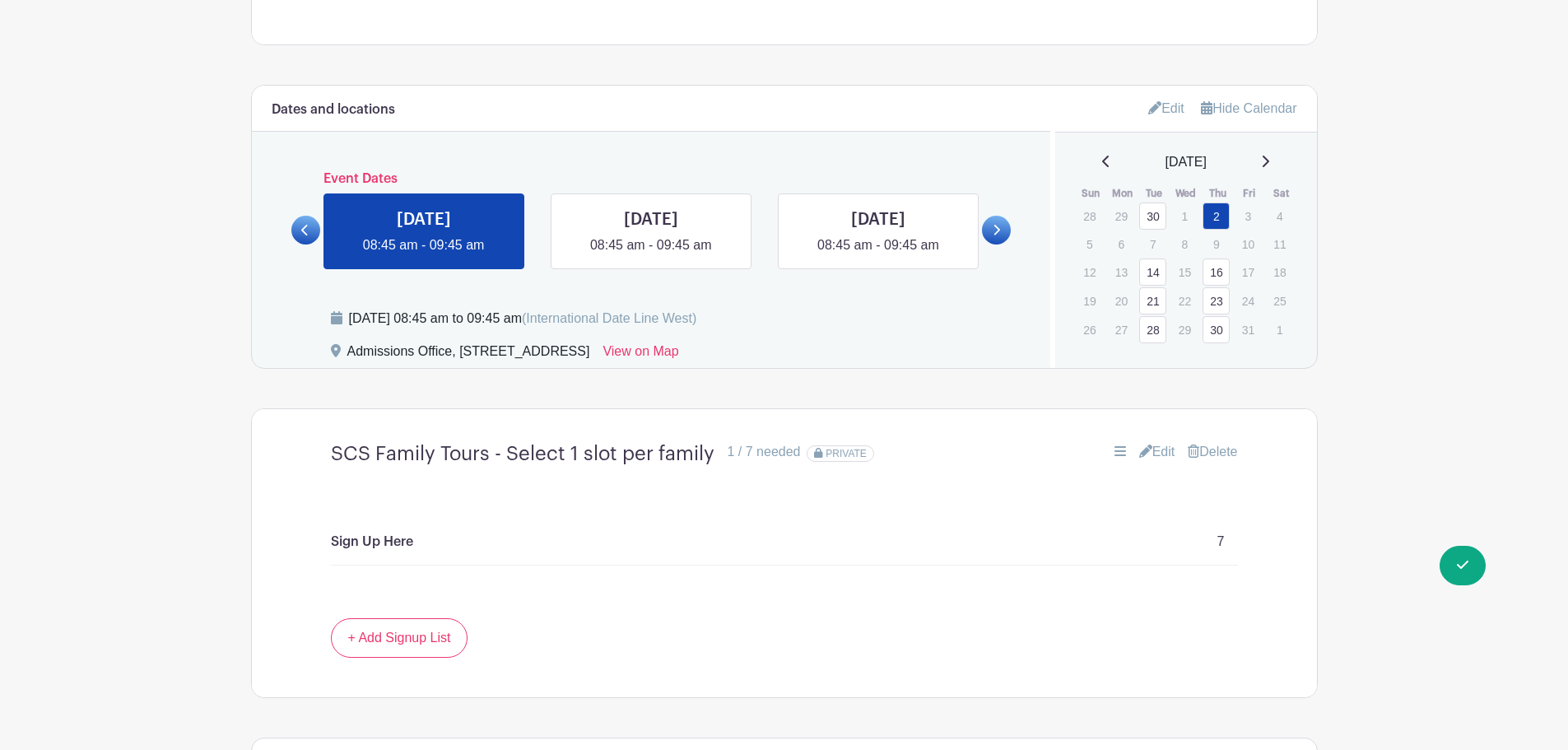
scroll to position [989, 0]
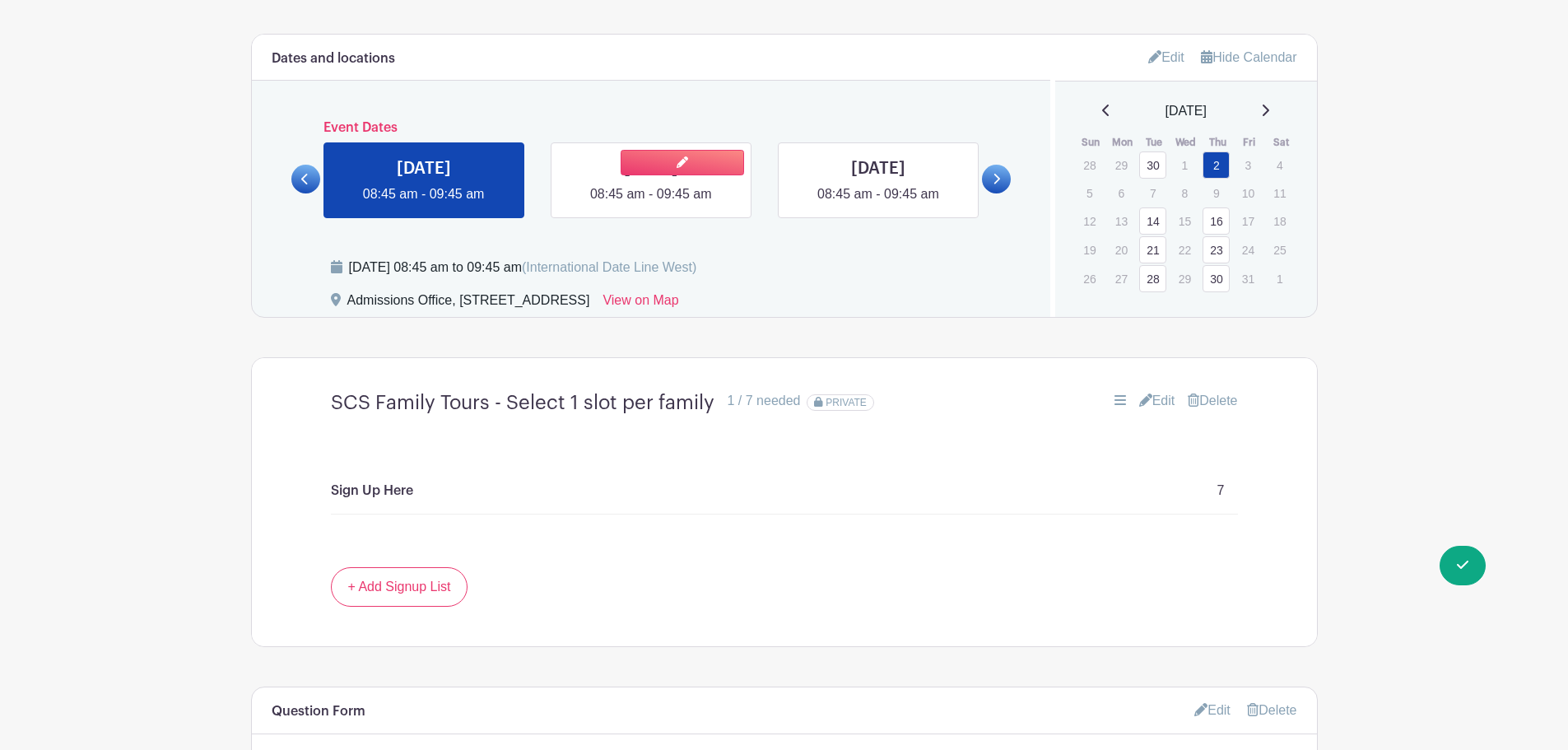
click at [652, 204] on link at bounding box center [652, 204] width 0 height 0
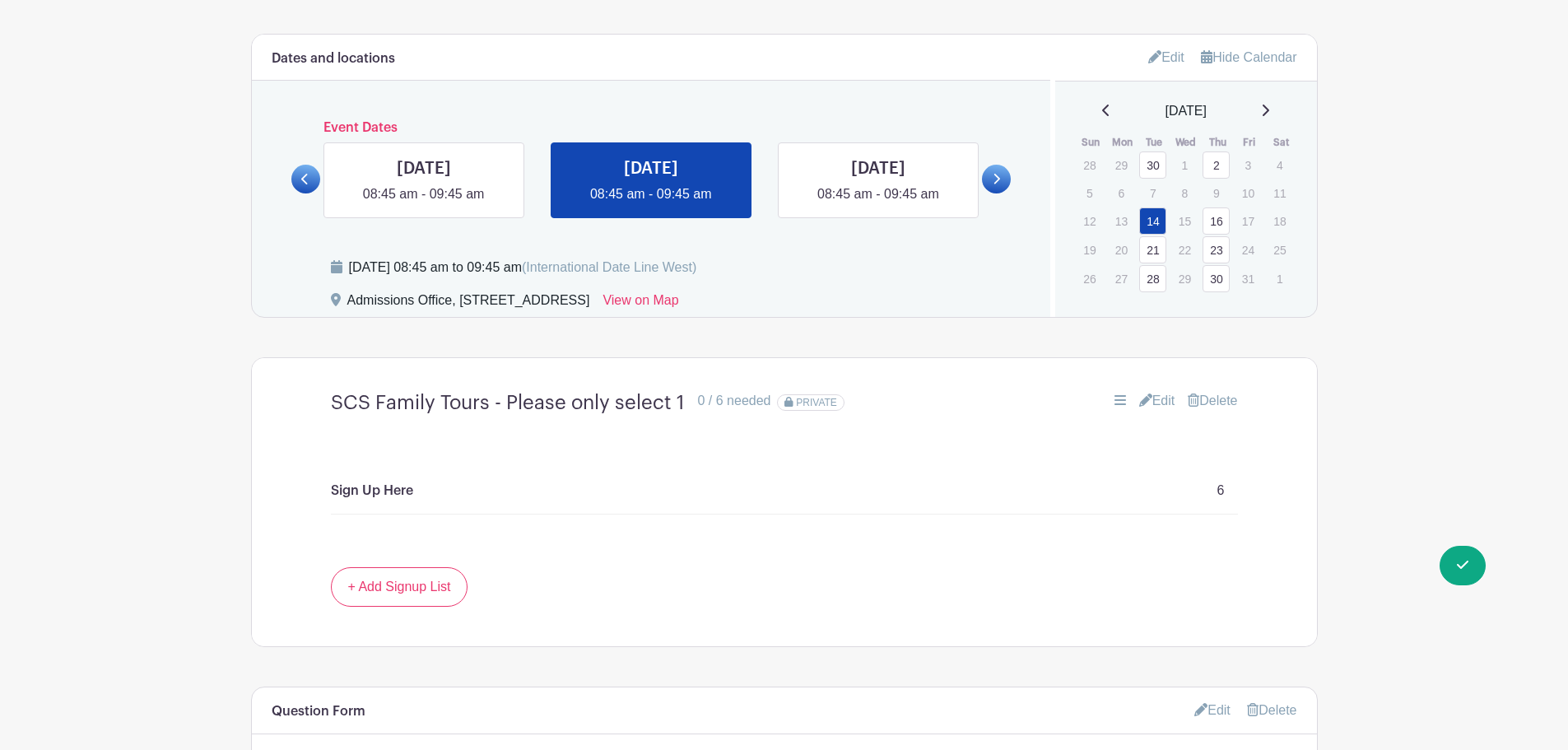
click at [1154, 399] on link "Edit" at bounding box center [1157, 401] width 36 height 20
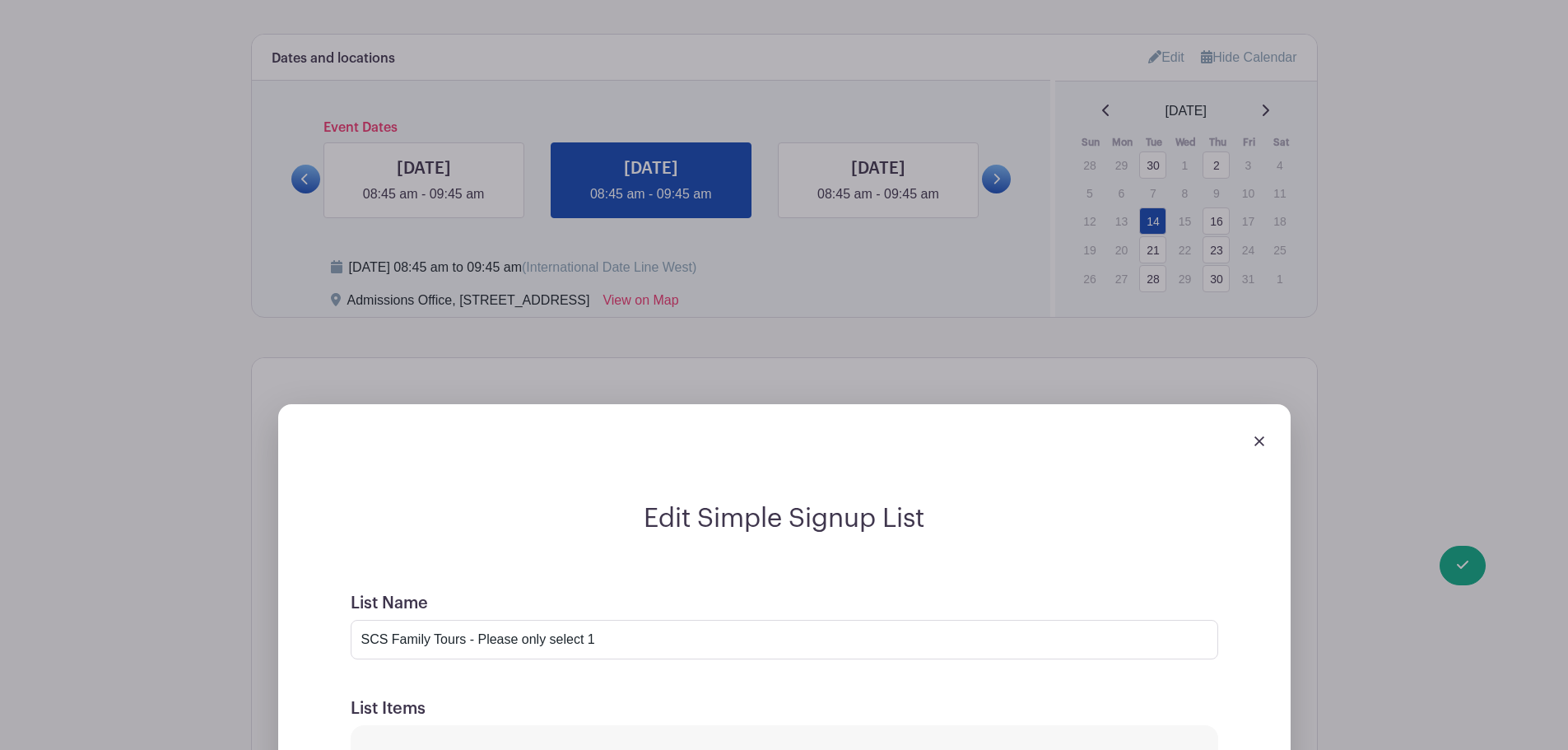
scroll to position [1318, 0]
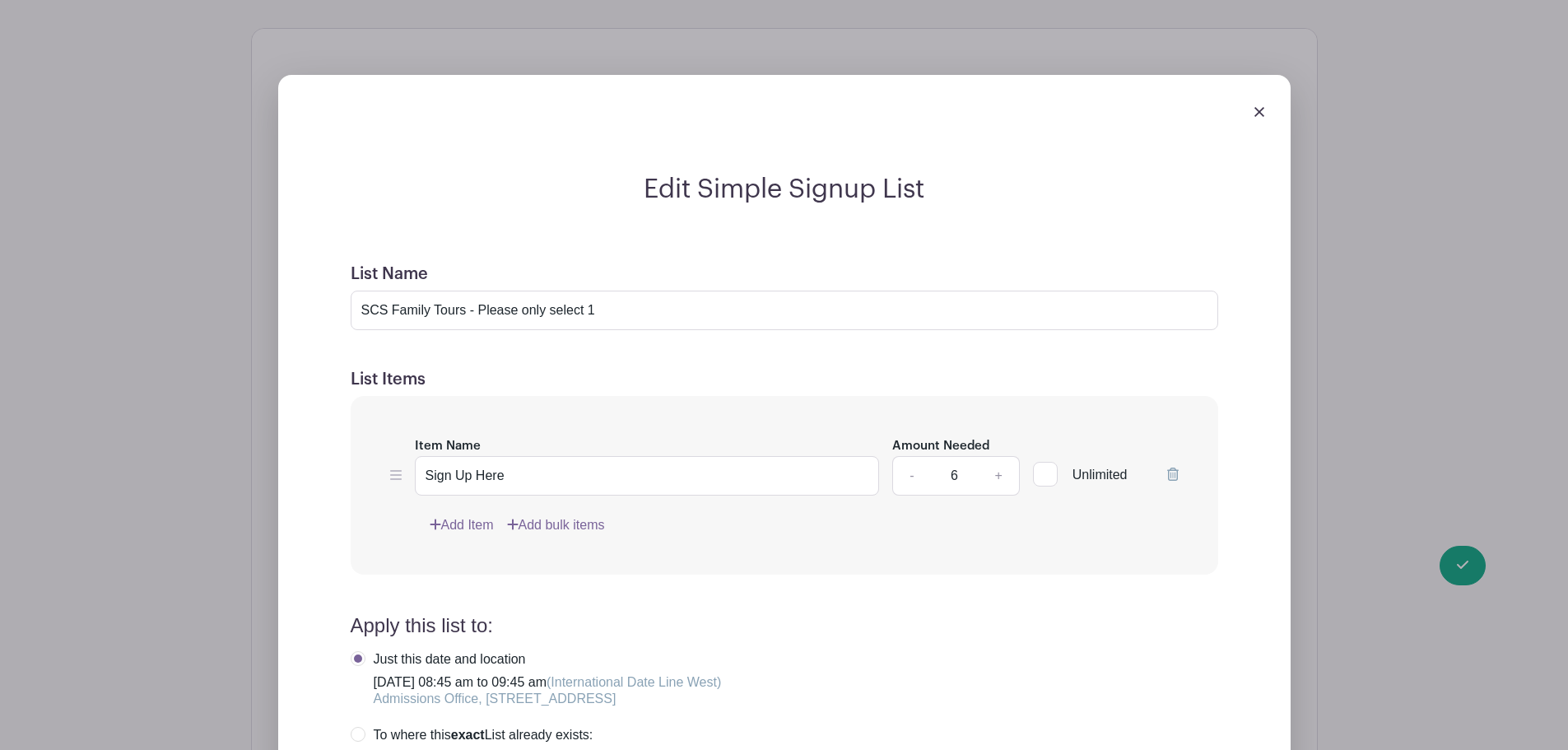
click at [957, 474] on input "6" at bounding box center [954, 475] width 49 height 39
click at [994, 471] on link "+" at bounding box center [998, 475] width 41 height 39
type input "7"
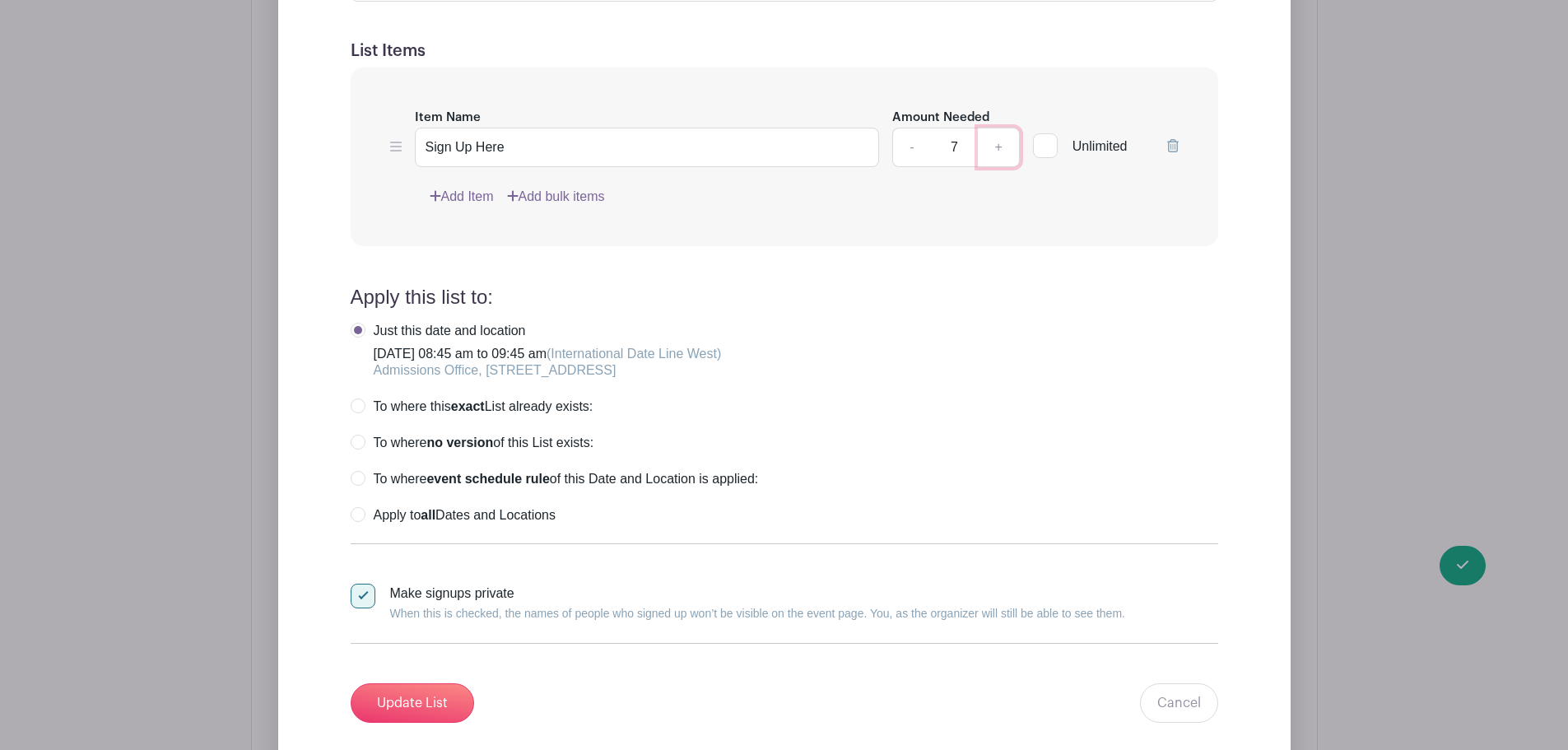
scroll to position [1647, 0]
click at [379, 704] on input "Update List" at bounding box center [412, 702] width 124 height 39
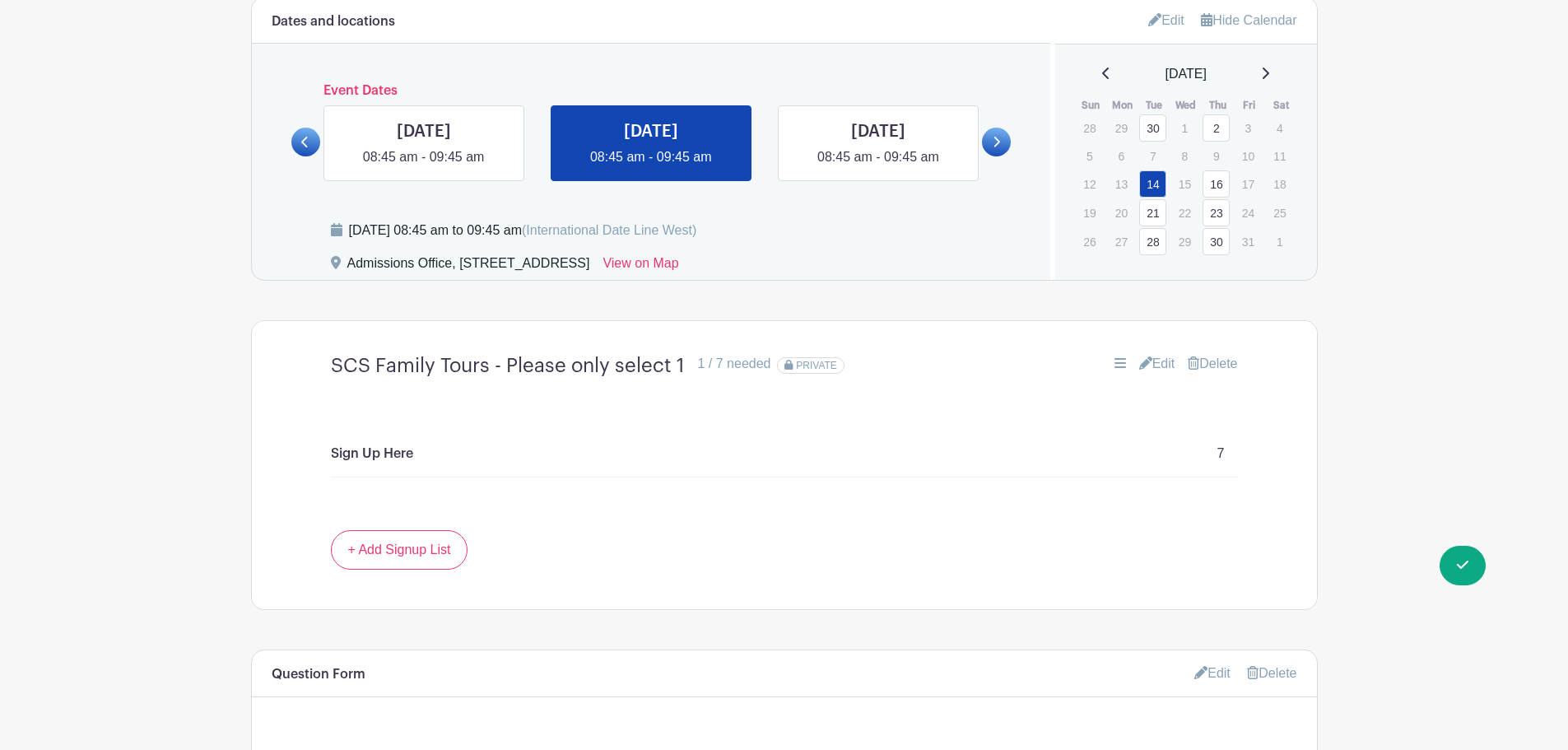
scroll to position [989, 0]
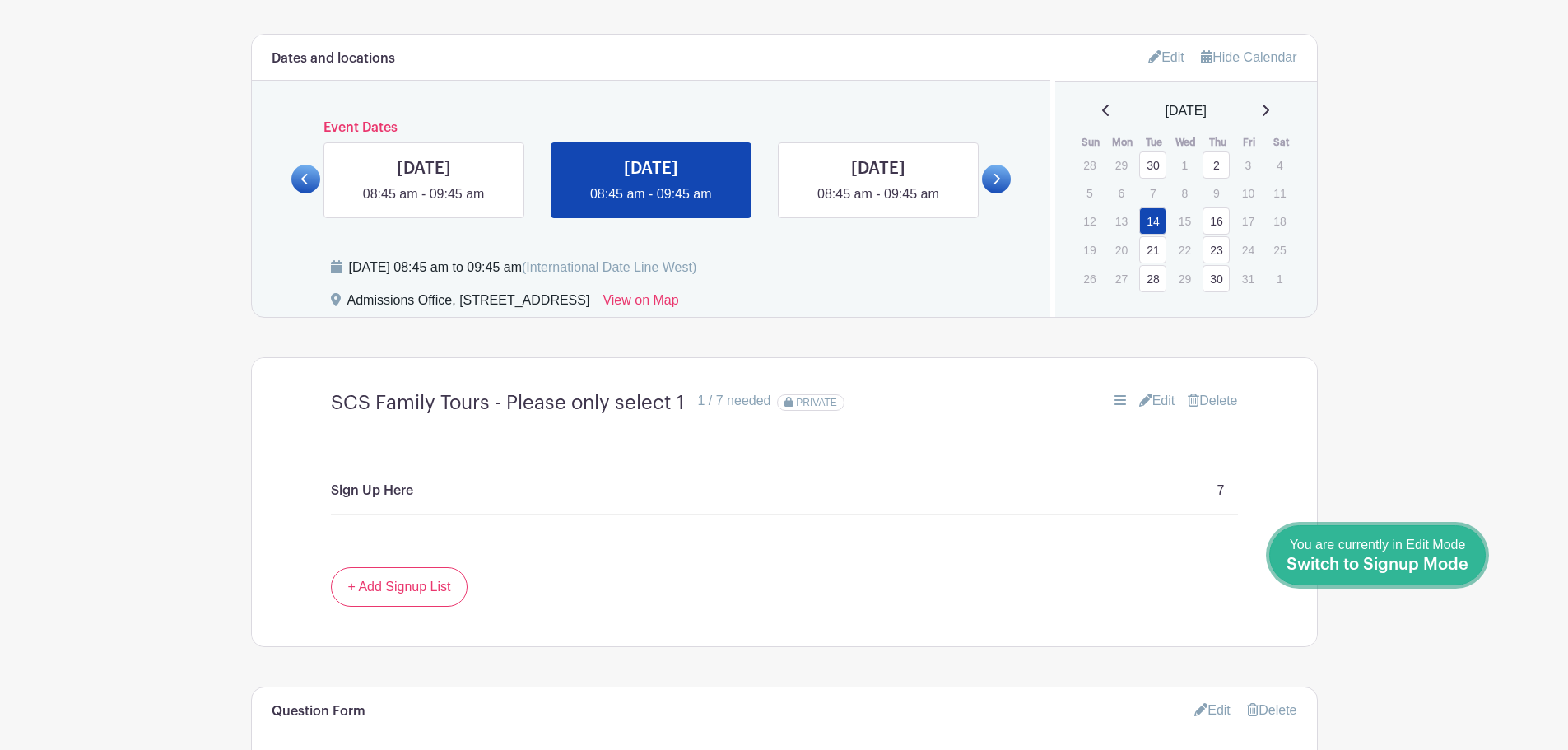
click at [1448, 560] on span "Switch to Signup Mode" at bounding box center [1377, 565] width 182 height 17
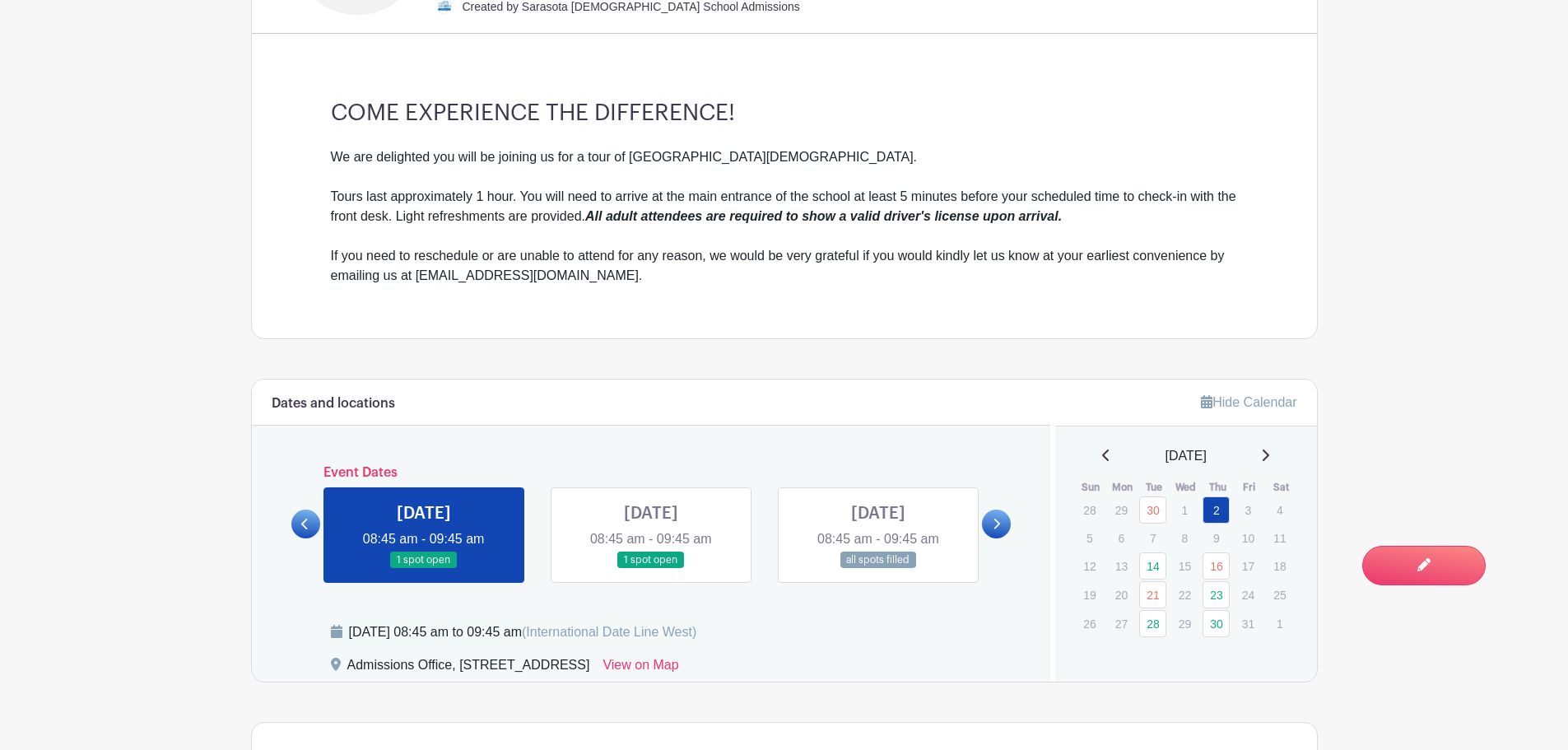
scroll to position [906, 0]
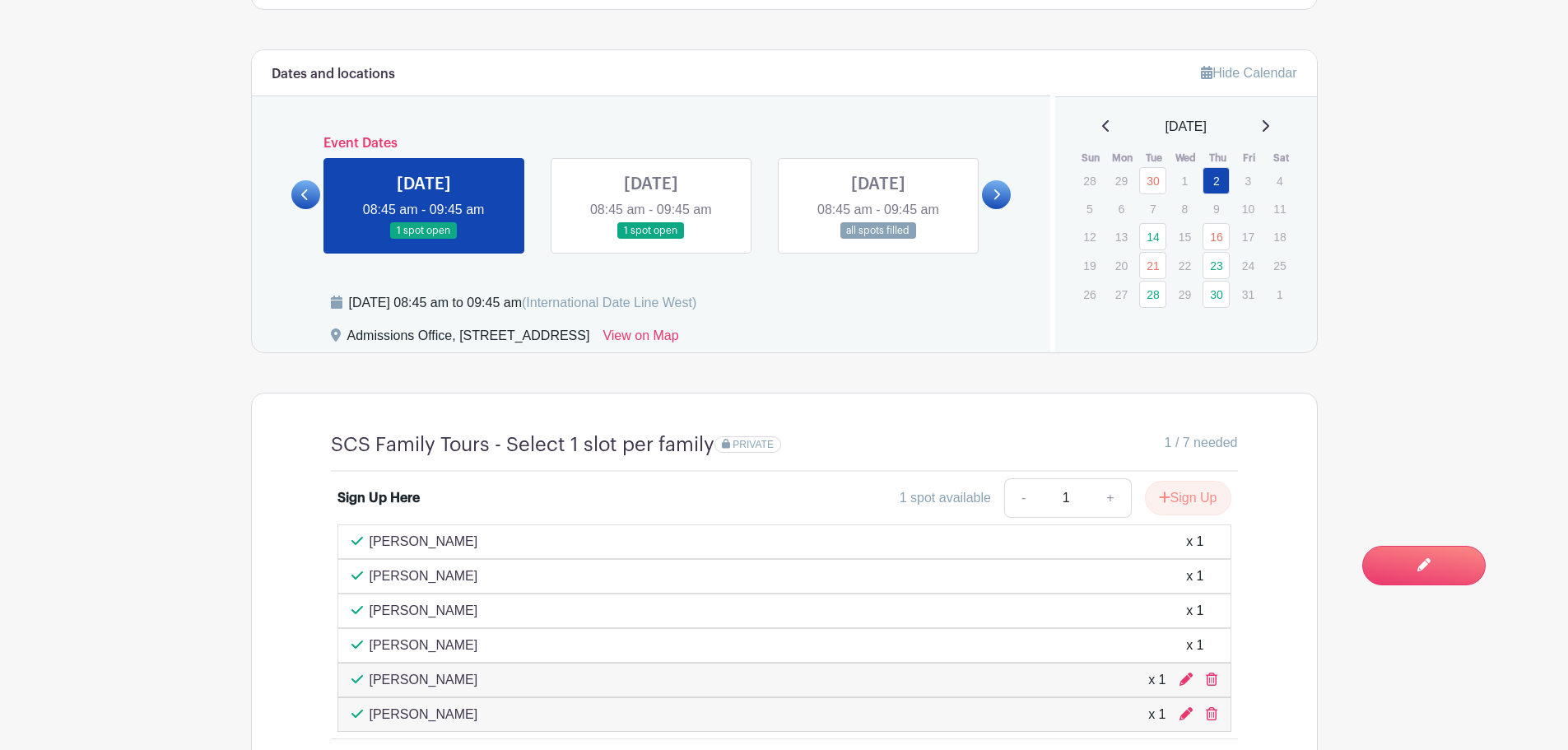
click at [652, 239] on link at bounding box center [652, 239] width 0 height 0
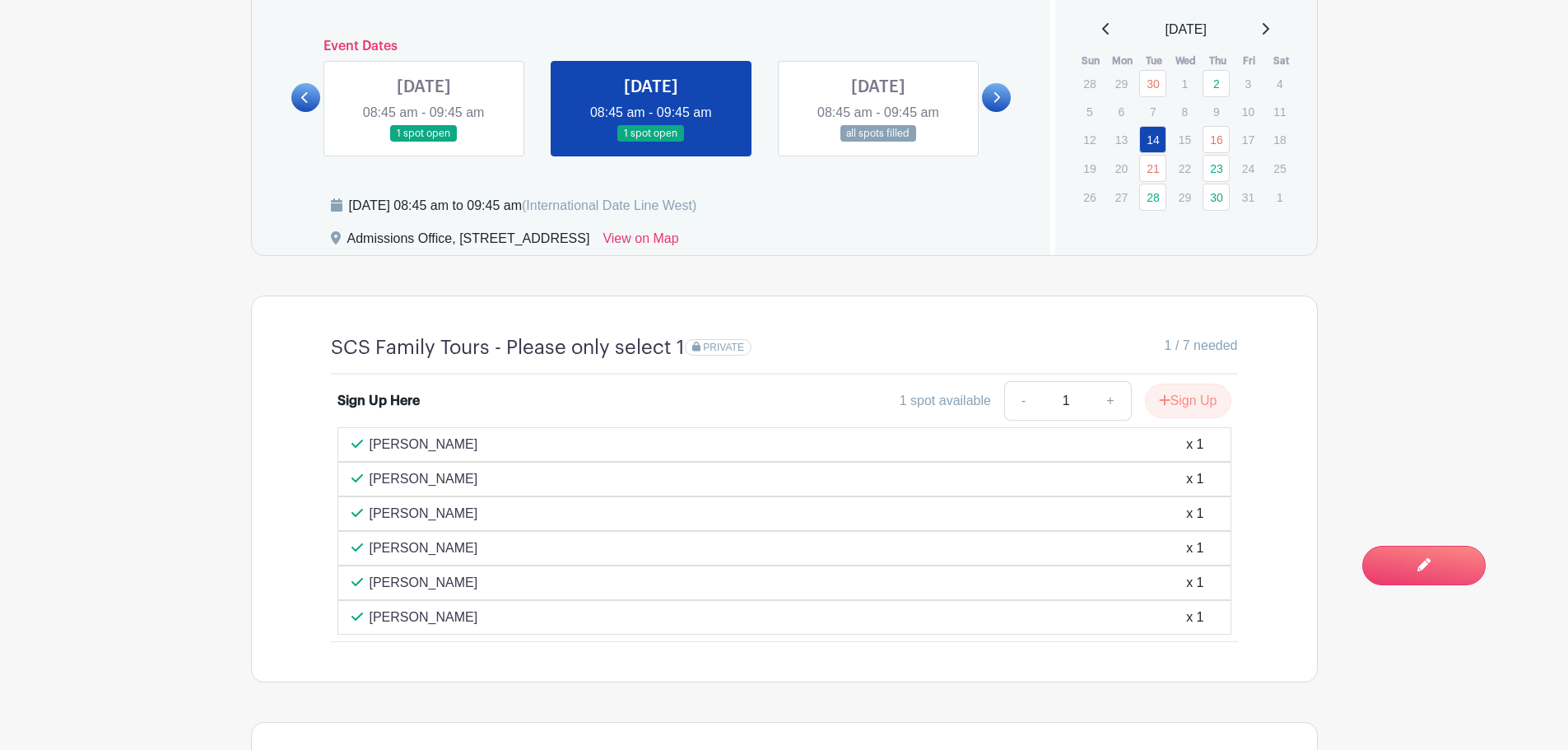
scroll to position [1153, 0]
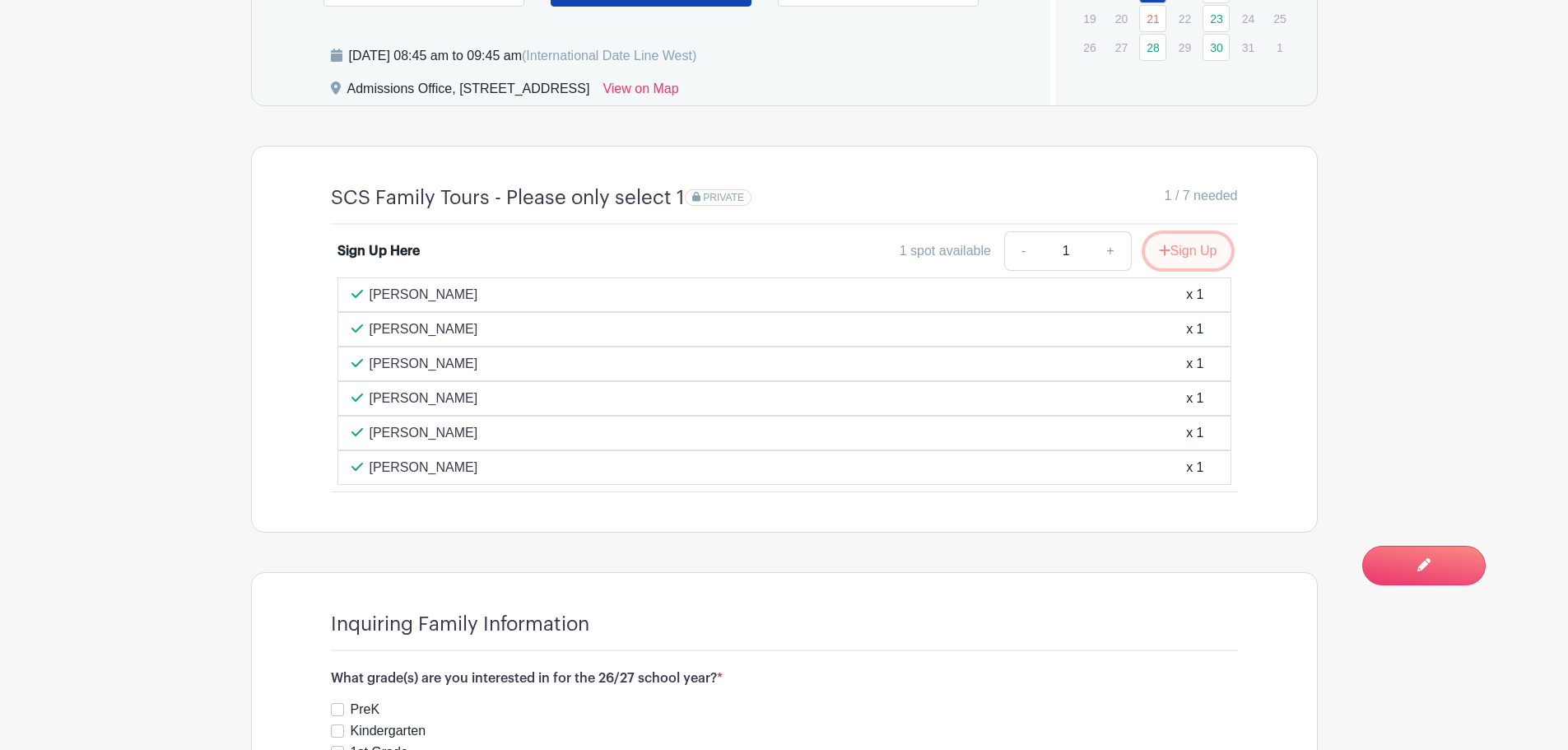
click at [1176, 249] on button "Sign Up" at bounding box center [1188, 251] width 87 height 34
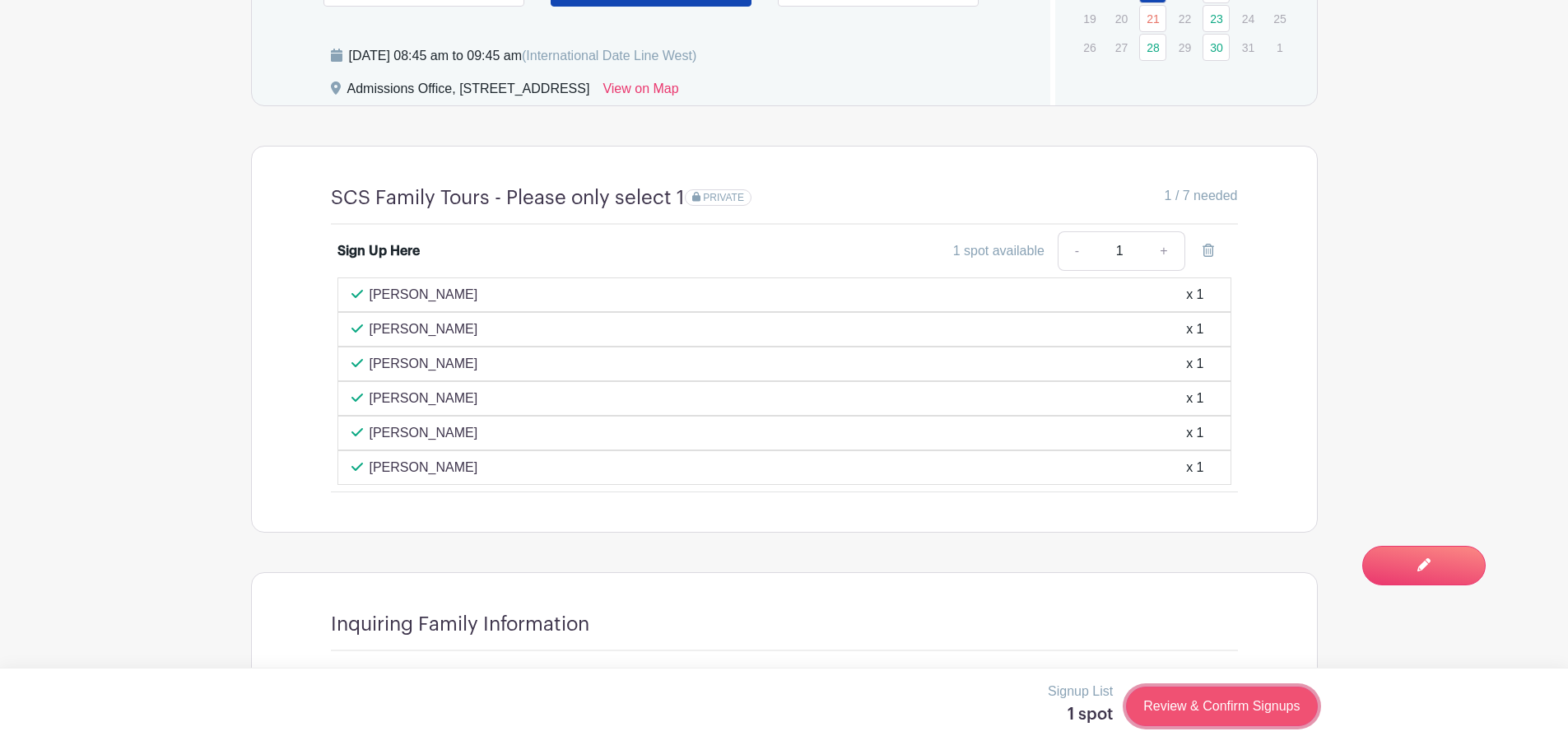
click at [1191, 693] on link "Review & Confirm Signups" at bounding box center [1222, 706] width 191 height 39
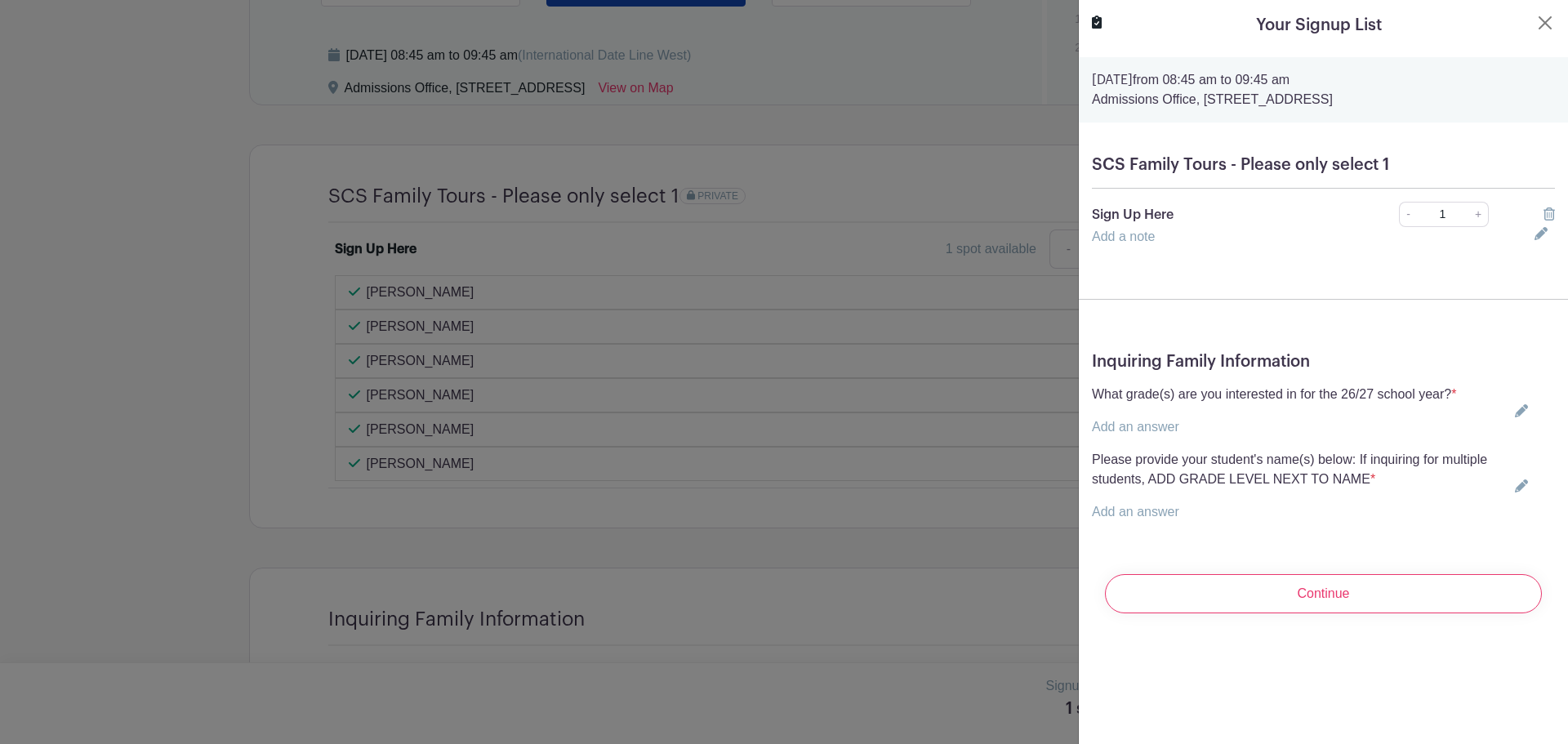
click at [1514, 411] on icon at bounding box center [1520, 411] width 13 height 13
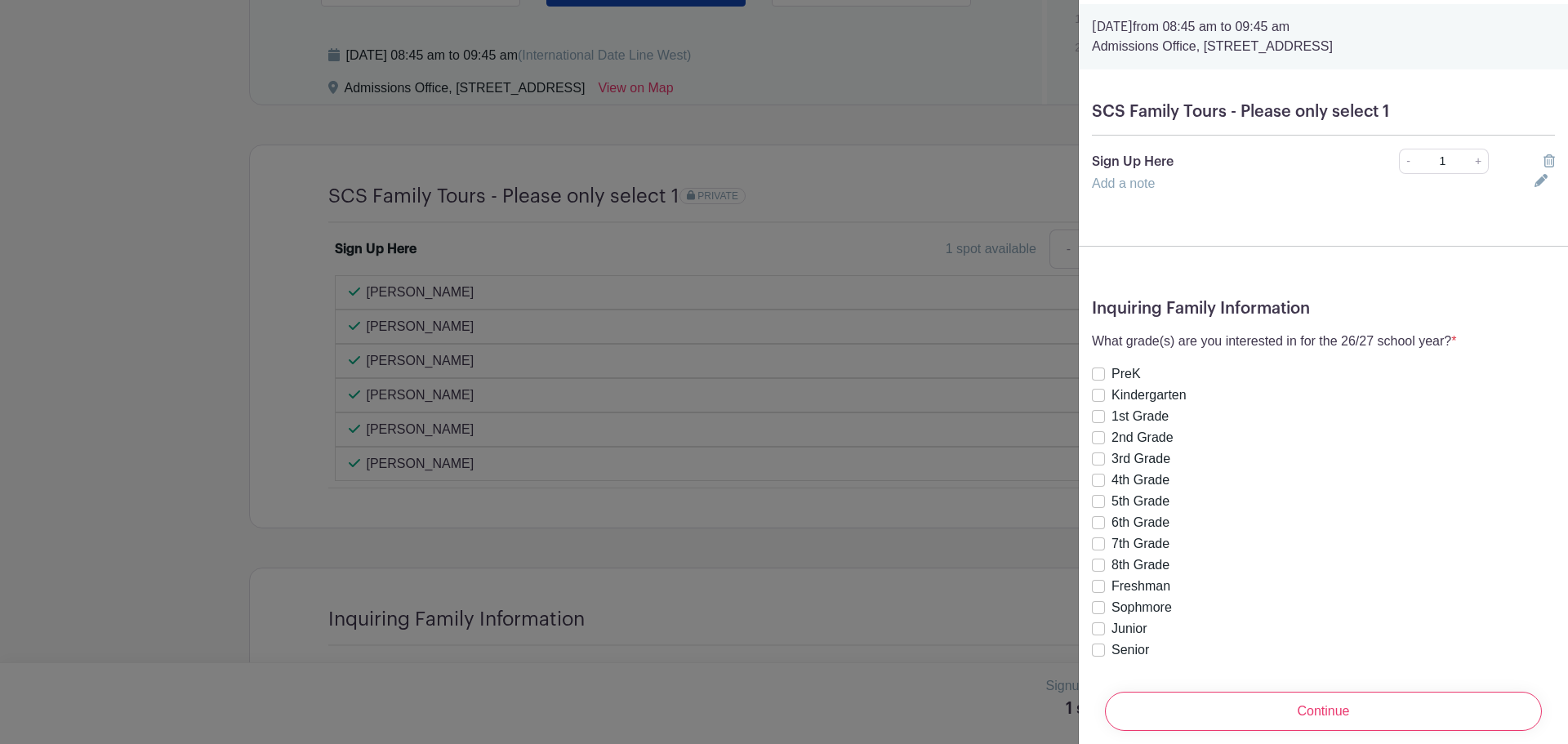
scroll to position [82, 0]
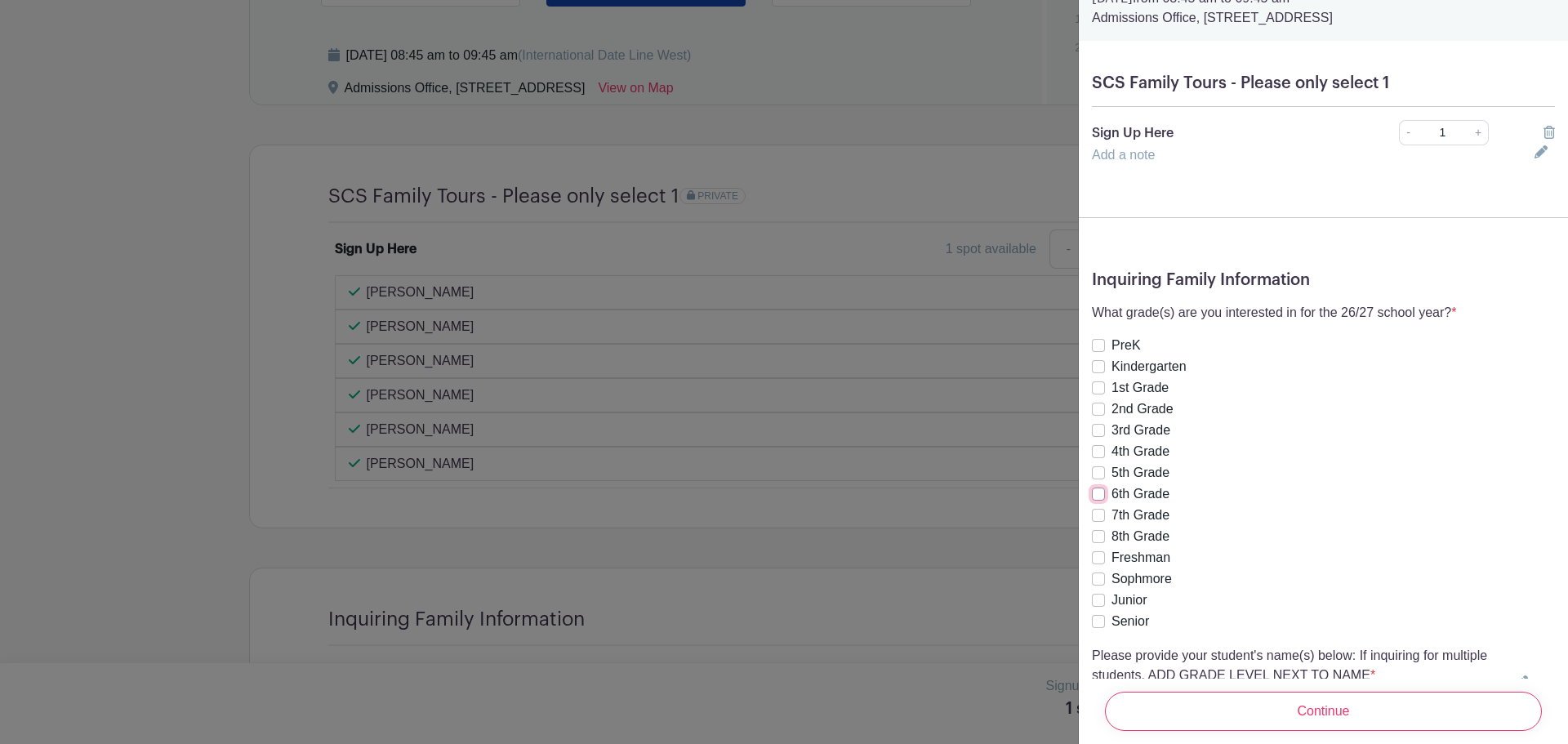
click at [1098, 493] on input "6th Grade" at bounding box center [1098, 493] width 13 height 13
checkbox input "true"
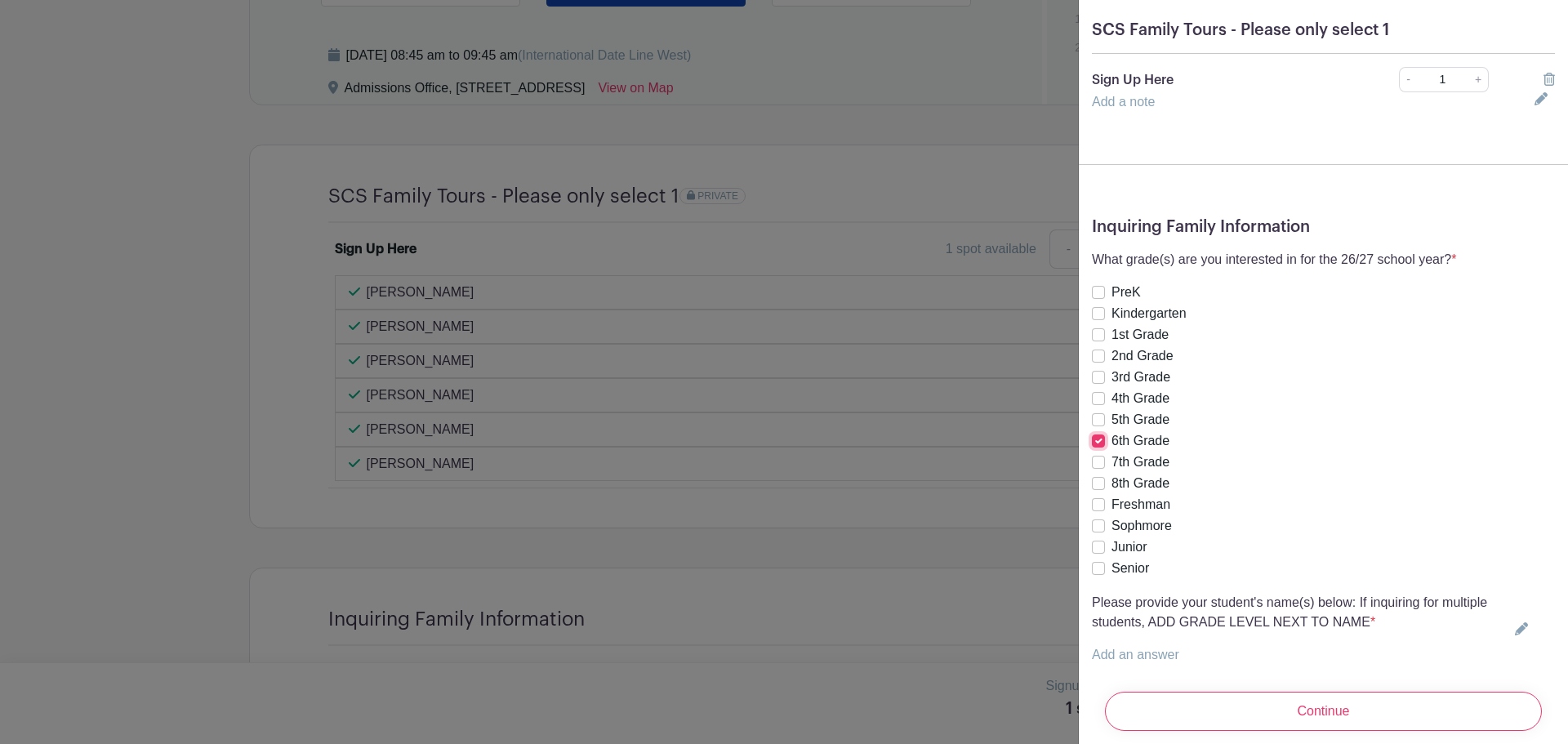
scroll to position [185, 0]
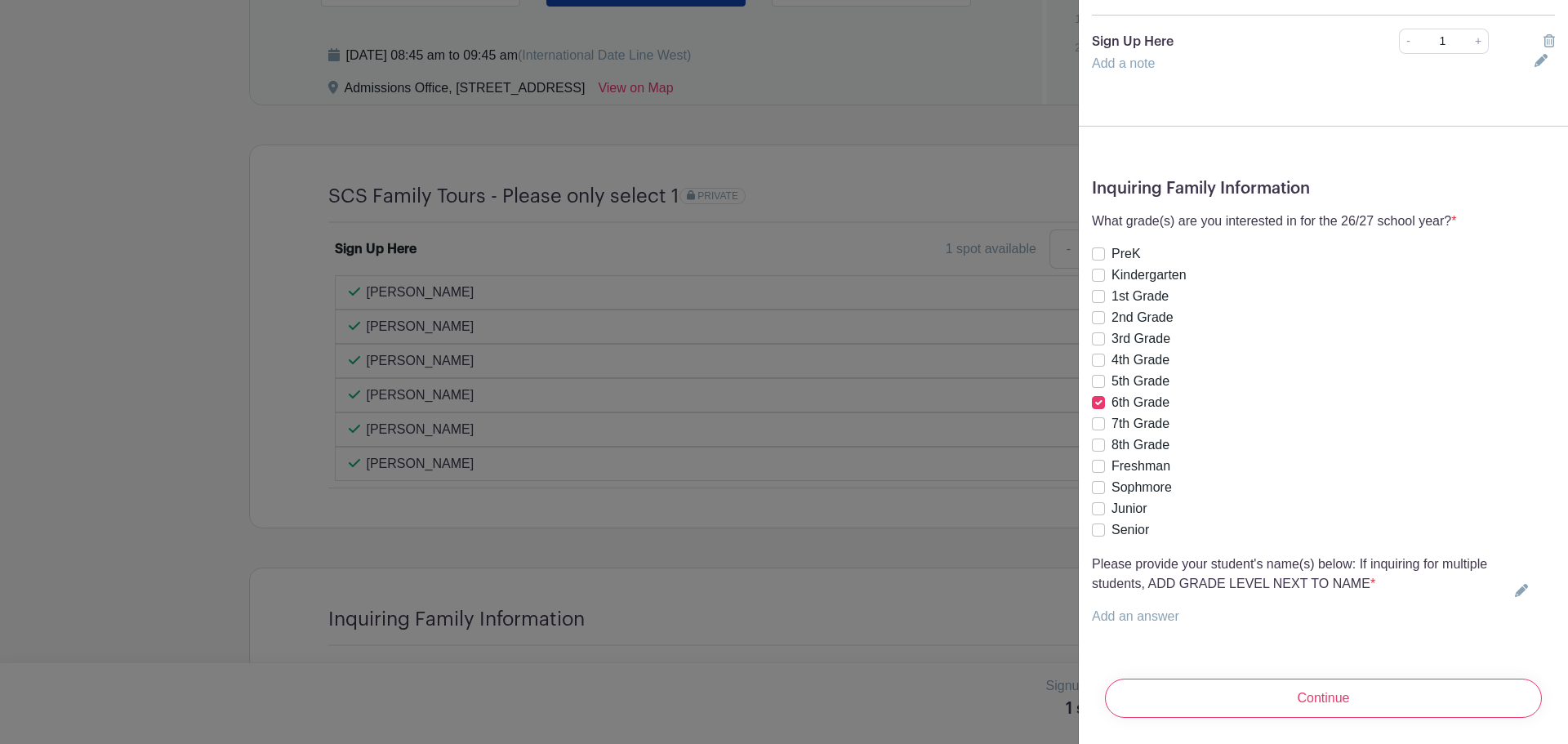
click at [1163, 609] on link "Add an answer" at bounding box center [1135, 616] width 87 height 14
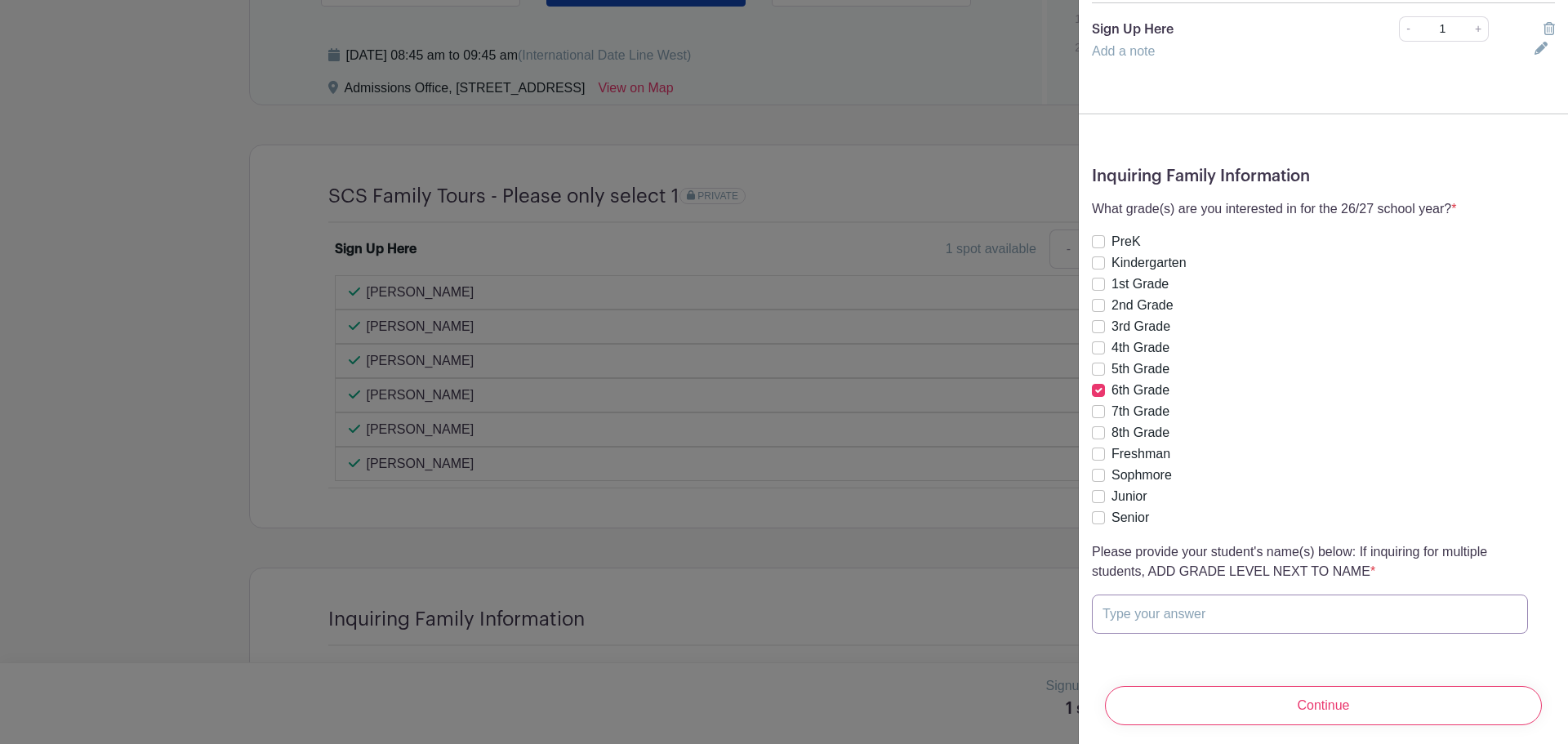
click at [1170, 615] on input "text" at bounding box center [1309, 613] width 436 height 39
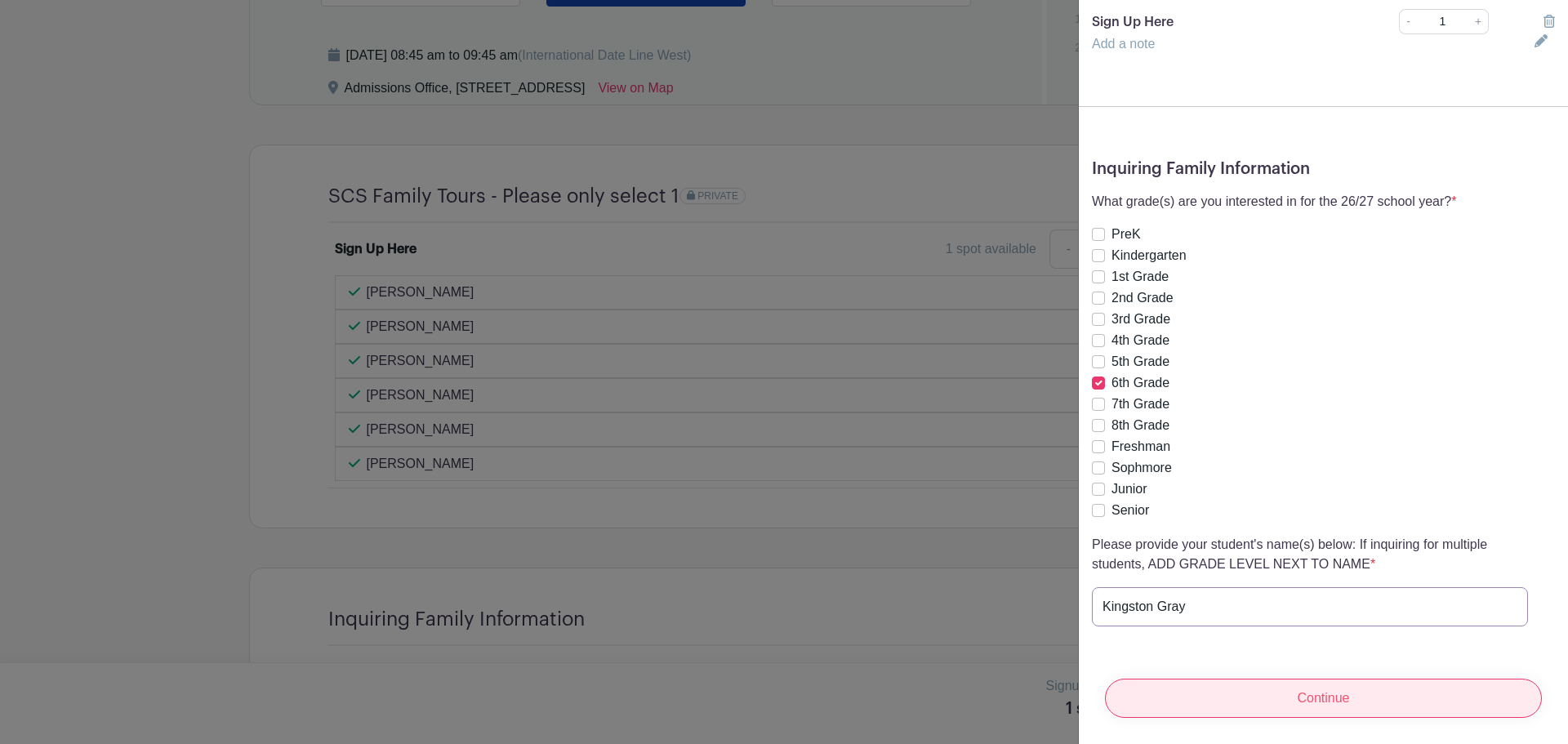
scroll to position [205, 0]
type input "Kingston Gray"
click at [1259, 700] on input "Continue" at bounding box center [1323, 698] width 437 height 39
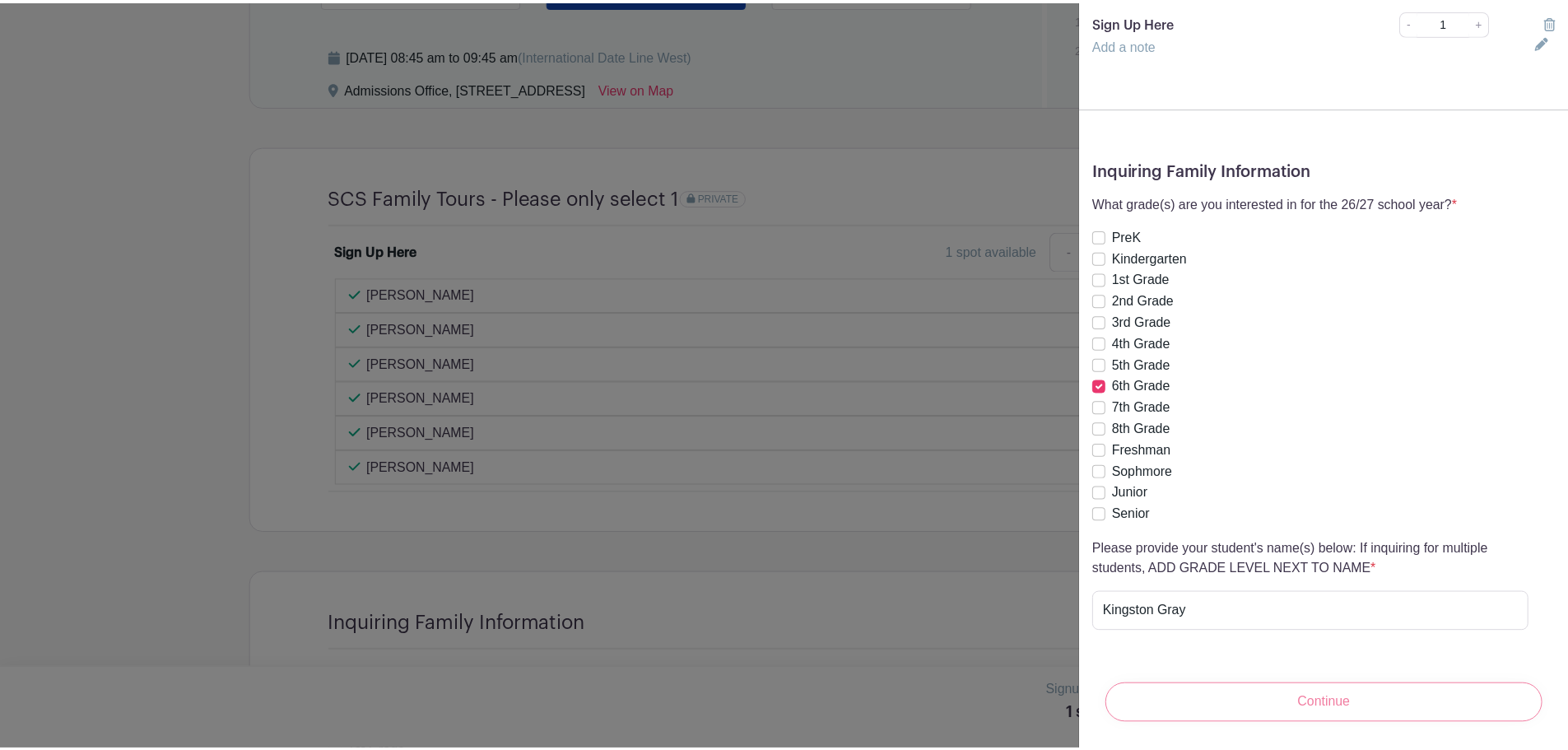
scroll to position [0, 0]
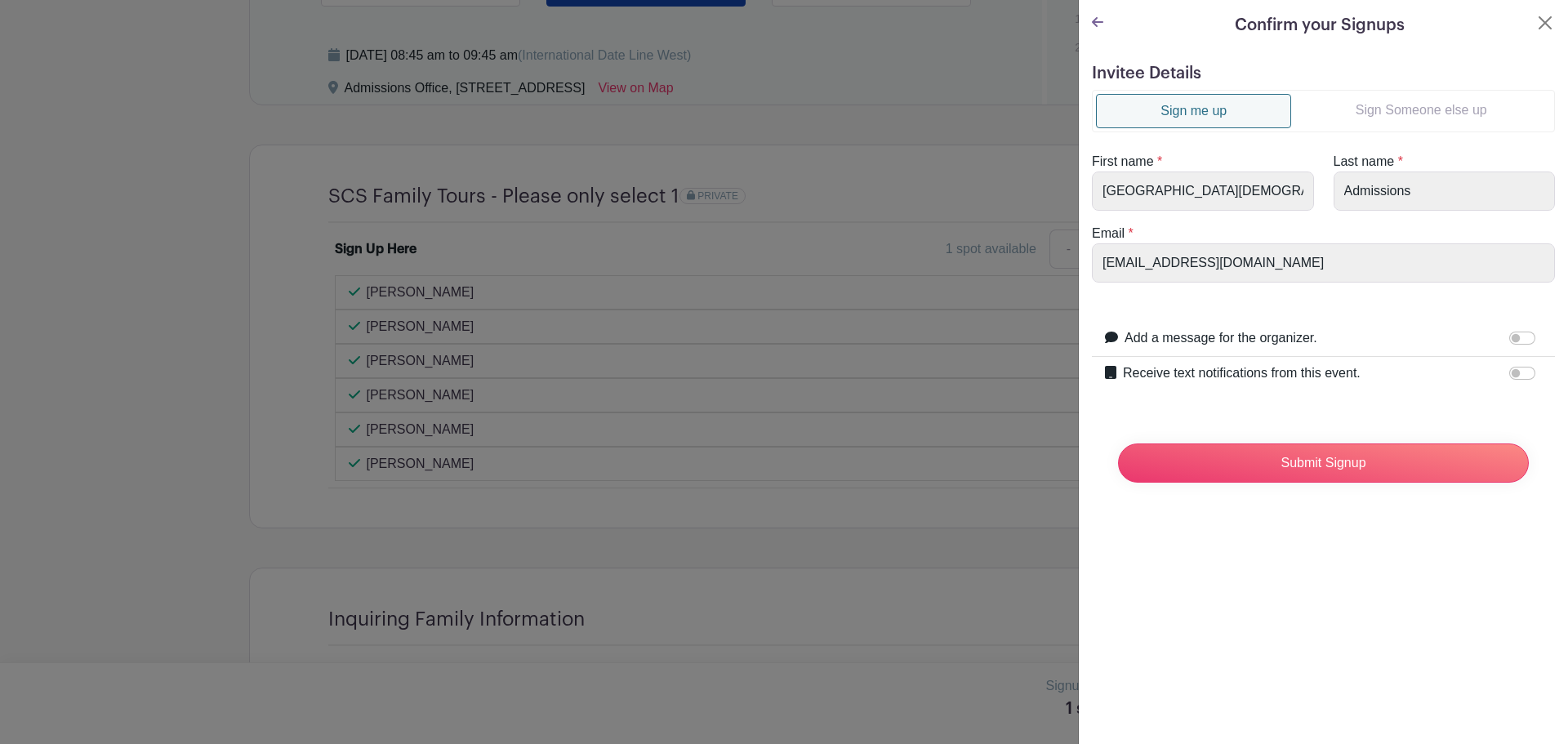
click at [1372, 120] on link "Sign Someone else up" at bounding box center [1420, 111] width 260 height 33
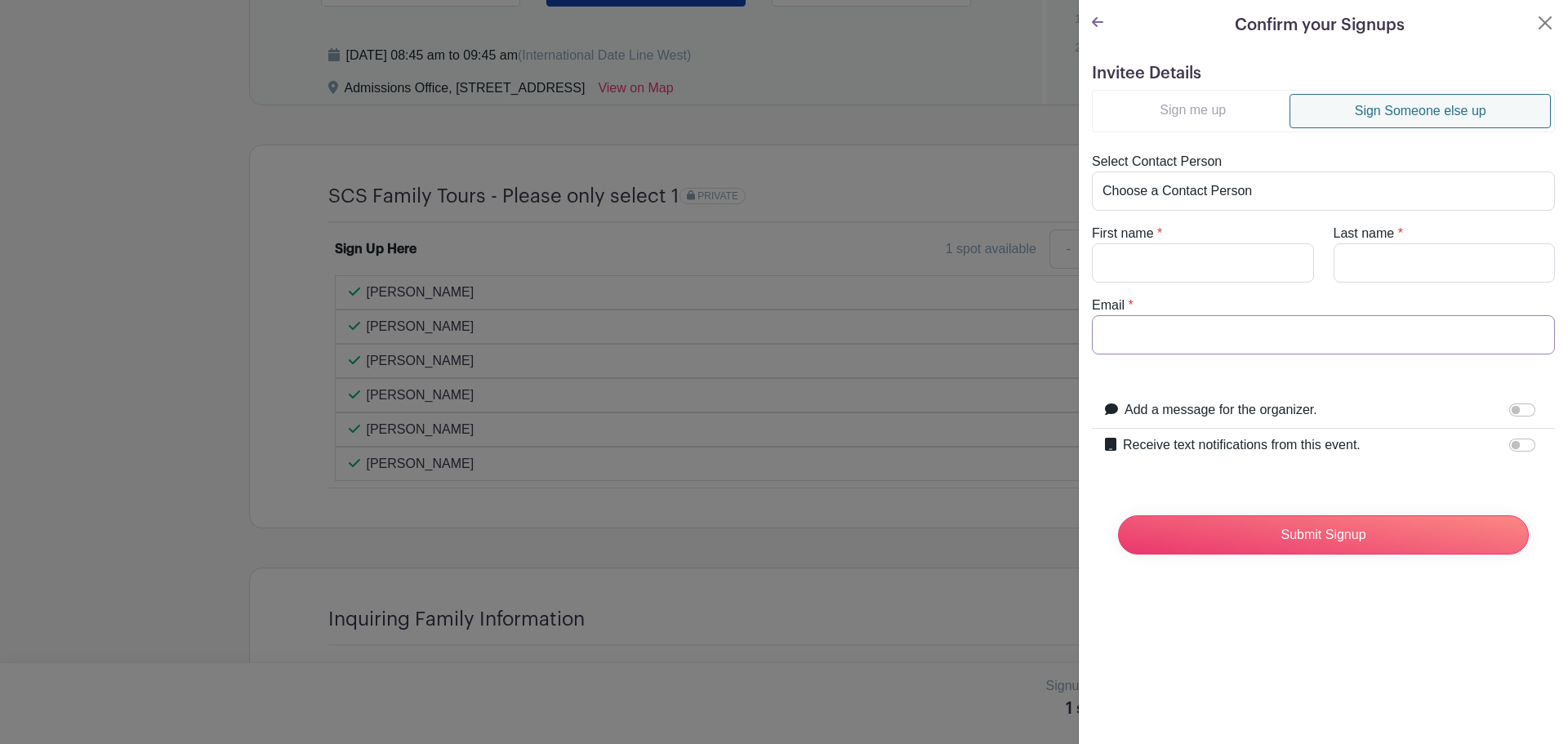
click at [1167, 325] on input "Email" at bounding box center [1323, 334] width 463 height 39
paste input "[PERSON_NAME]"
type input "[PERSON_NAME]"
click at [1179, 265] on input "First name" at bounding box center [1202, 263] width 222 height 39
paste input "[PERSON_NAME]"
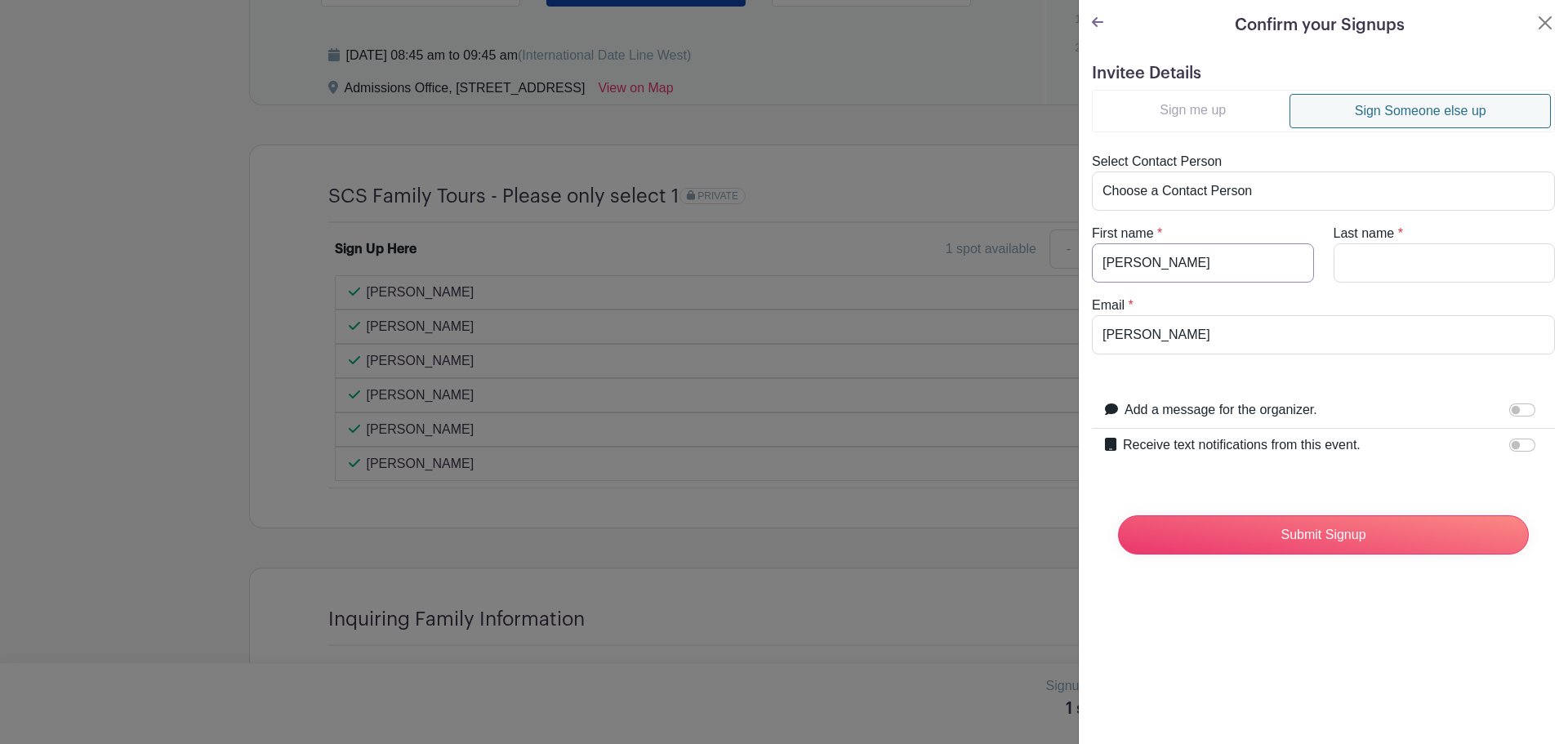
click at [1160, 266] on input "[PERSON_NAME]" at bounding box center [1202, 263] width 222 height 39
click at [1159, 266] on input "[PERSON_NAME]" at bounding box center [1202, 263] width 222 height 39
type input "[PERSON_NAME]"
click at [1391, 262] on input "Last name" at bounding box center [1444, 263] width 222 height 39
paste input "Gray"
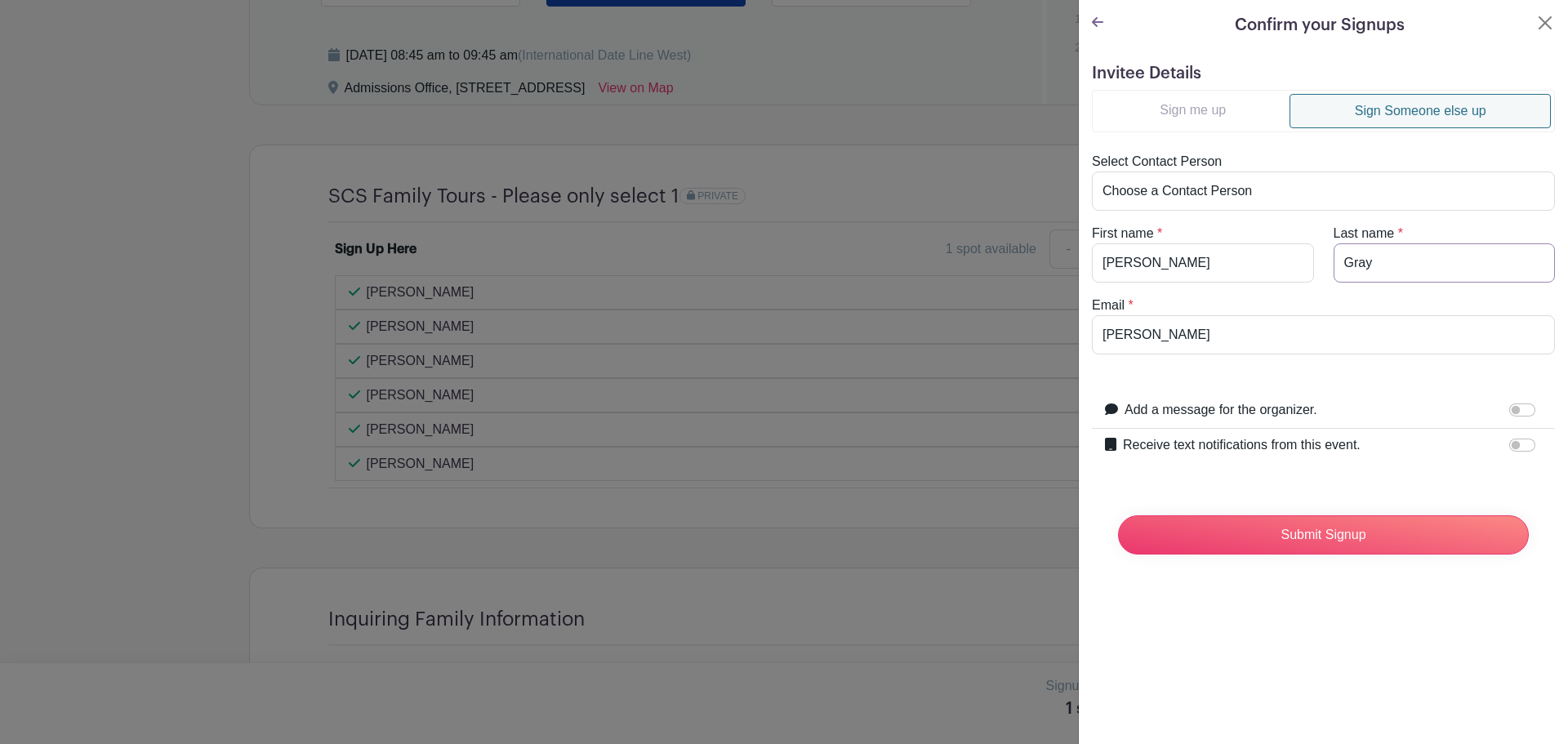
type input "Gray"
drag, startPoint x: 1209, startPoint y: 344, endPoint x: 910, endPoint y: 328, distance: 299.4
paste input "[EMAIL_ADDRESS][DOMAIN_NAME]"
type input "[EMAIL_ADDRESS][DOMAIN_NAME]"
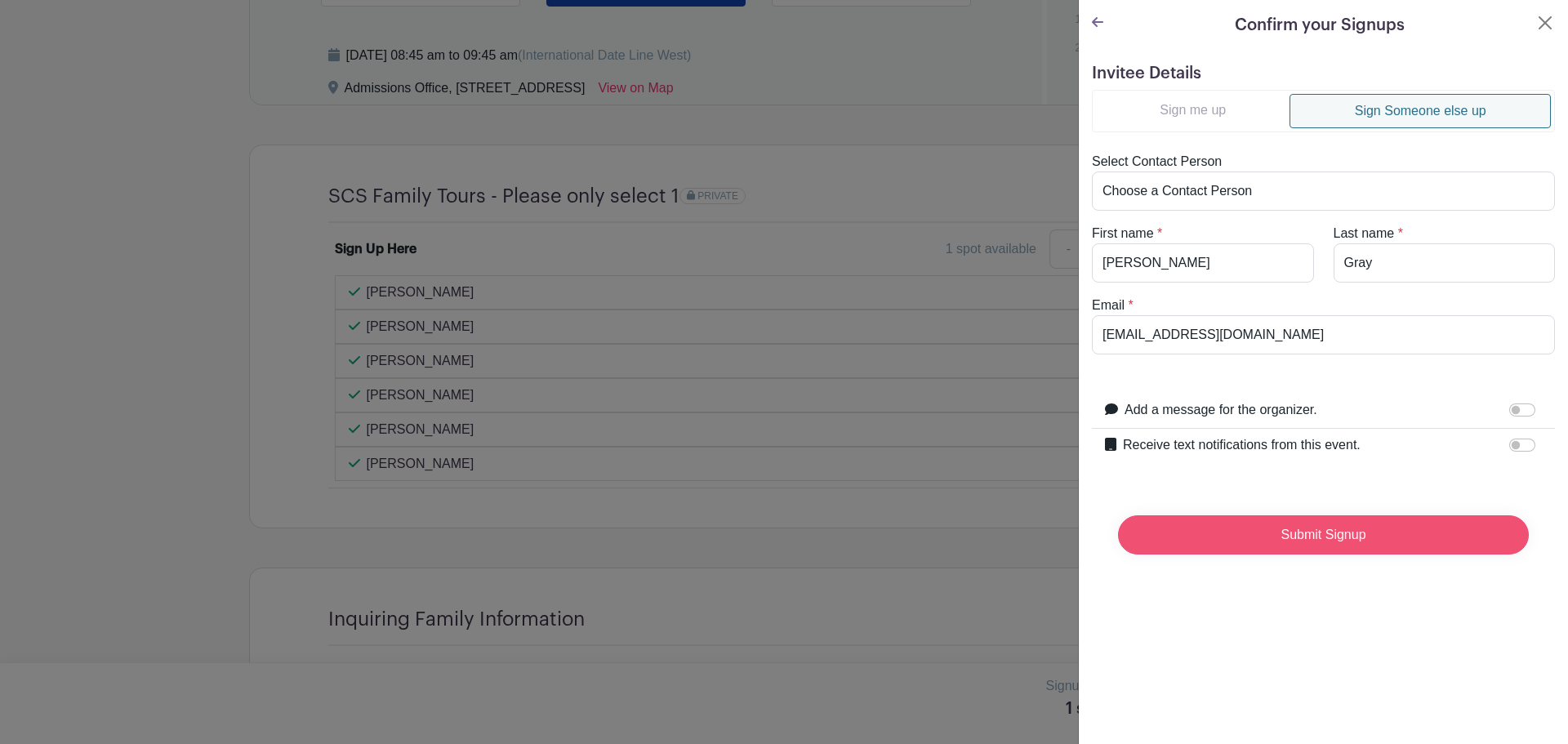
click at [1309, 540] on input "Submit Signup" at bounding box center [1323, 534] width 410 height 39
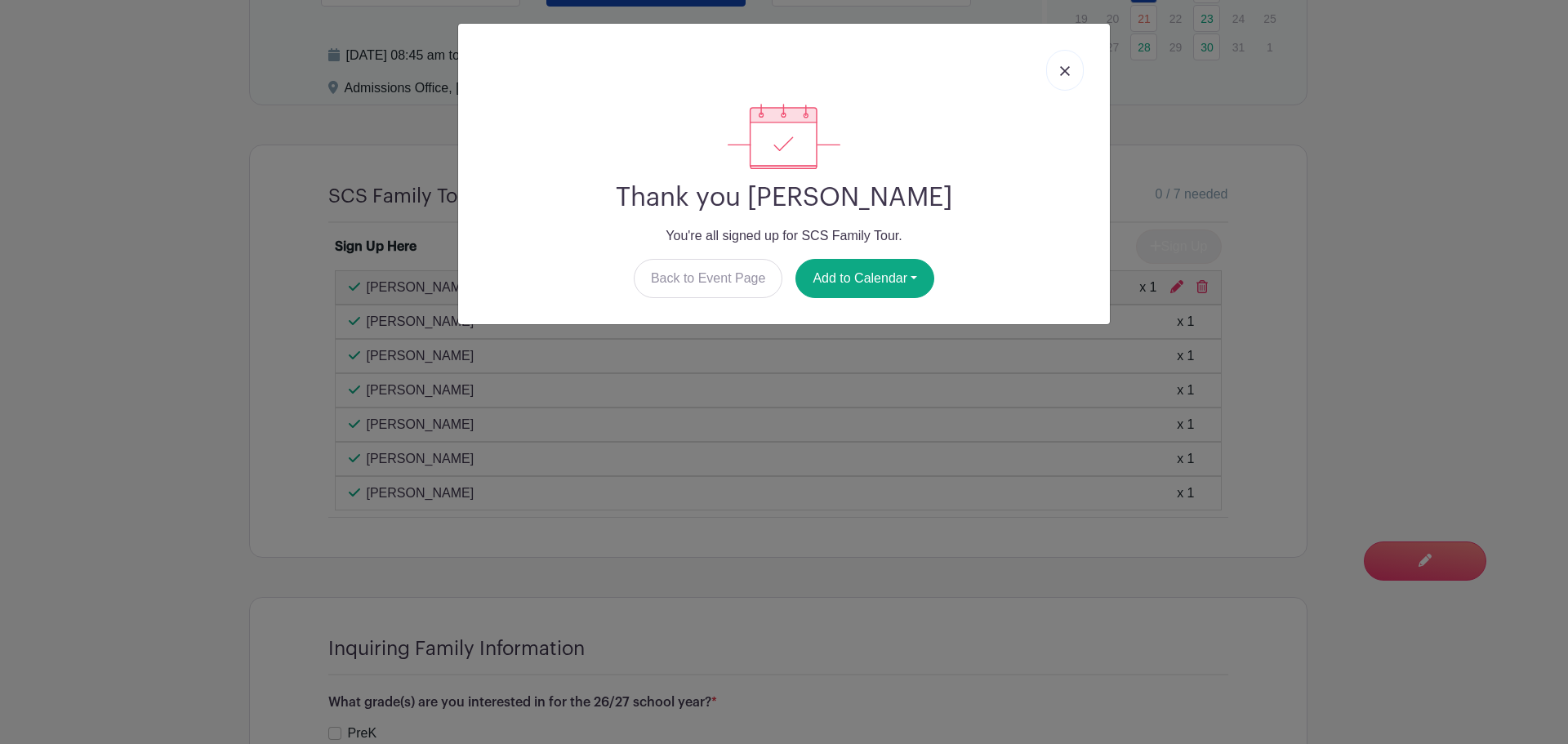
click at [1063, 69] on img at bounding box center [1064, 70] width 10 height 10
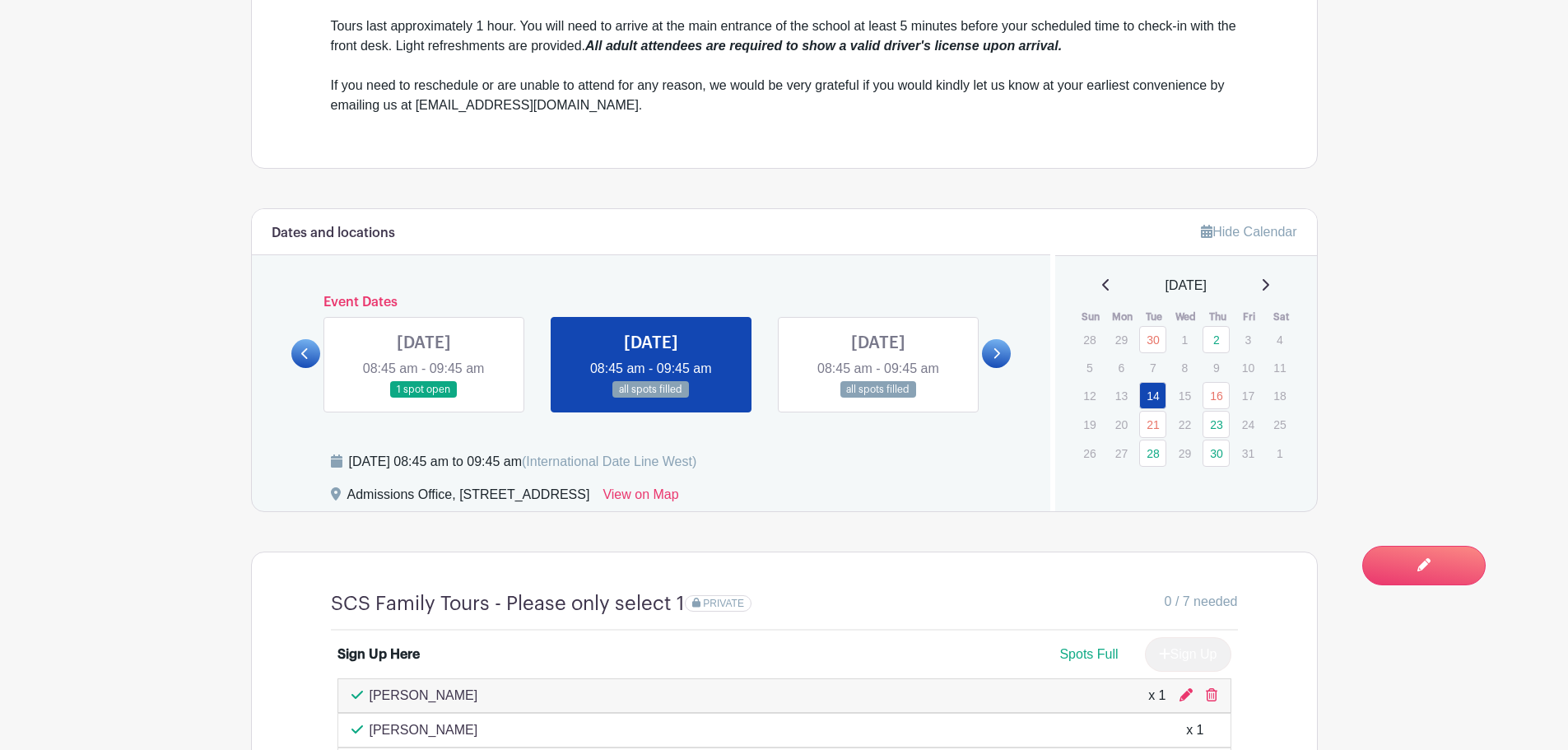
scroll to position [659, 0]
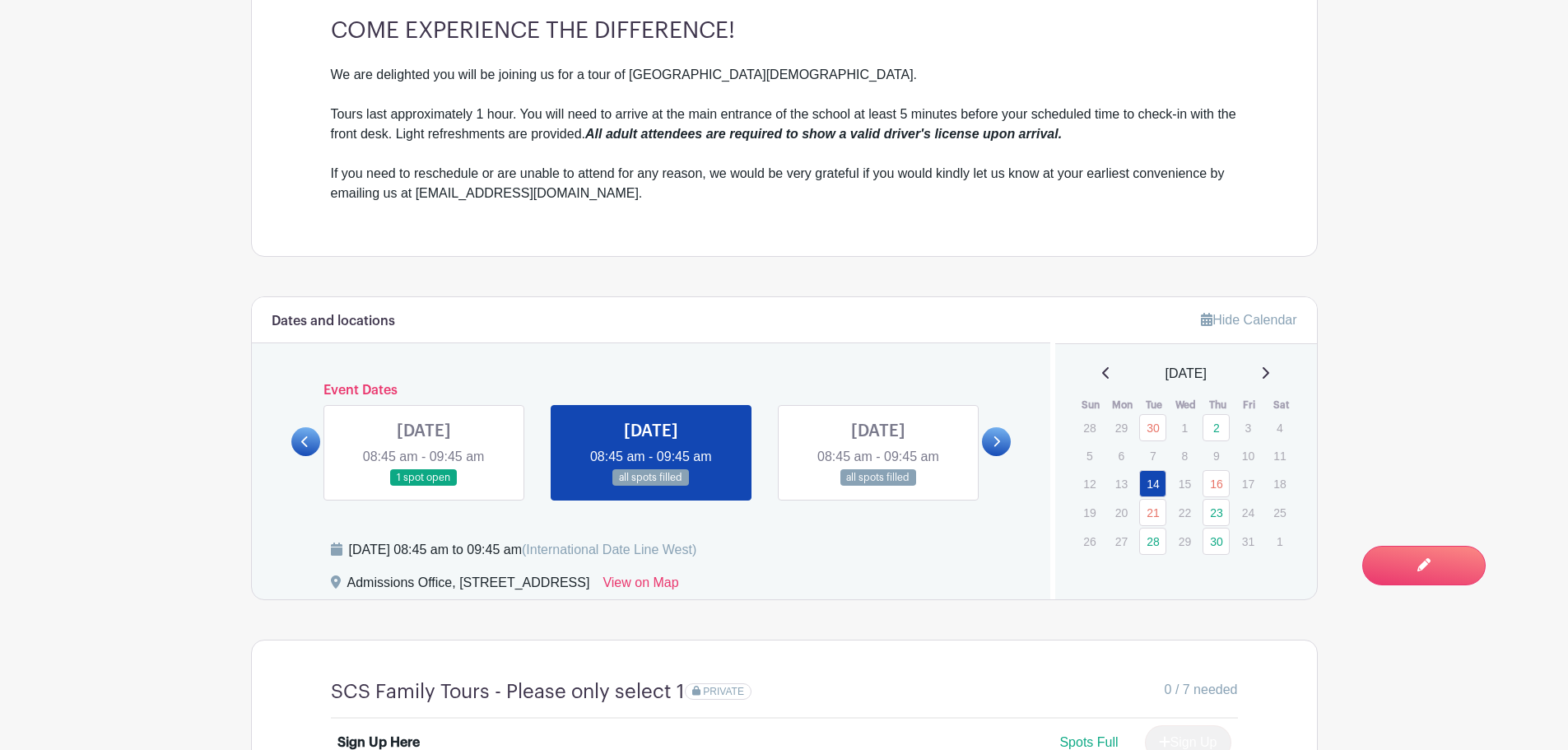
click at [986, 443] on link at bounding box center [996, 441] width 29 height 29
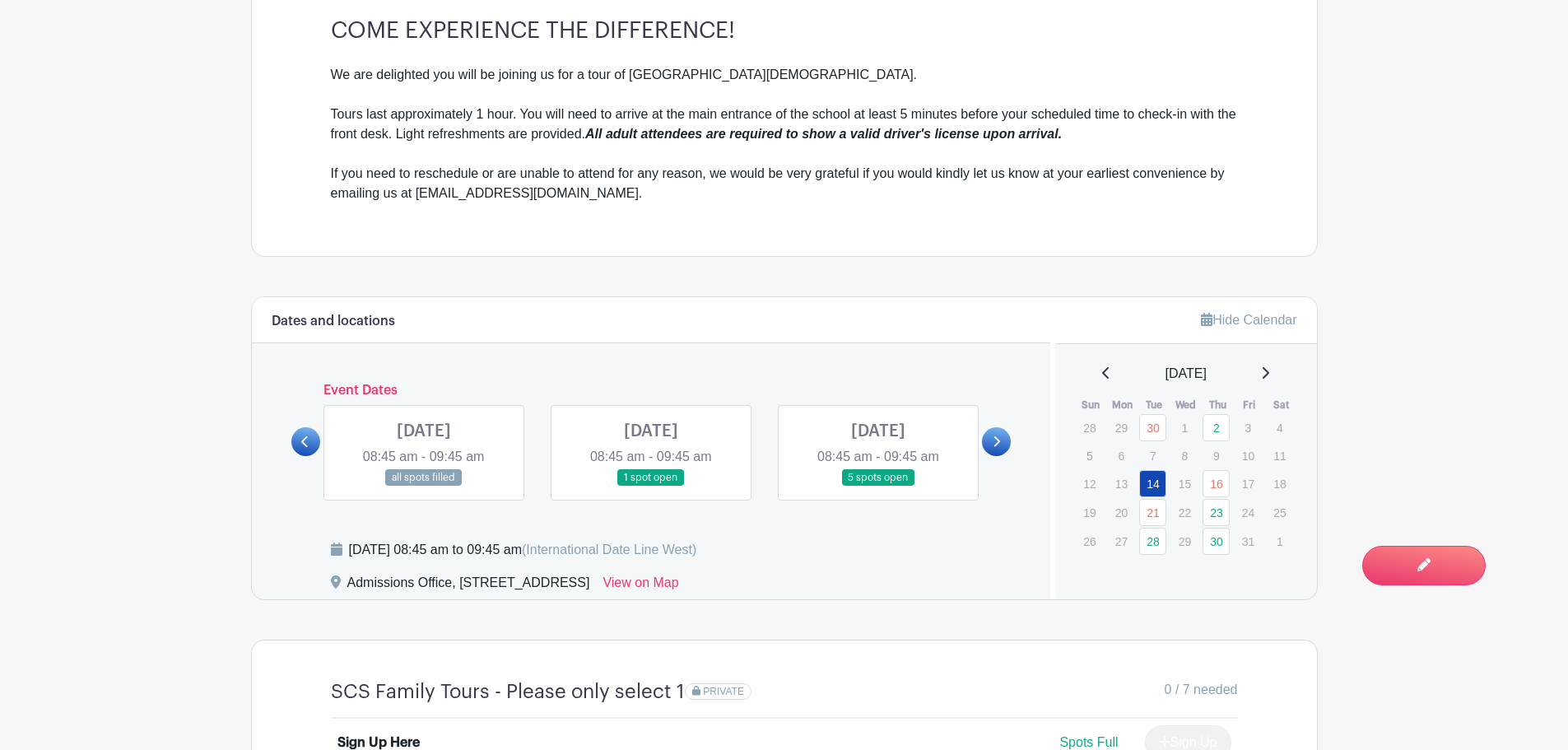
click at [652, 487] on link at bounding box center [652, 487] width 0 height 0
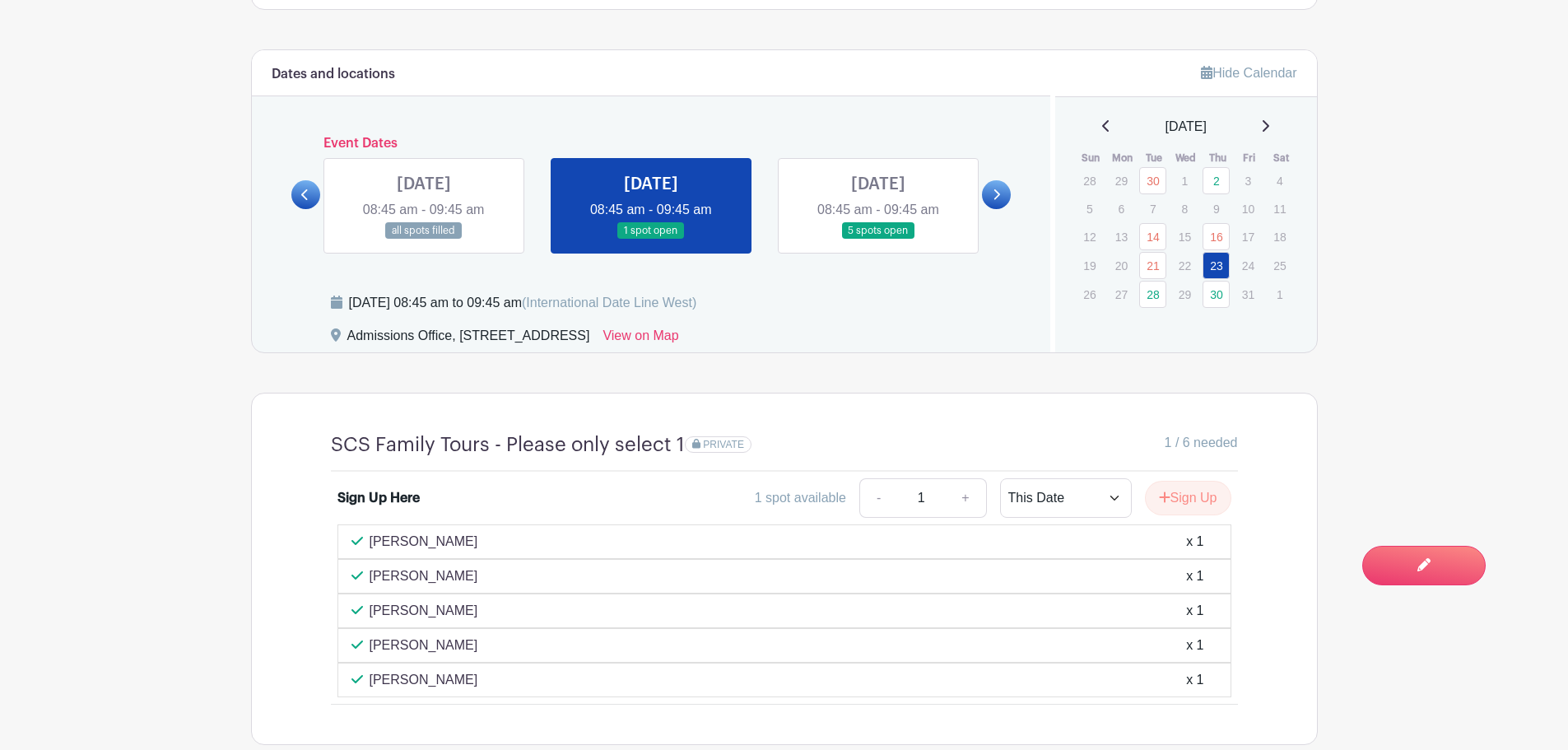
scroll to position [989, 0]
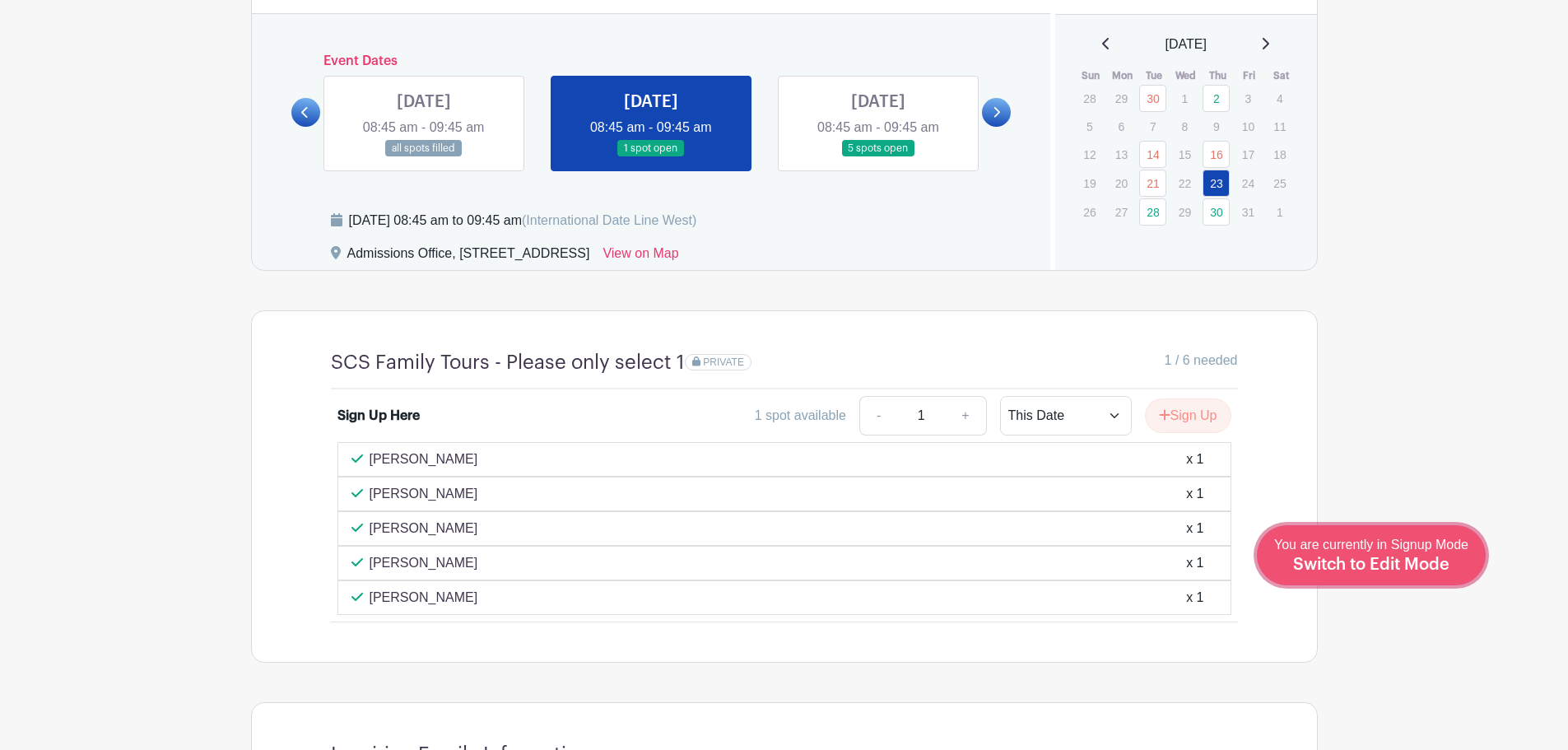
click at [1392, 560] on span "Switch to Edit Mode" at bounding box center [1372, 565] width 156 height 17
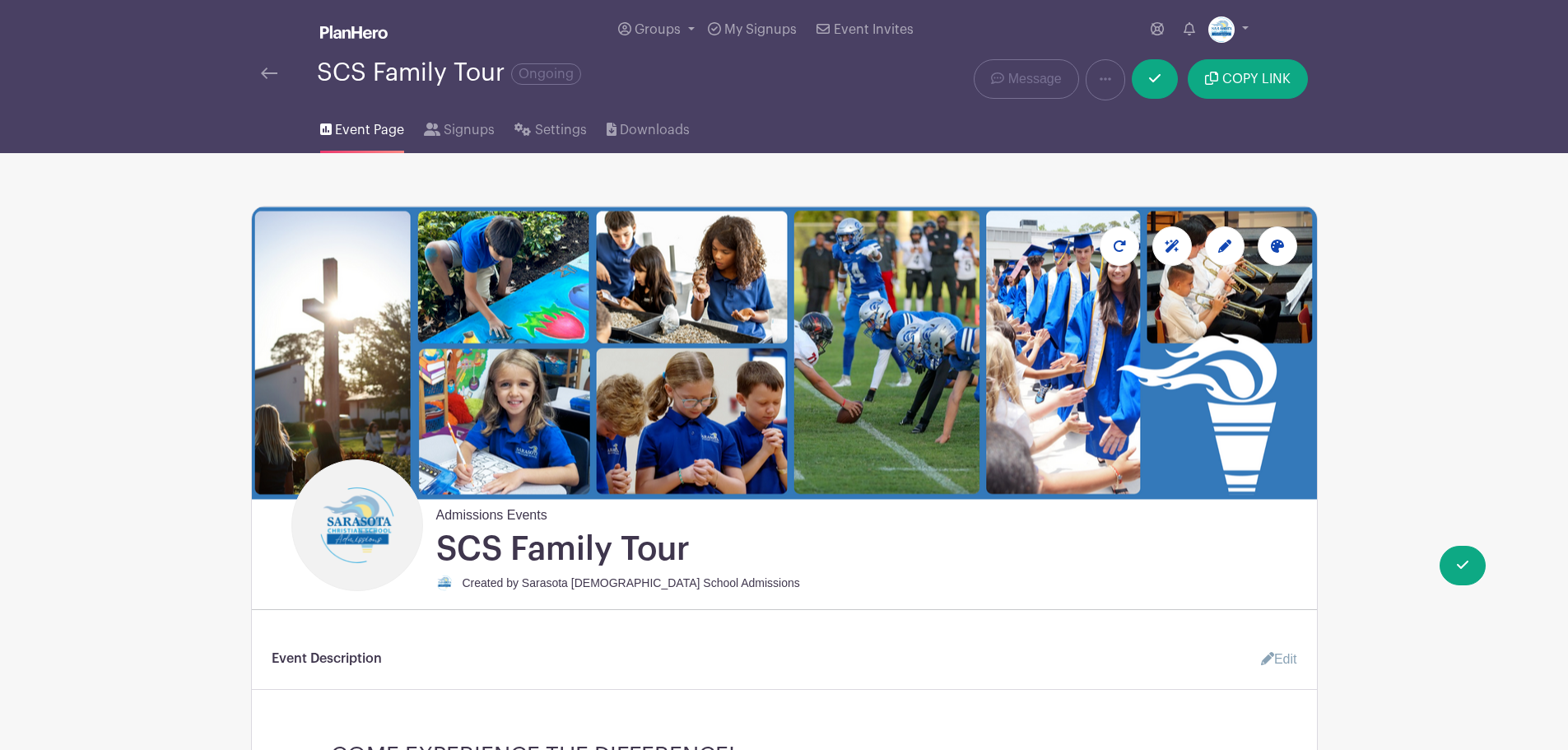
click at [273, 61] on div "SCS Family Tour Ongoing" at bounding box center [562, 73] width 602 height 27
click at [272, 68] on img at bounding box center [269, 73] width 17 height 11
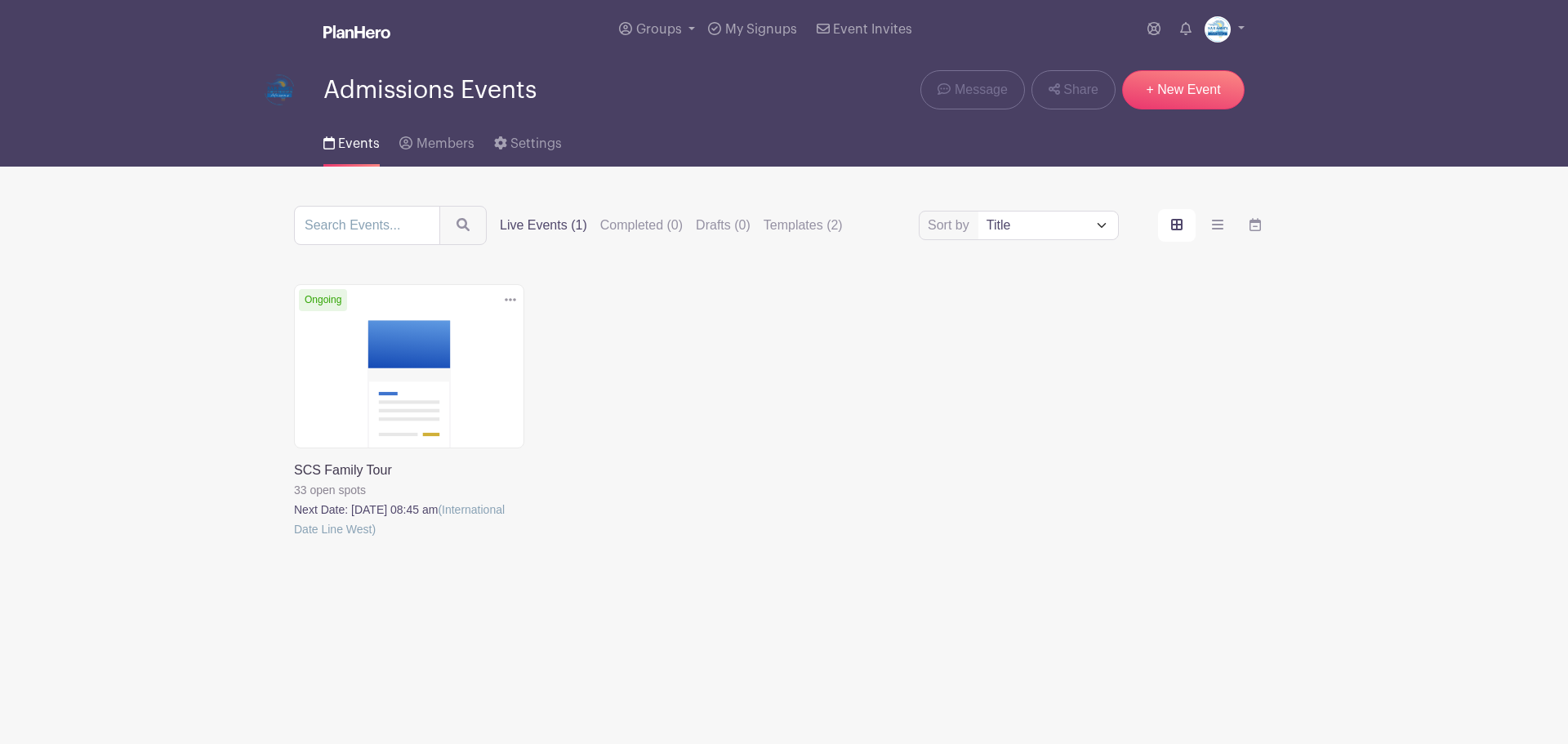
click at [294, 540] on link at bounding box center [294, 540] width 0 height 0
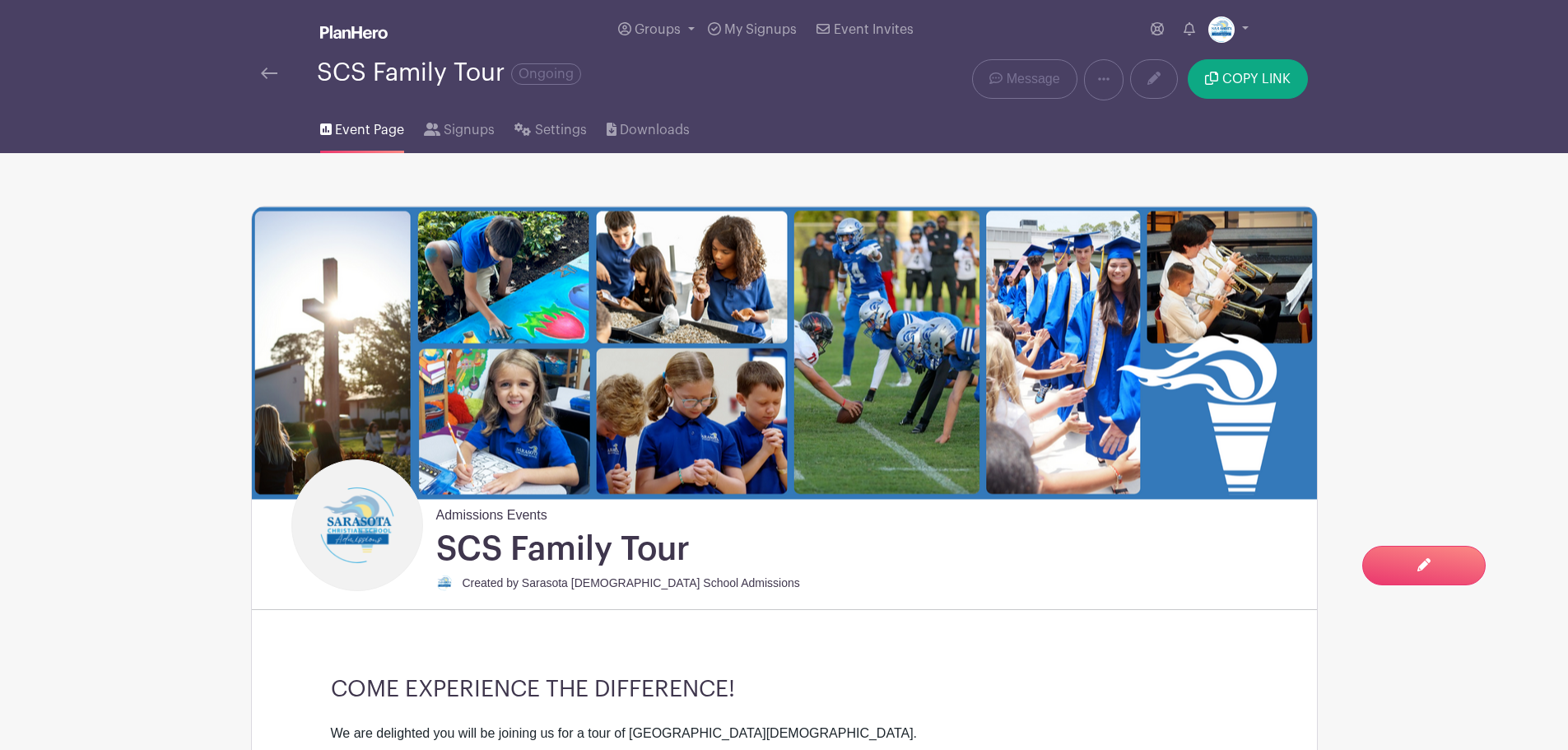
click at [276, 65] on link at bounding box center [269, 73] width 17 height 20
